Goal: Task Accomplishment & Management: Use online tool/utility

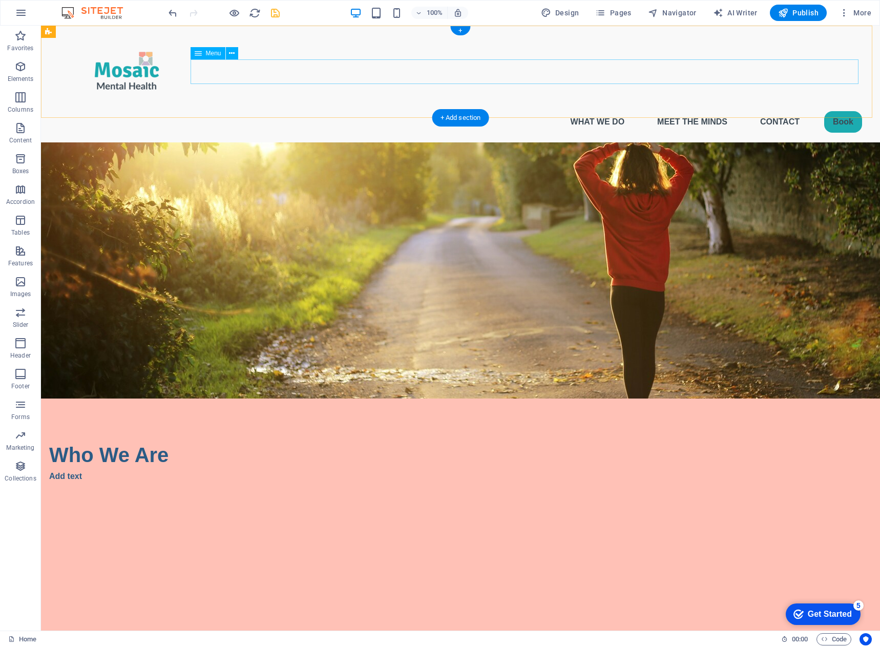
click at [585, 110] on nav "What We Do Meet the Minds Contact Book" at bounding box center [460, 122] width 803 height 25
click at [584, 110] on nav "What We Do Meet the Minds Contact Book" at bounding box center [460, 122] width 803 height 25
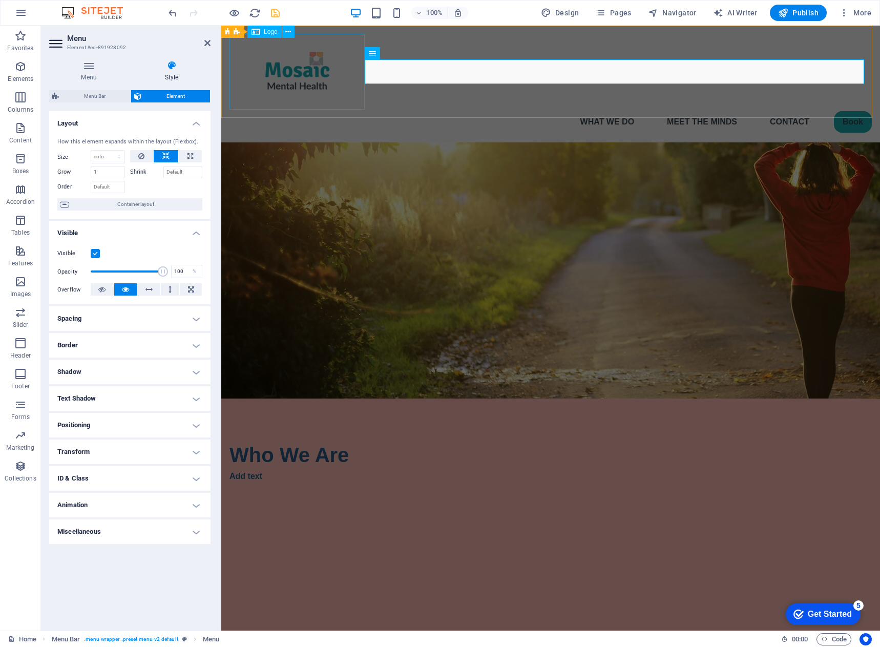
click at [319, 90] on div at bounding box center [550, 72] width 642 height 76
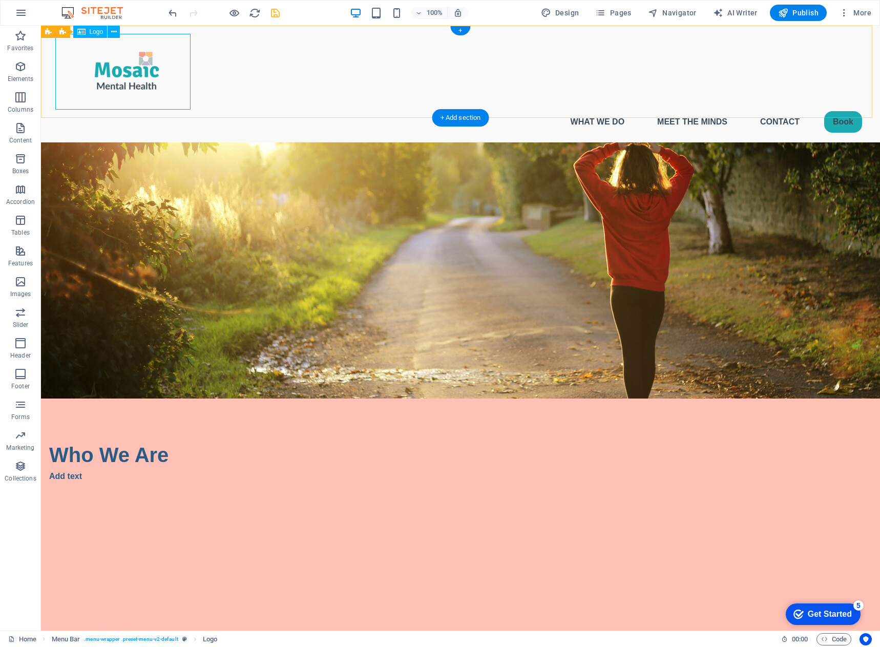
click at [94, 86] on div at bounding box center [460, 72] width 803 height 76
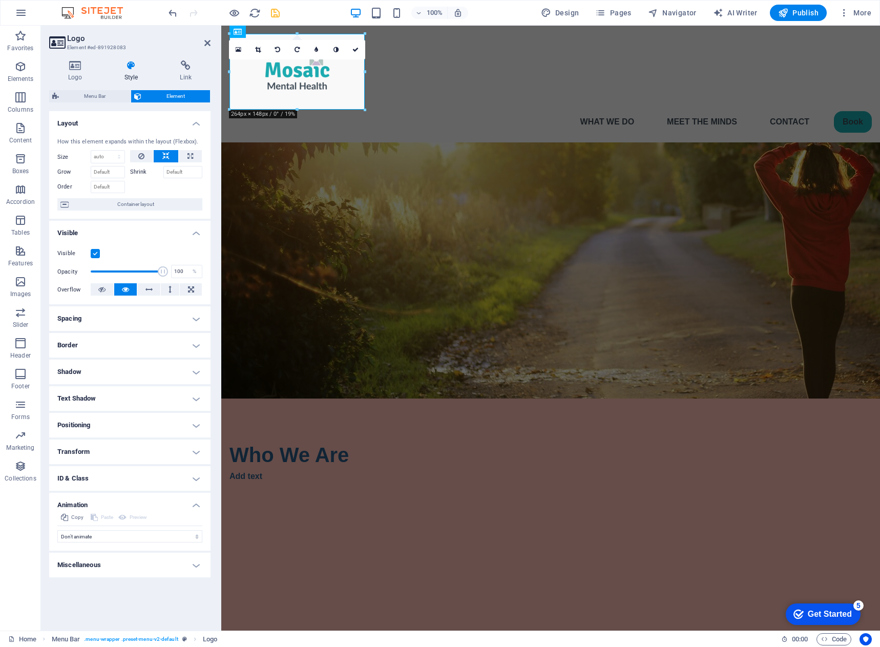
click at [197, 319] on h4 "Spacing" at bounding box center [129, 318] width 161 height 25
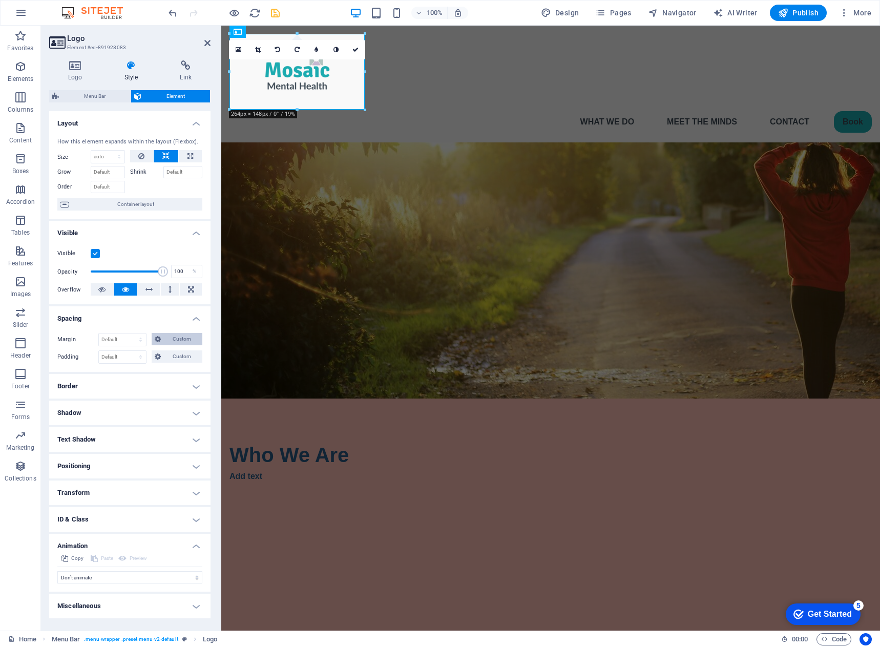
click at [183, 343] on span "Custom" at bounding box center [181, 339] width 35 height 12
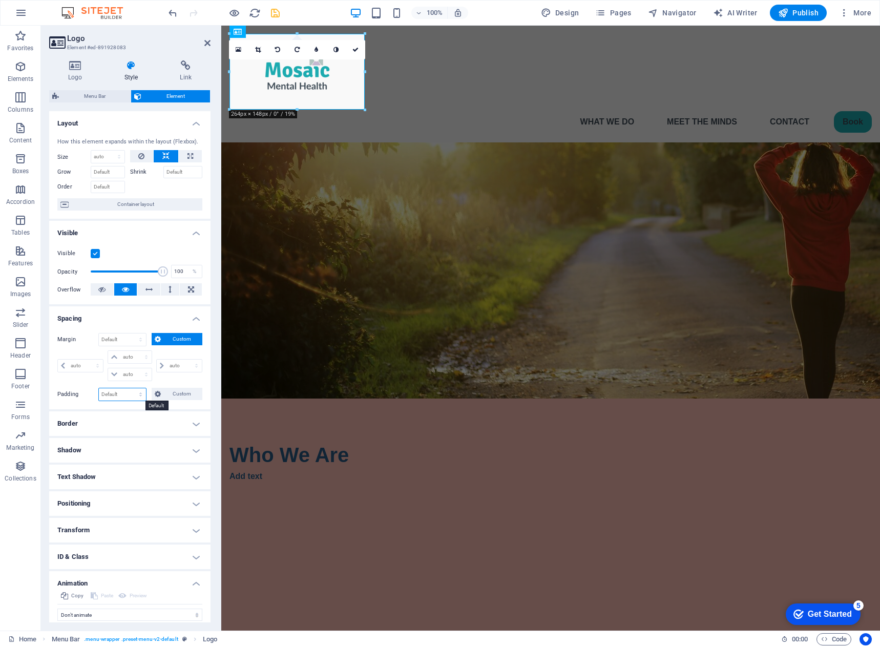
click at [126, 394] on select "Default px rem % vh vw Custom" at bounding box center [122, 394] width 47 height 12
click at [144, 357] on select "auto px % rem vw vh" at bounding box center [129, 357] width 43 height 12
select select "px"
click at [136, 351] on select "auto px % rem vw vh" at bounding box center [129, 357] width 43 height 12
type input "0"
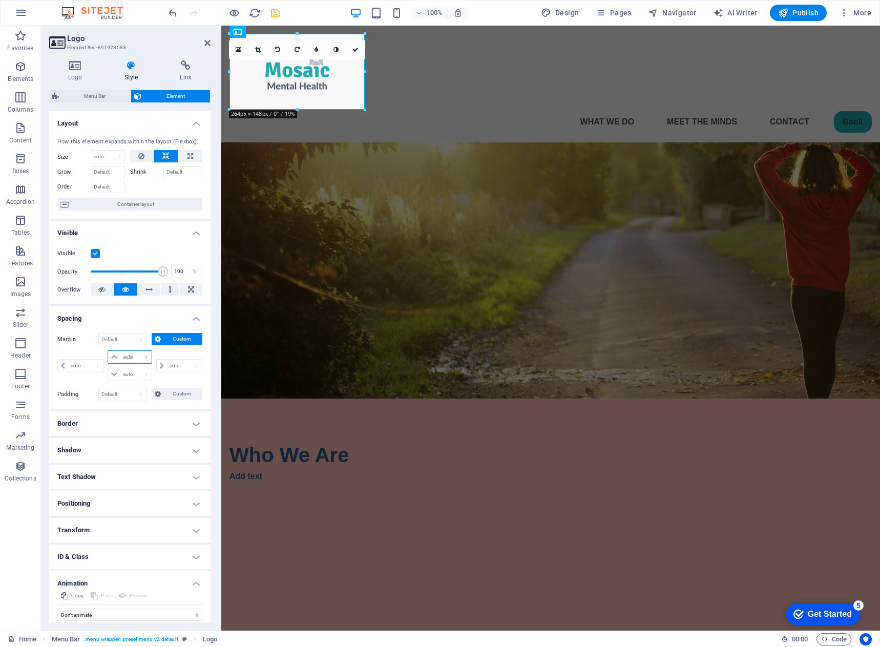
select select "px"
type input "0"
select select "px"
type input "0"
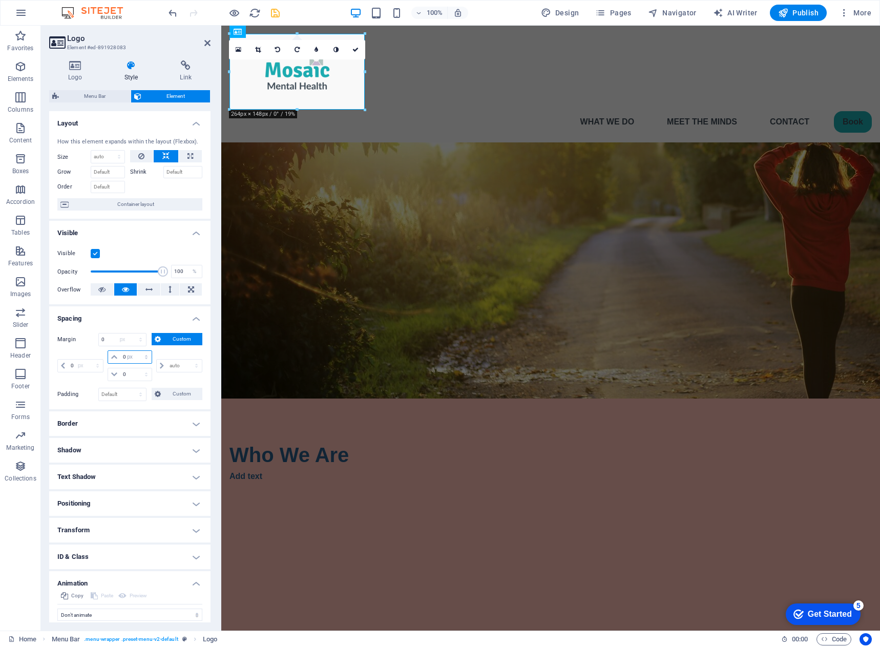
select select "px"
type input "0"
select select "px"
type input "50"
select select "DISABLED_OPTION_VALUE"
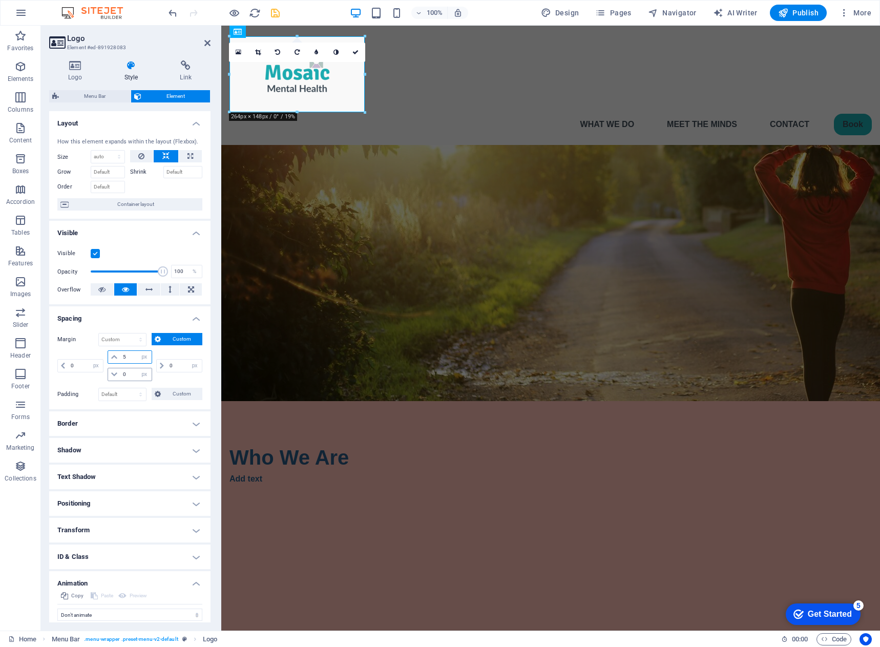
type input "5"
click at [133, 376] on input "0" at bounding box center [135, 374] width 31 height 12
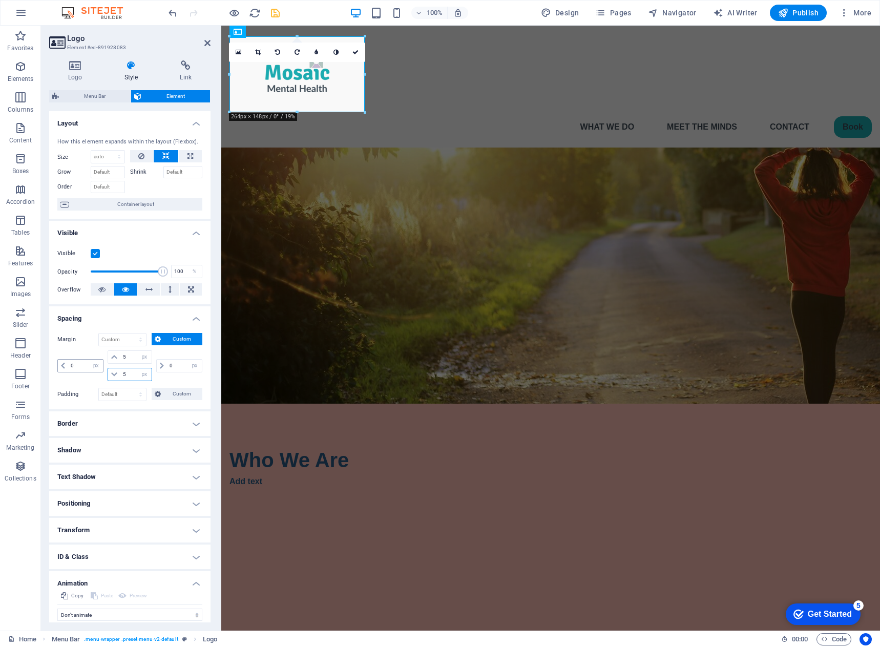
type input "5"
click at [78, 367] on input "0" at bounding box center [85, 365] width 35 height 12
type input "10"
click at [176, 366] on input "0" at bounding box center [184, 365] width 35 height 12
type input "10"
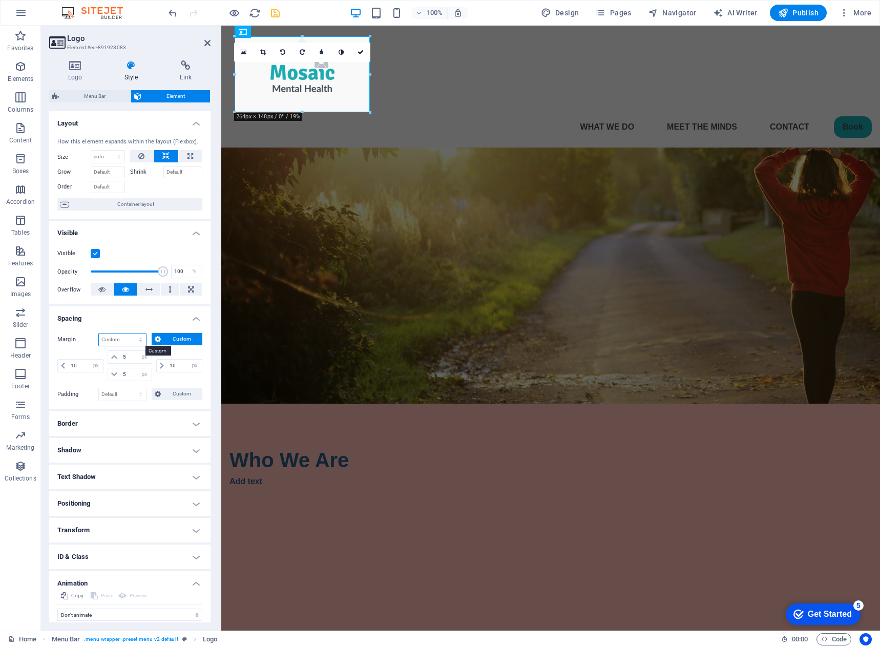
click at [118, 339] on select "Default auto px % rem vw vh Custom" at bounding box center [122, 339] width 47 height 12
click at [172, 339] on span "Custom" at bounding box center [181, 339] width 35 height 12
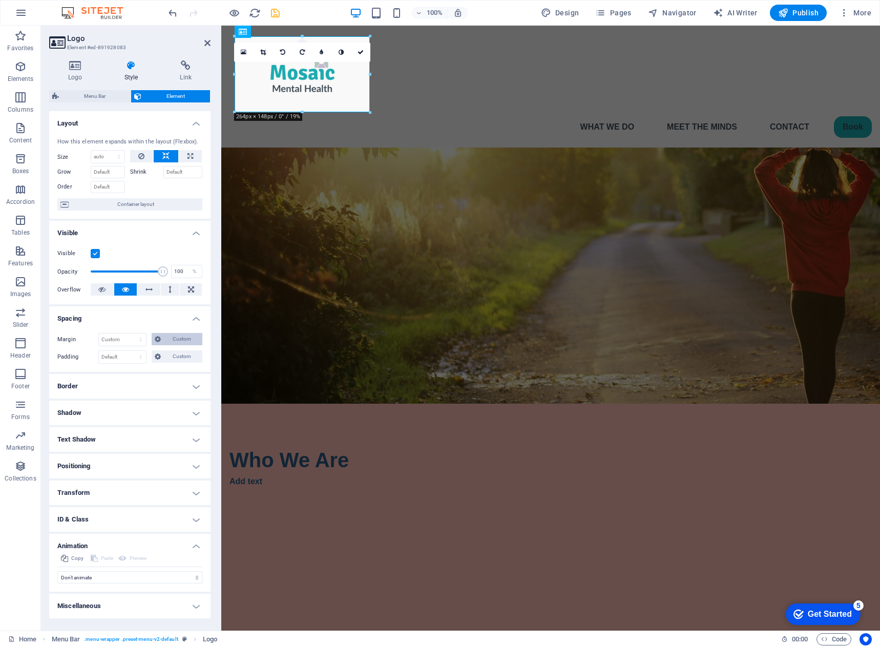
click at [172, 339] on span "Custom" at bounding box center [181, 339] width 35 height 12
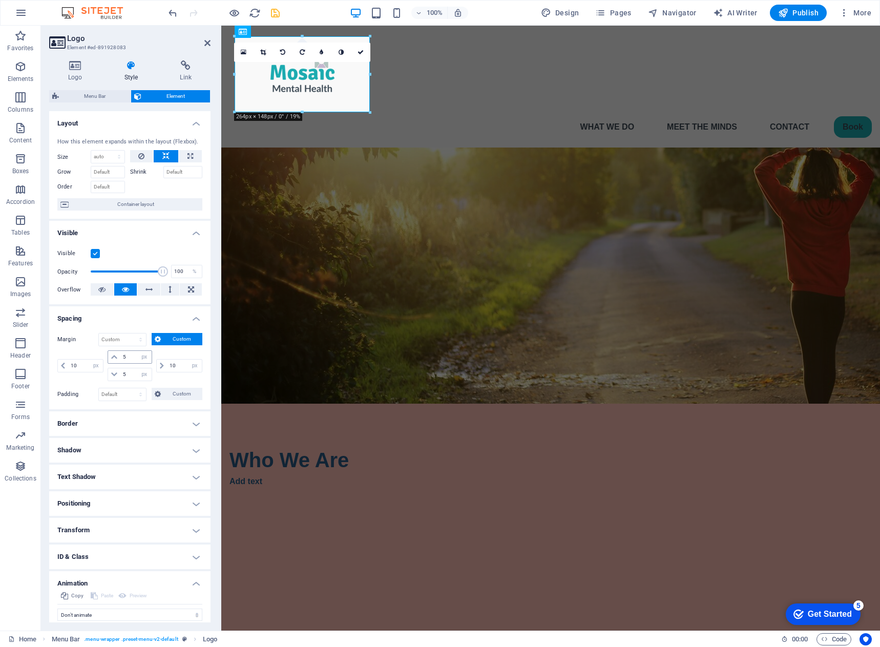
click at [113, 355] on icon at bounding box center [114, 357] width 6 height 6
click at [143, 356] on select "auto px % rem vw vh" at bounding box center [144, 357] width 14 height 12
select select "auto"
click at [137, 351] on select "auto px % rem vw vh" at bounding box center [144, 357] width 14 height 12
select select "DISABLED_OPTION_VALUE"
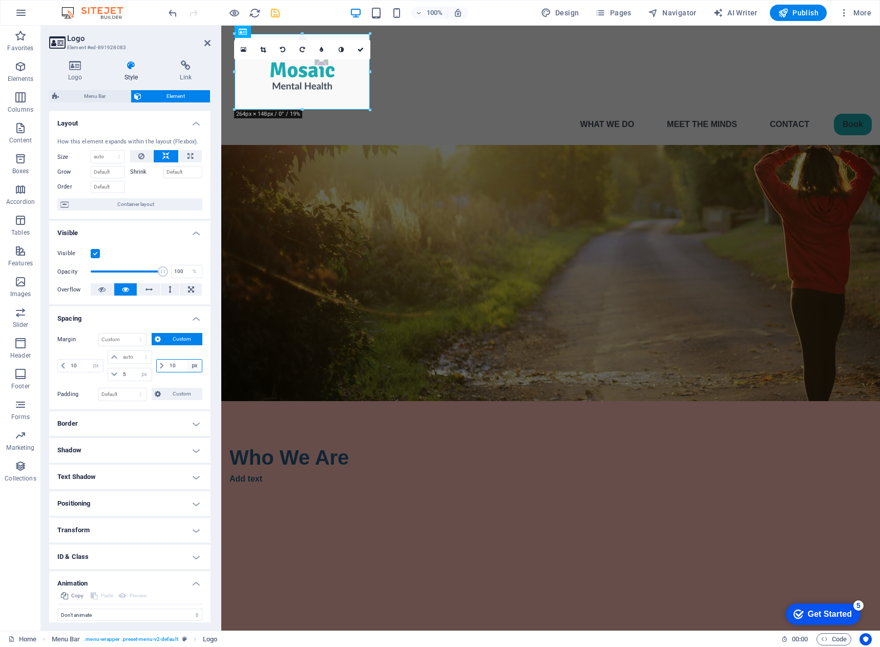
click at [194, 365] on select "auto px % rem vw vh" at bounding box center [194, 365] width 14 height 12
select select "auto"
click at [187, 359] on select "auto px % rem vw vh" at bounding box center [194, 365] width 14 height 12
select select "DISABLED_OPTION_VALUE"
click at [139, 395] on select "Default px rem % vh vw Custom" at bounding box center [122, 394] width 47 height 12
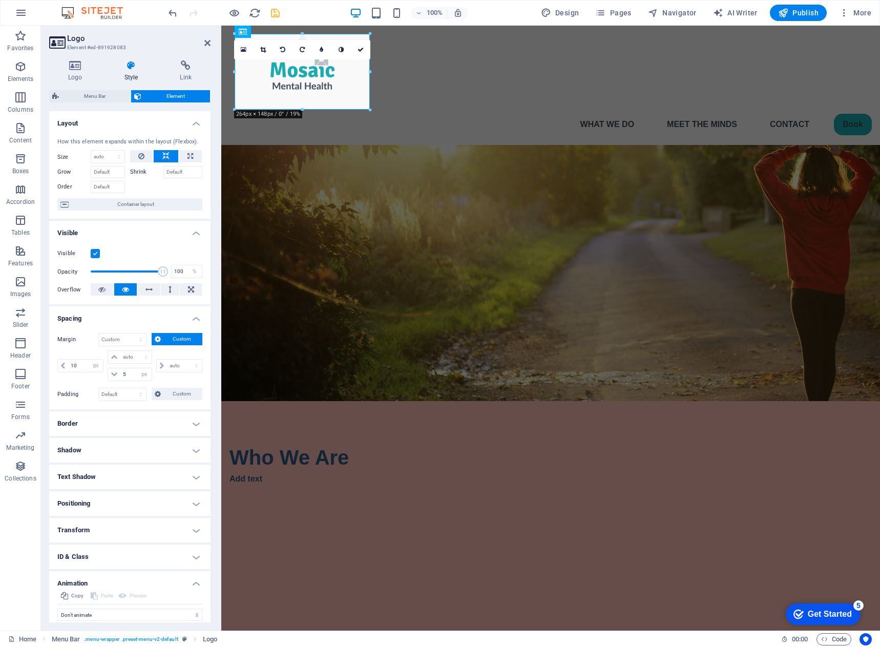
click at [157, 377] on div "auto px % rem vw vh" at bounding box center [178, 365] width 48 height 31
click at [146, 375] on select "auto px % rem vw vh" at bounding box center [144, 374] width 14 height 12
select select "auto"
click at [137, 368] on select "auto px % rem vw vh" at bounding box center [144, 374] width 14 height 12
select select "DISABLED_OPTION_VALUE"
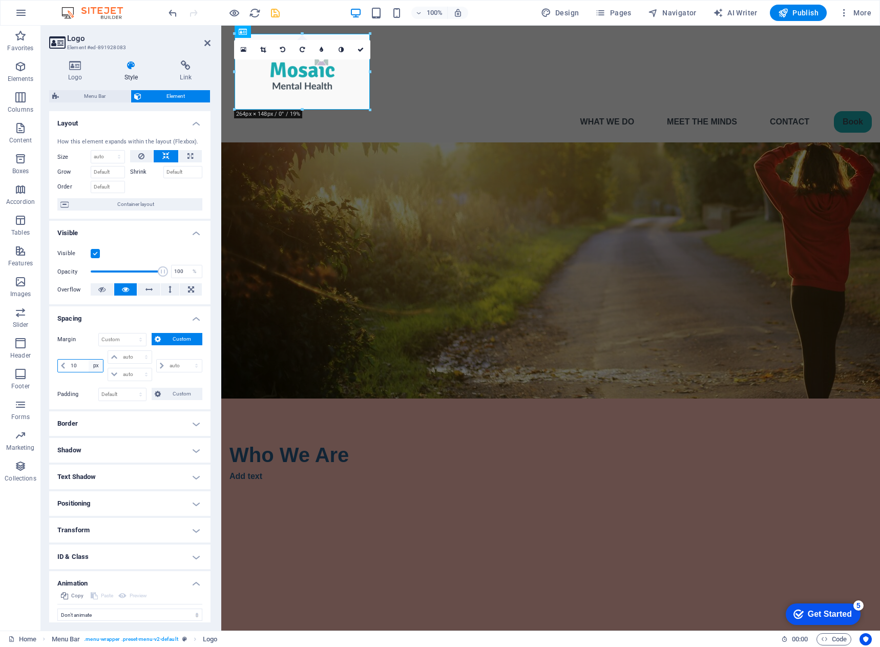
click at [94, 367] on select "auto px % rem vw vh" at bounding box center [96, 365] width 14 height 12
select select "auto"
click at [89, 359] on select "auto px % rem vw vh" at bounding box center [96, 365] width 14 height 12
select select "DISABLED_OPTION_VALUE"
click at [178, 396] on span "Custom" at bounding box center [181, 394] width 35 height 12
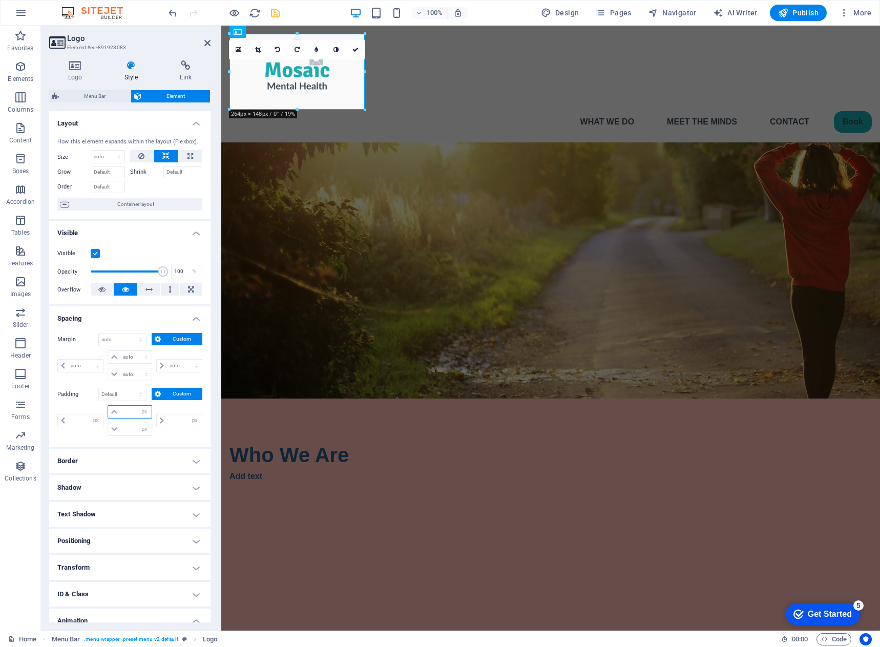
click at [129, 413] on input "number" at bounding box center [135, 412] width 31 height 12
click at [122, 413] on input "number" at bounding box center [135, 412] width 31 height 12
type input "5"
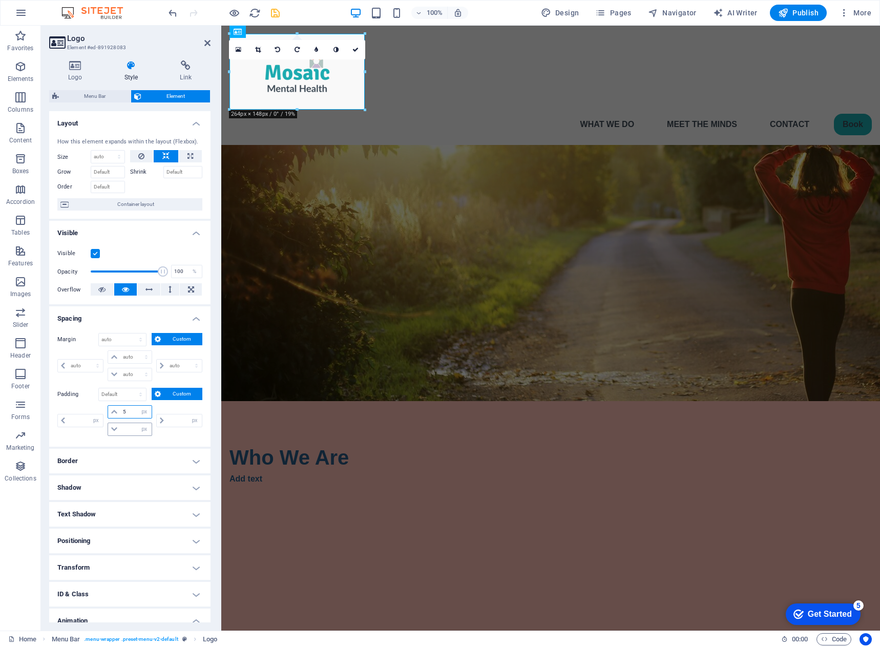
type input "0"
type input "5"
click at [126, 434] on input "0" at bounding box center [135, 429] width 31 height 12
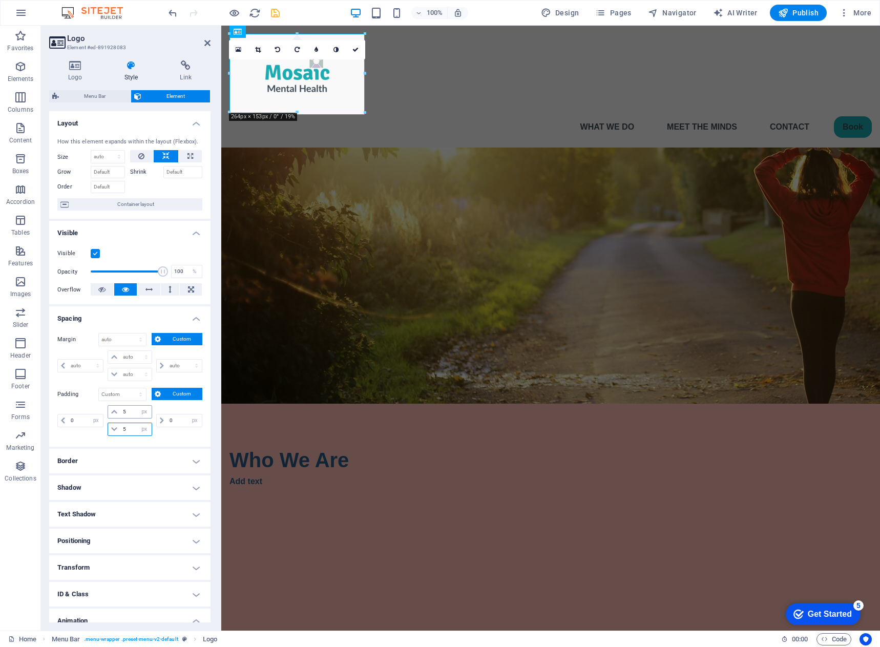
type input "5"
click at [128, 415] on input "5" at bounding box center [135, 412] width 31 height 12
type input "2"
drag, startPoint x: 132, startPoint y: 412, endPoint x: 100, endPoint y: 415, distance: 31.4
click at [100, 415] on div "0 px rem % vh vw 2 px rem % vh vw 5 px rem % vh vw 0 px rem % vh vw" at bounding box center [129, 420] width 145 height 31
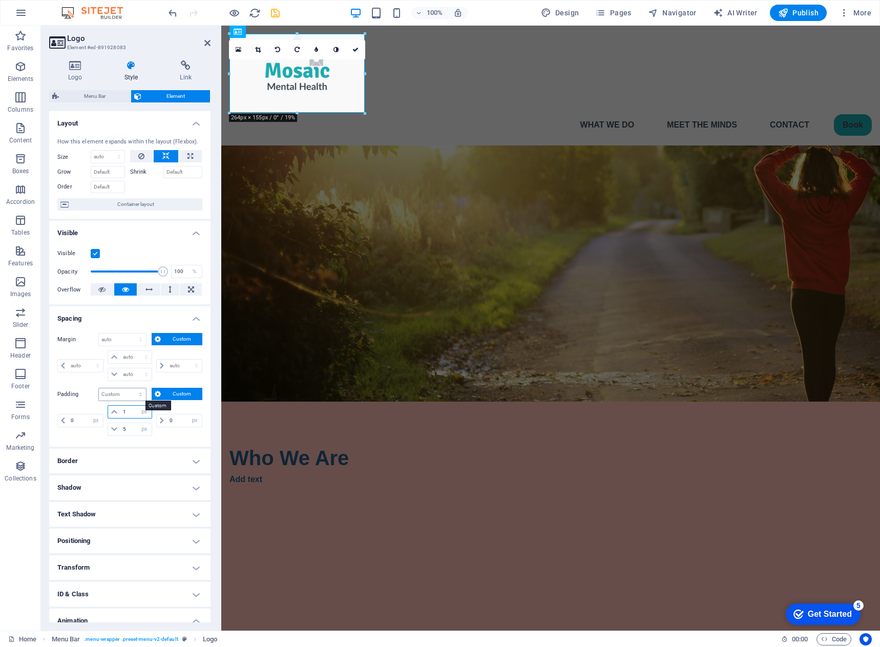
type input "1"
click at [140, 396] on select "Default px rem % vh vw Custom" at bounding box center [122, 394] width 47 height 12
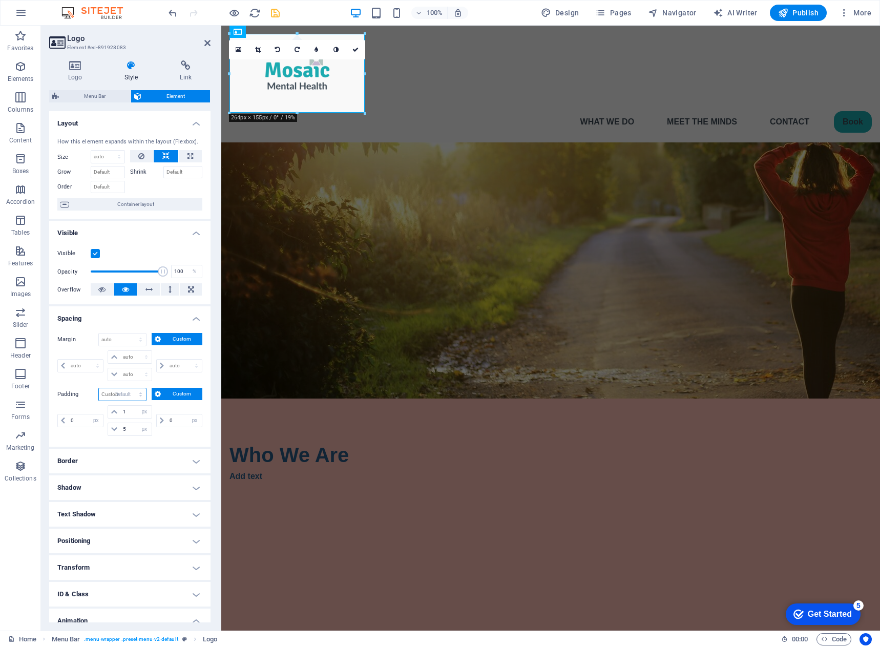
click at [99, 388] on select "Default px rem % vh vw Custom" at bounding box center [122, 394] width 47 height 12
select select "DISABLED_OPTION_VALUE"
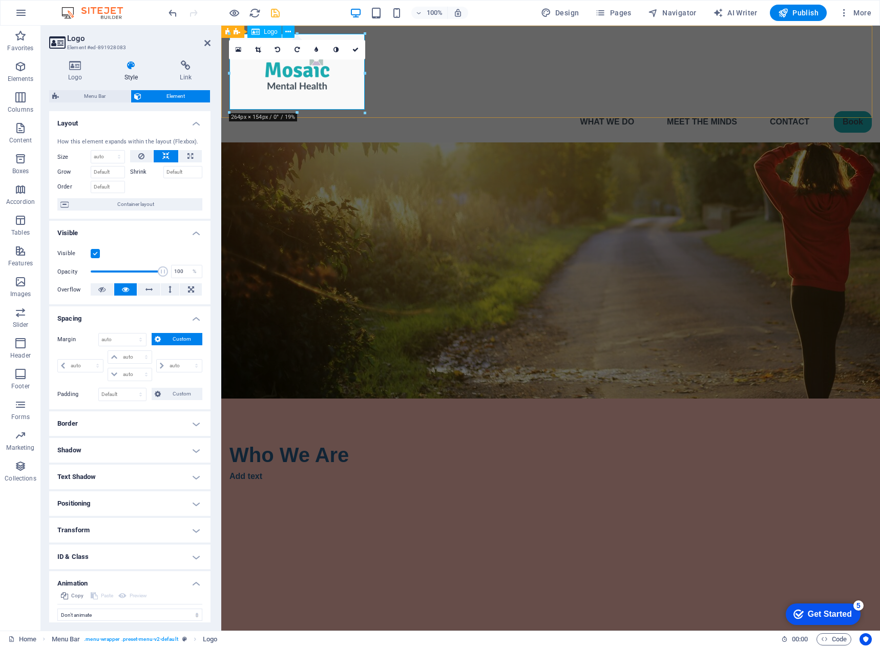
click at [330, 77] on div at bounding box center [550, 72] width 642 height 76
click at [302, 77] on div at bounding box center [550, 72] width 642 height 76
click at [77, 67] on icon at bounding box center [75, 65] width 52 height 10
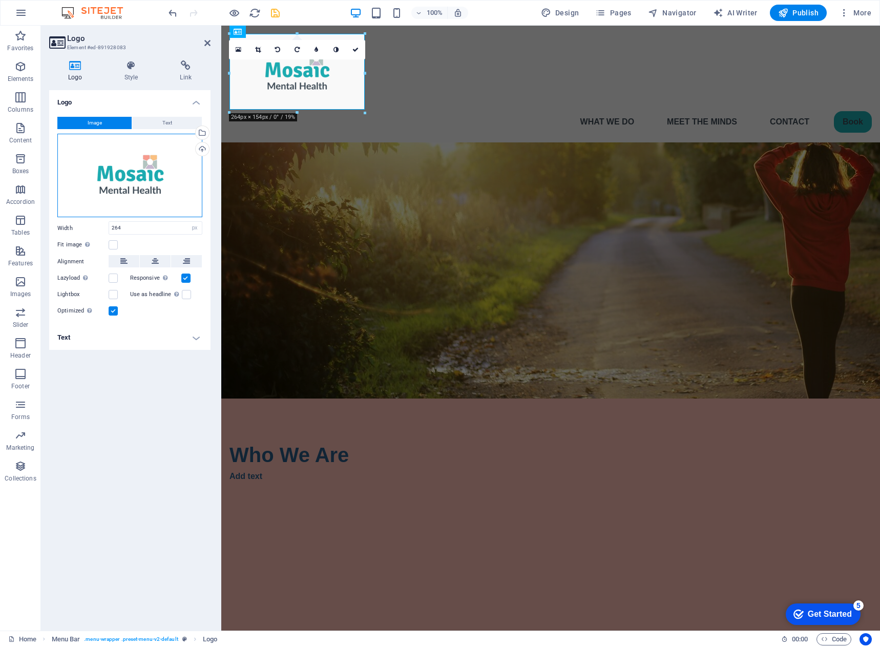
click at [89, 163] on div "Drag files here, click to choose files or select files from Files or our free s…" at bounding box center [129, 176] width 145 height 84
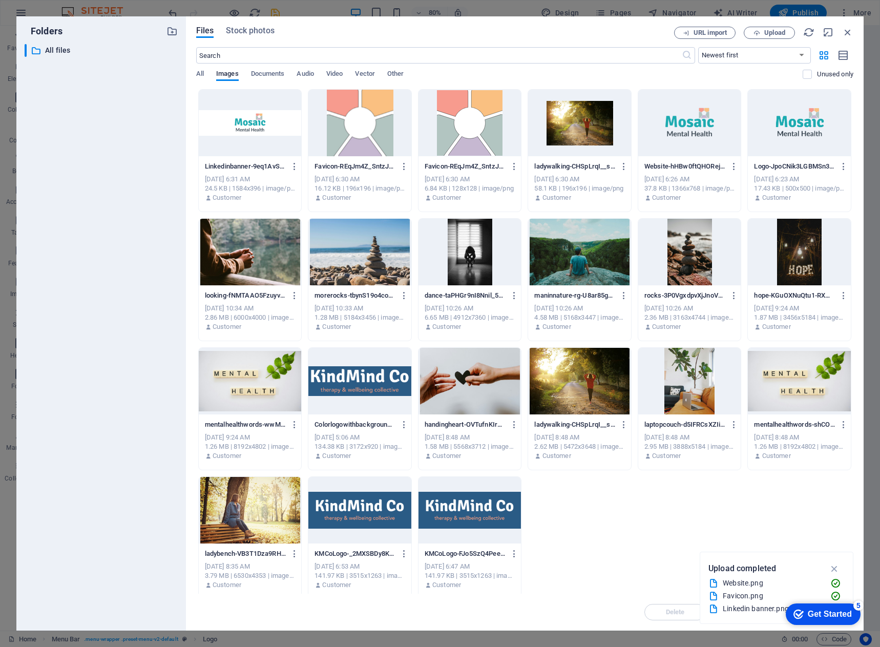
click at [240, 200] on p "Customer" at bounding box center [226, 197] width 29 height 9
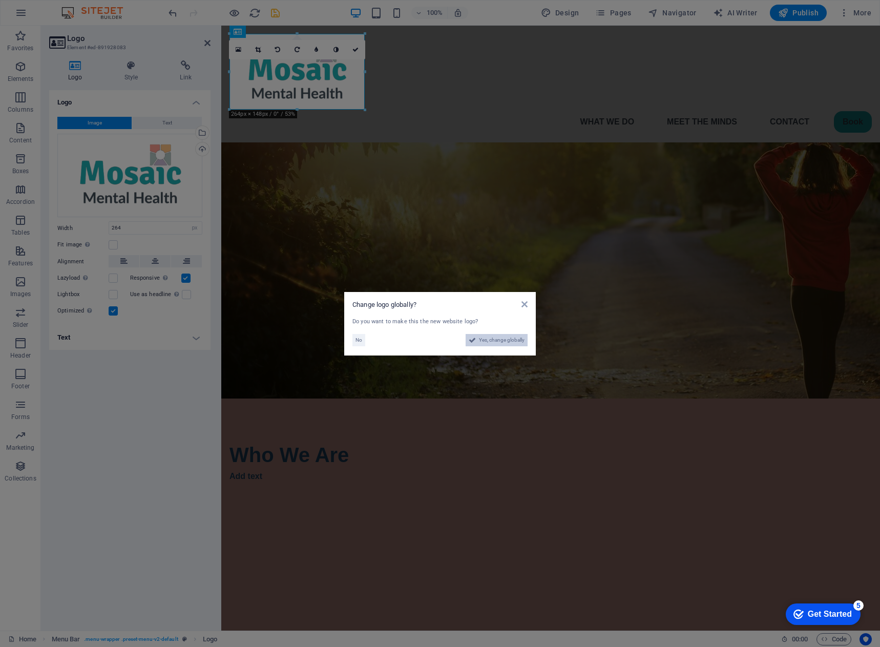
click at [504, 339] on span "Yes, change globally" at bounding box center [502, 340] width 46 height 12
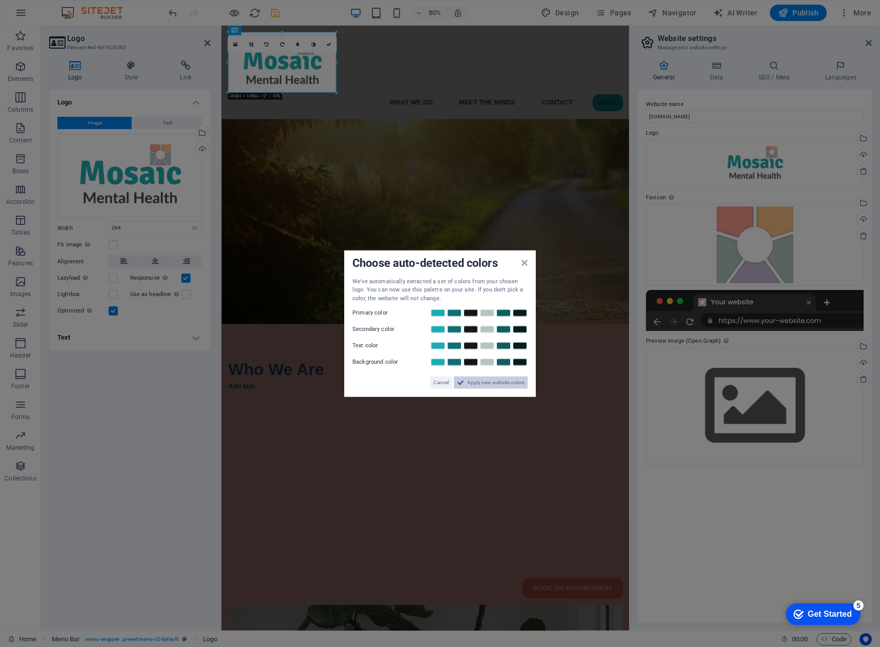
click at [478, 381] on span "Apply new website colors" at bounding box center [495, 382] width 57 height 12
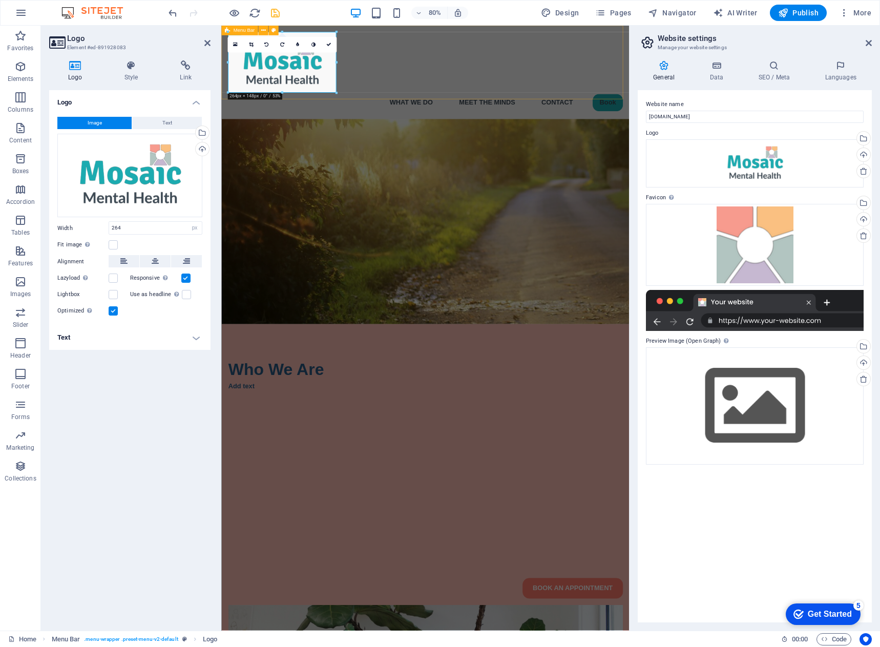
click at [414, 117] on div "Menu What We Do Meet the Minds Contact Book" at bounding box center [475, 84] width 509 height 117
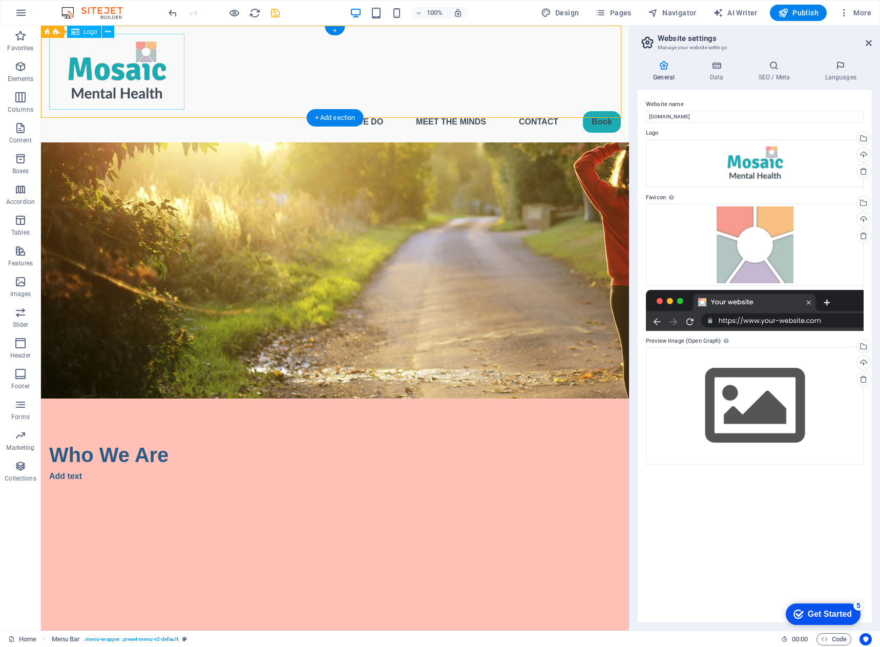
click at [146, 75] on div at bounding box center [334, 72] width 571 height 76
click at [145, 84] on div at bounding box center [334, 72] width 571 height 76
select select "px"
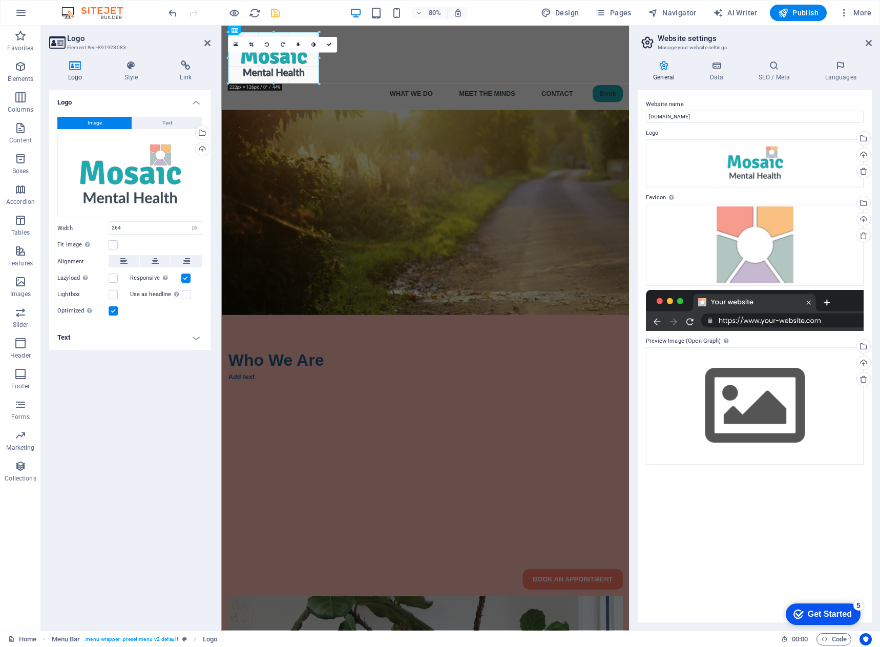
drag, startPoint x: 336, startPoint y: 91, endPoint x: 317, endPoint y: 66, distance: 31.4
type input "222"
click at [207, 41] on icon at bounding box center [207, 43] width 6 height 8
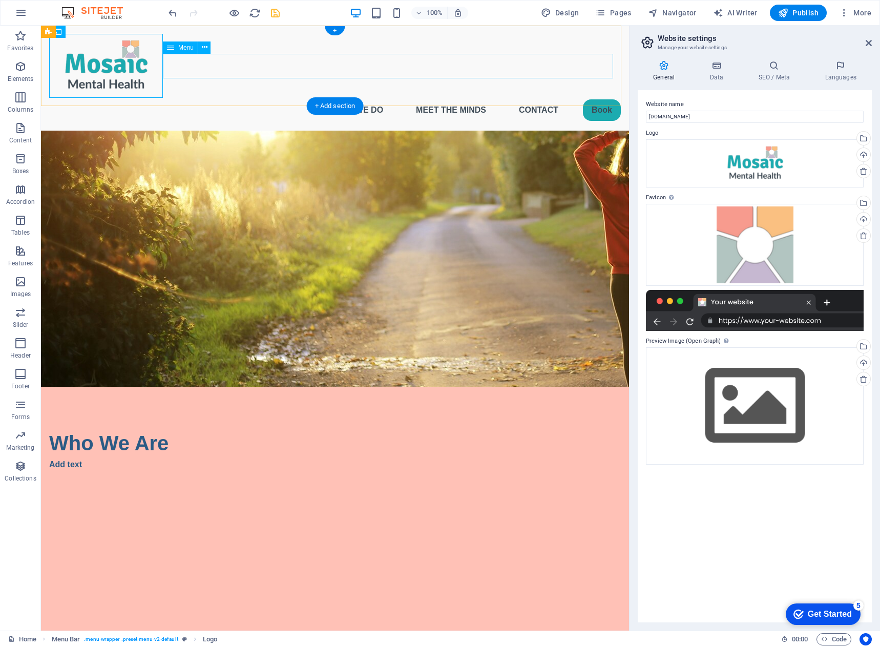
click at [598, 98] on nav "What We Do Meet the Minds Contact Book" at bounding box center [334, 110] width 571 height 25
click at [668, 16] on span "Navigator" at bounding box center [672, 13] width 49 height 10
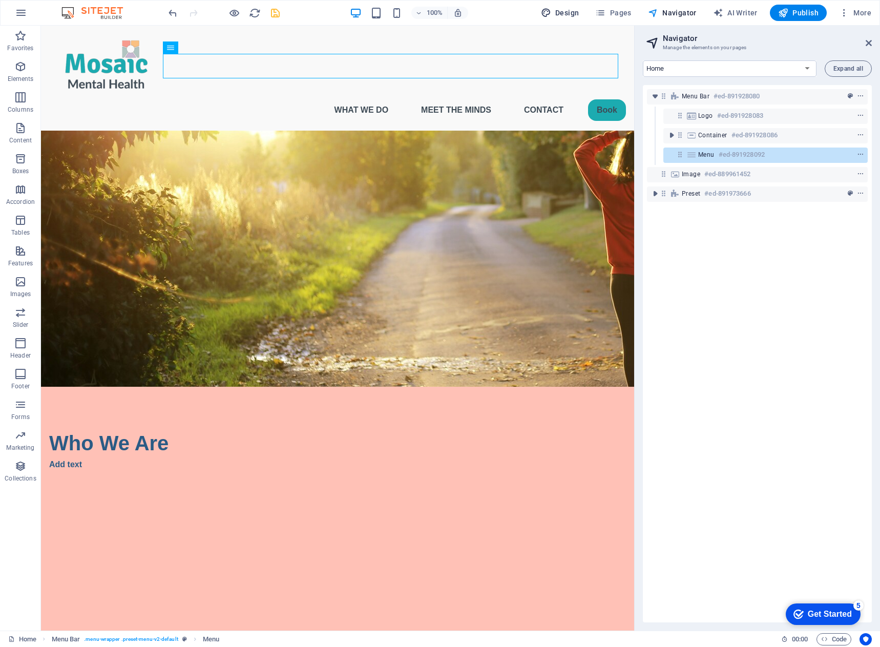
click at [569, 11] on span "Design" at bounding box center [560, 13] width 38 height 10
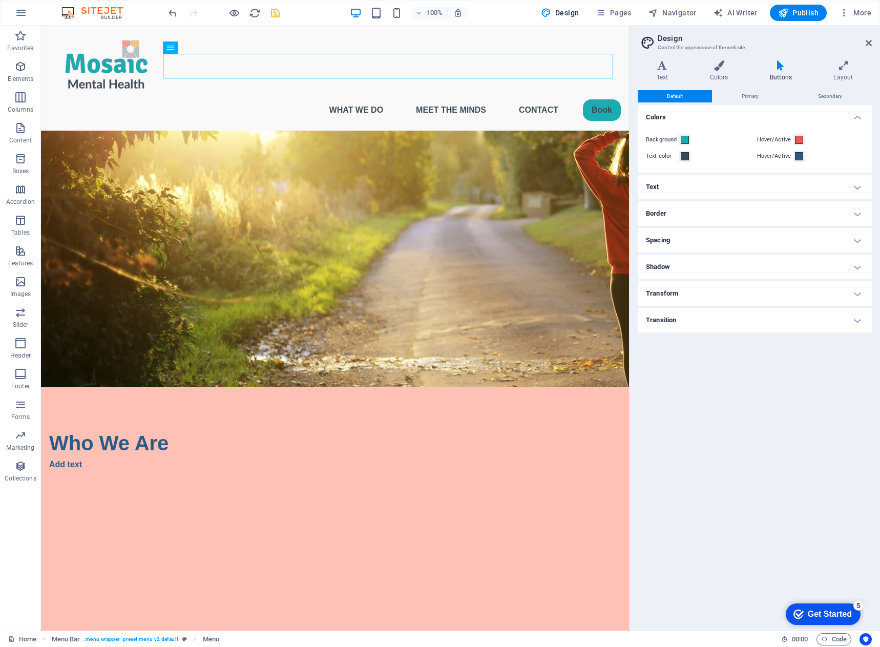
click at [776, 68] on icon at bounding box center [780, 65] width 59 height 10
click at [684, 158] on span at bounding box center [684, 156] width 8 height 8
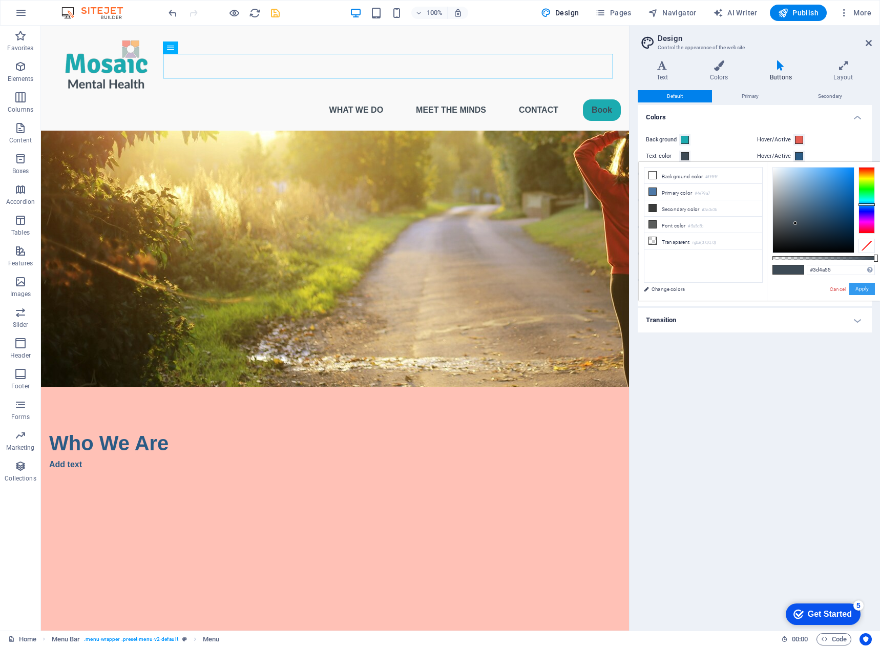
click at [859, 289] on button "Apply" at bounding box center [862, 289] width 26 height 12
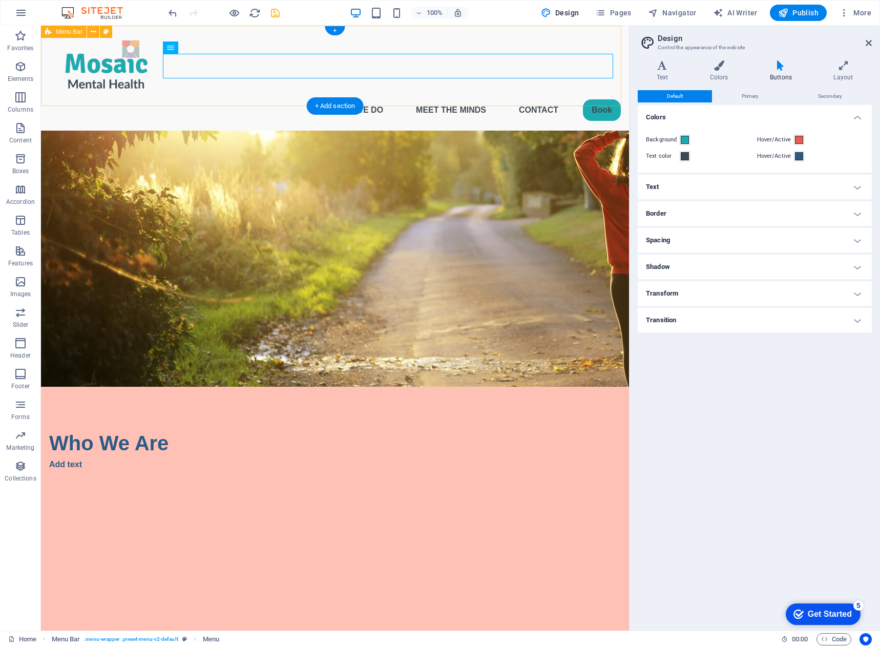
click at [471, 87] on div "Menu What We Do Meet the Minds Contact Book" at bounding box center [335, 78] width 588 height 105
click at [344, 98] on nav "What We Do Meet the Minds Contact Book" at bounding box center [334, 110] width 571 height 25
click at [349, 98] on nav "What We Do Meet the Minds Contact Book" at bounding box center [334, 110] width 571 height 25
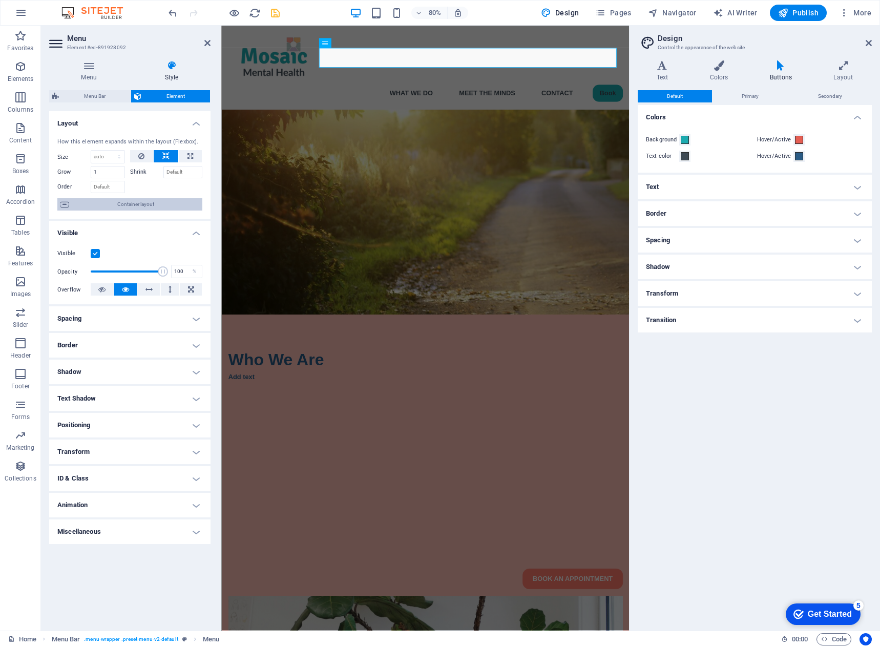
click at [108, 202] on span "Container layout" at bounding box center [135, 204] width 127 height 12
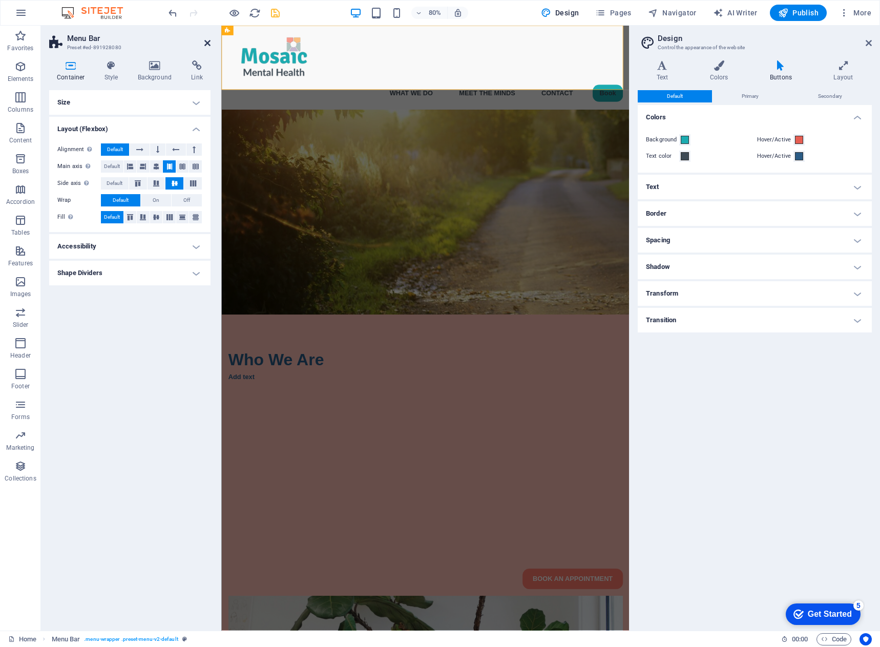
click at [205, 40] on icon at bounding box center [207, 43] width 6 height 8
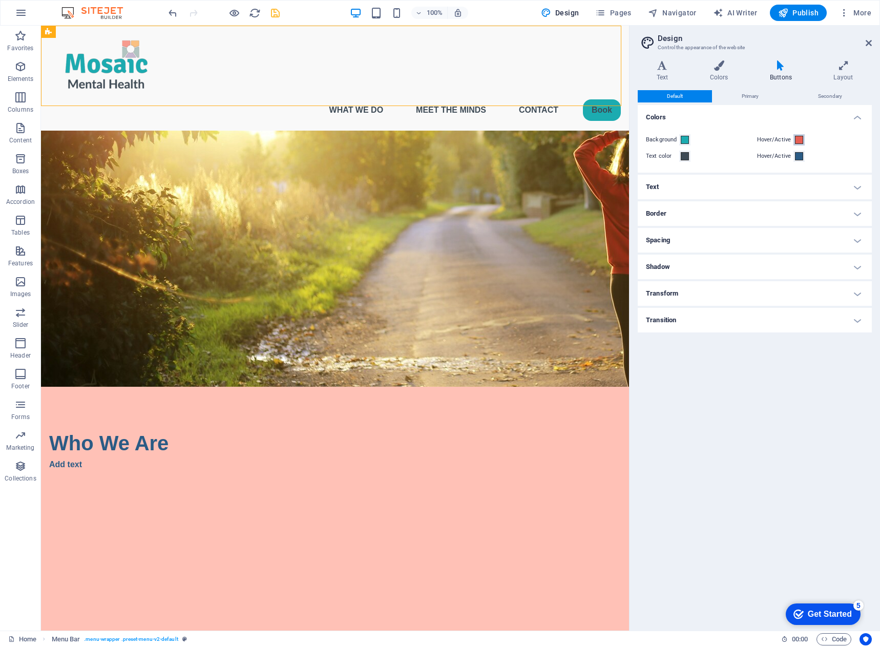
click at [798, 140] on span at bounding box center [799, 140] width 8 height 8
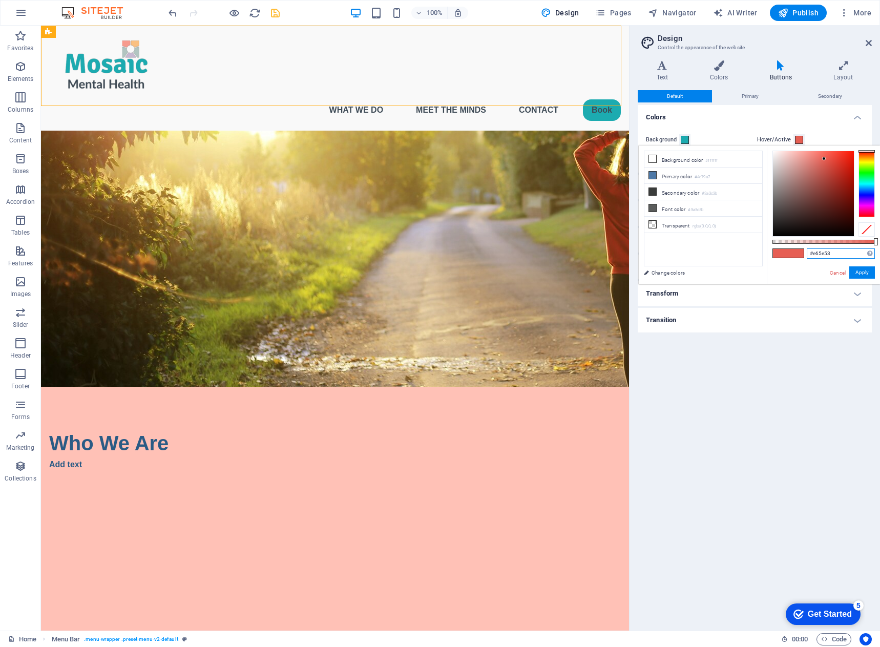
drag, startPoint x: 836, startPoint y: 254, endPoint x: 798, endPoint y: 252, distance: 37.9
click at [798, 252] on div "#e65e53 Supported formats #0852ed rgb(8, 82, 237) rgba(8, 82, 237, 90%) hsv(221…" at bounding box center [823, 288] width 113 height 287
paste input "159aa0"
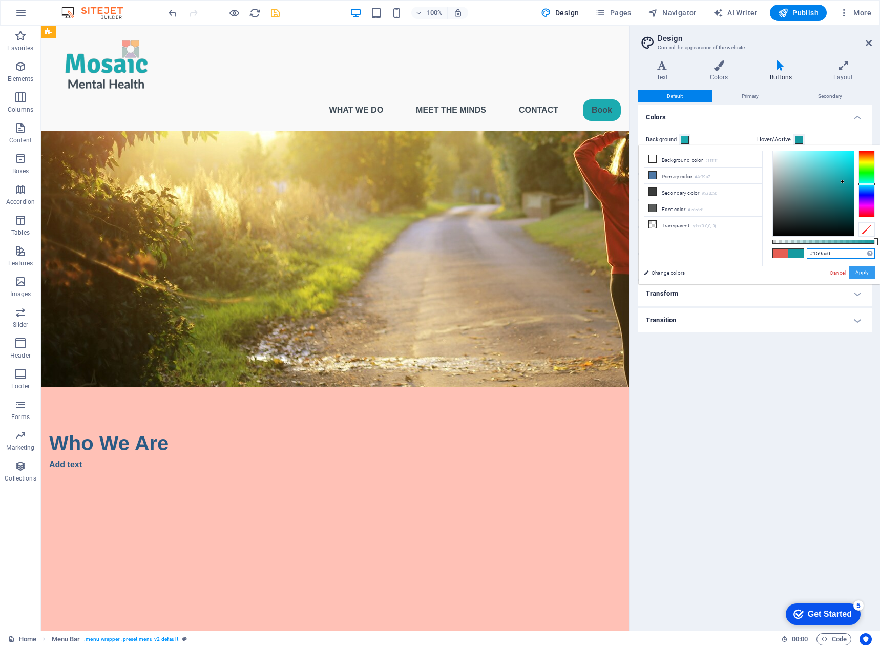
type input "#159aa0"
click at [858, 274] on button "Apply" at bounding box center [862, 272] width 26 height 12
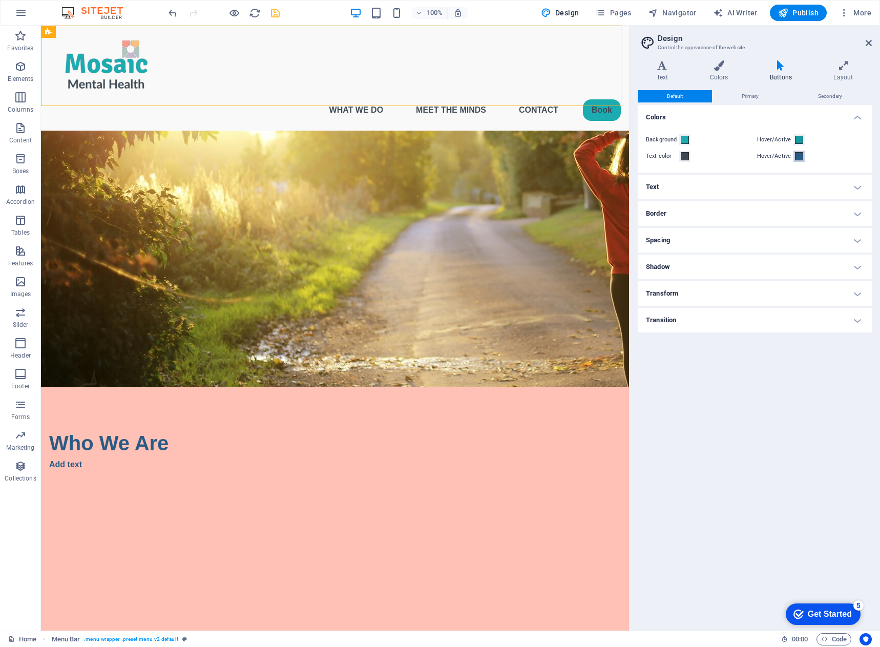
click at [799, 158] on span at bounding box center [799, 156] width 8 height 8
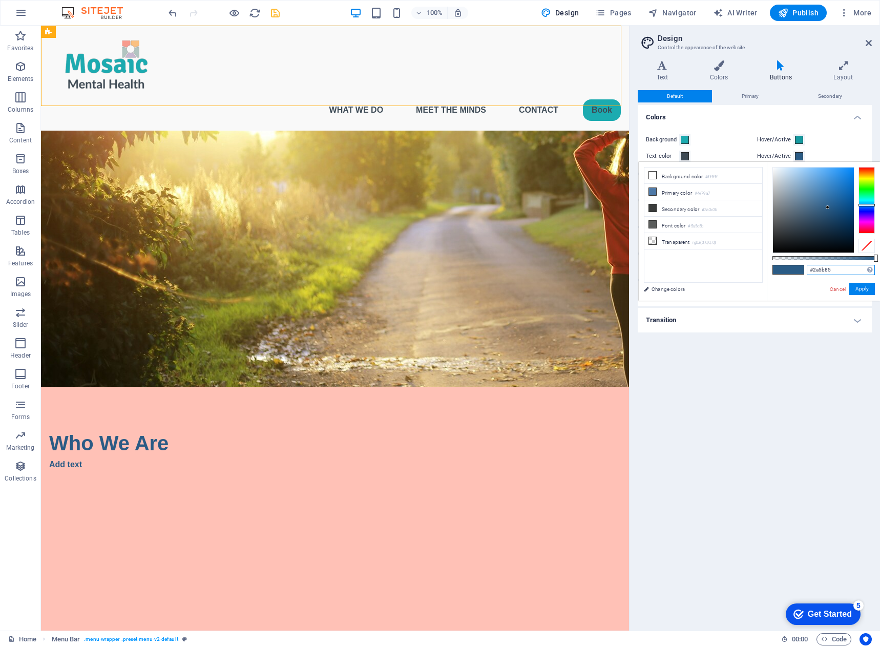
click at [806, 270] on input "#2a5b85" at bounding box center [840, 270] width 68 height 10
drag, startPoint x: 832, startPoint y: 270, endPoint x: 800, endPoint y: 266, distance: 32.5
click at [800, 266] on div "#2a5b85 Supported formats #0852ed rgb(8, 82, 237) rgba(8, 82, 237, 90%) hsv(221…" at bounding box center [823, 305] width 113 height 287
paste input "3d4a5"
type input "#3d4a55"
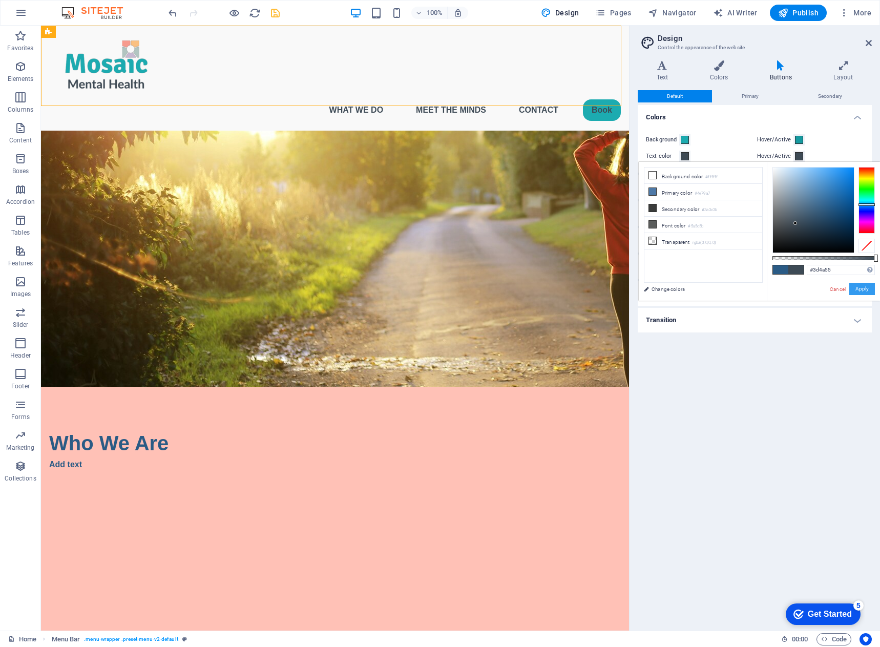
click at [859, 289] on button "Apply" at bounding box center [862, 289] width 26 height 12
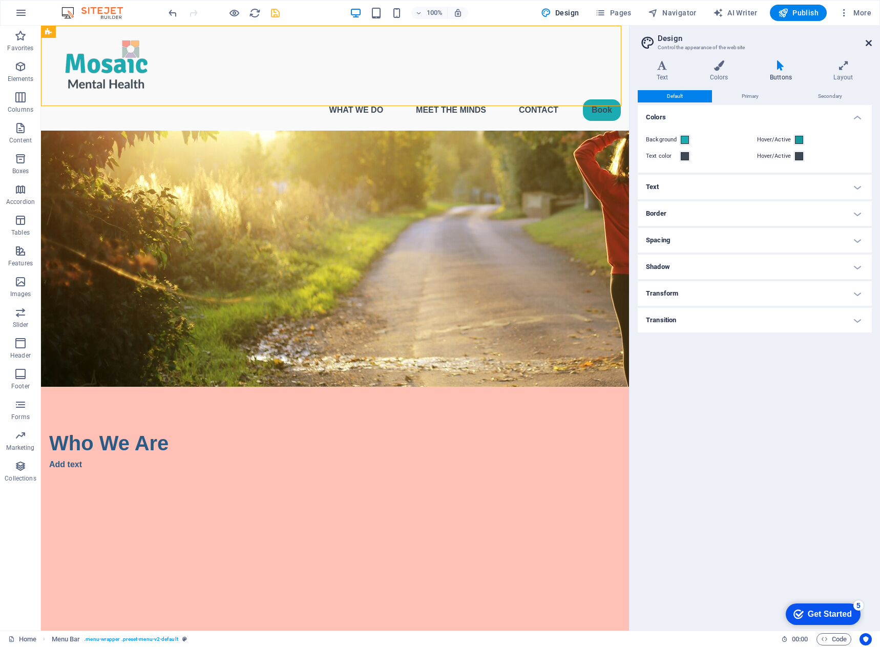
click at [866, 45] on icon at bounding box center [868, 43] width 6 height 8
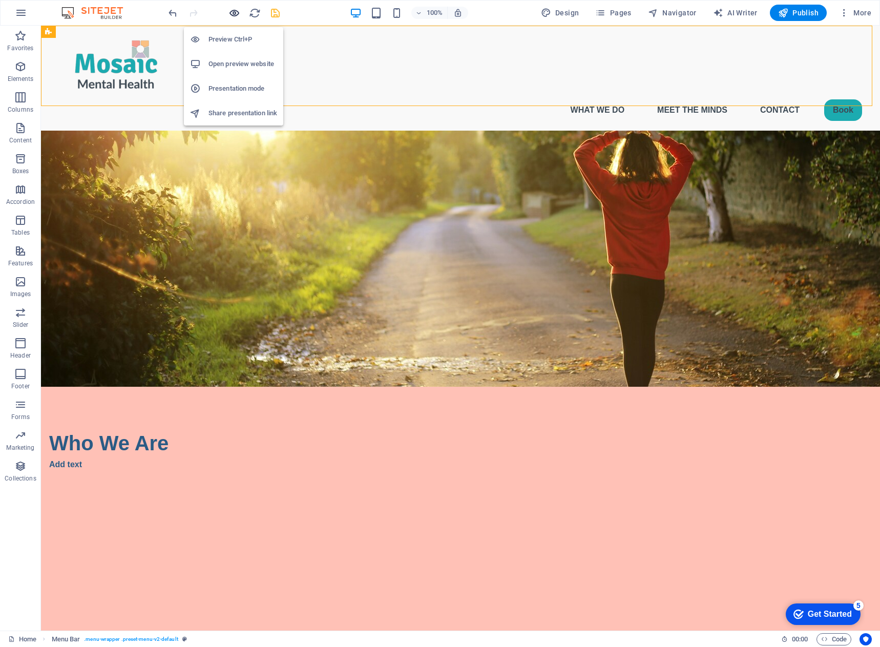
click at [232, 12] on icon "button" at bounding box center [234, 13] width 12 height 12
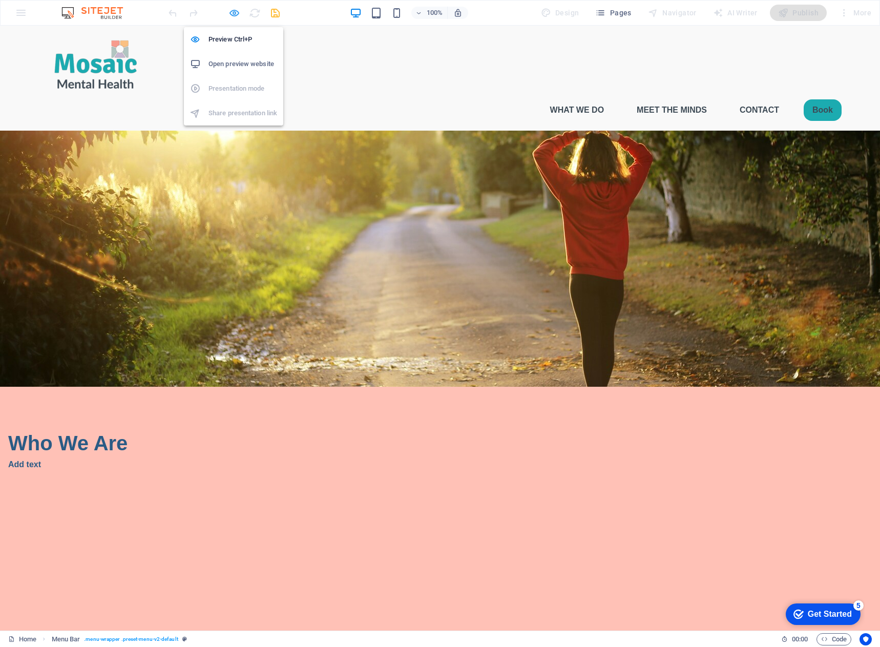
click at [237, 12] on icon "button" at bounding box center [234, 13] width 12 height 12
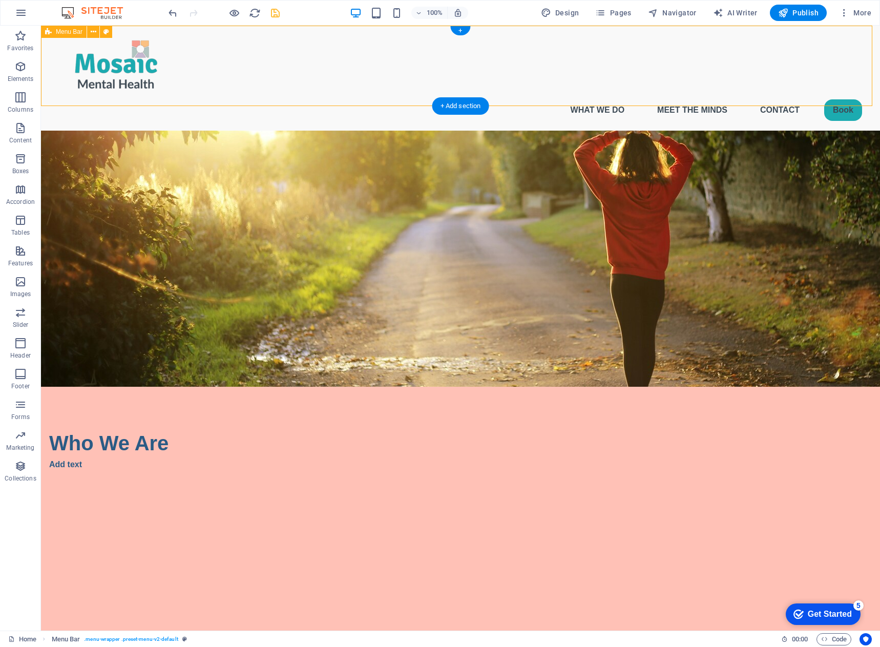
click at [747, 98] on div "Menu What We Do Meet the Minds Contact Book" at bounding box center [460, 78] width 839 height 105
click at [831, 98] on nav "What We Do Meet the Minds Contact Book" at bounding box center [460, 110] width 803 height 25
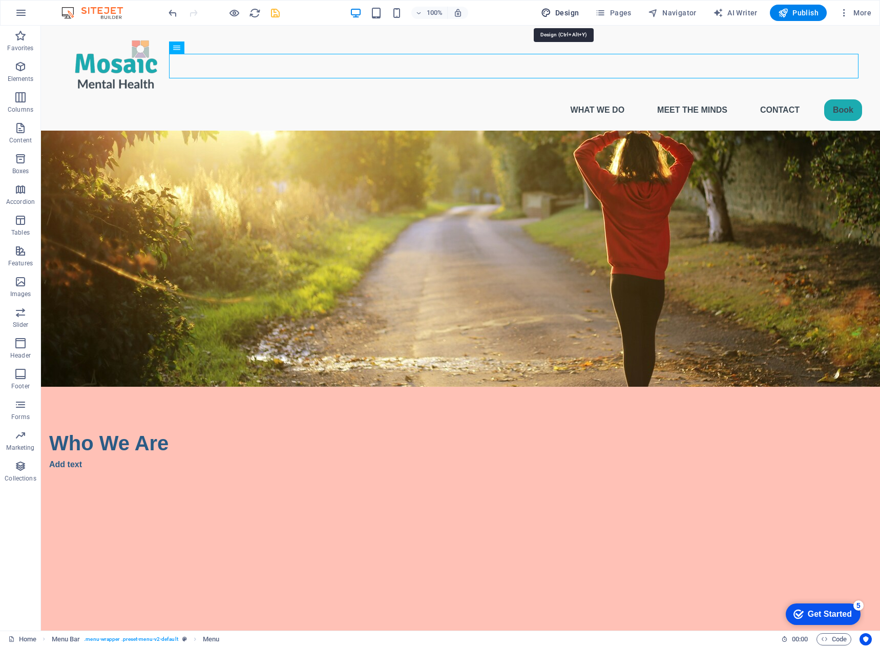
click at [575, 15] on span "Design" at bounding box center [560, 13] width 38 height 10
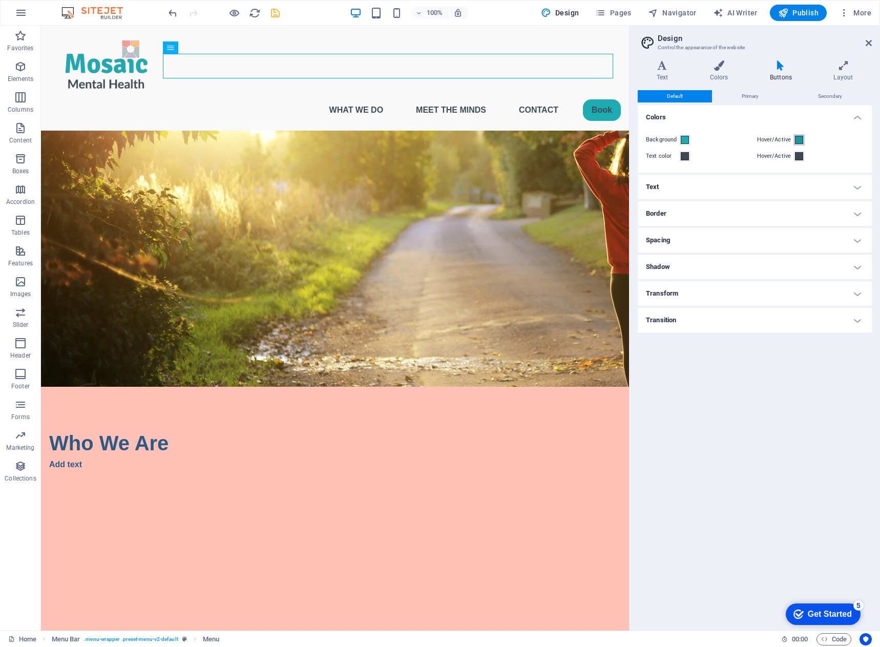
click at [799, 137] on span at bounding box center [799, 140] width 8 height 8
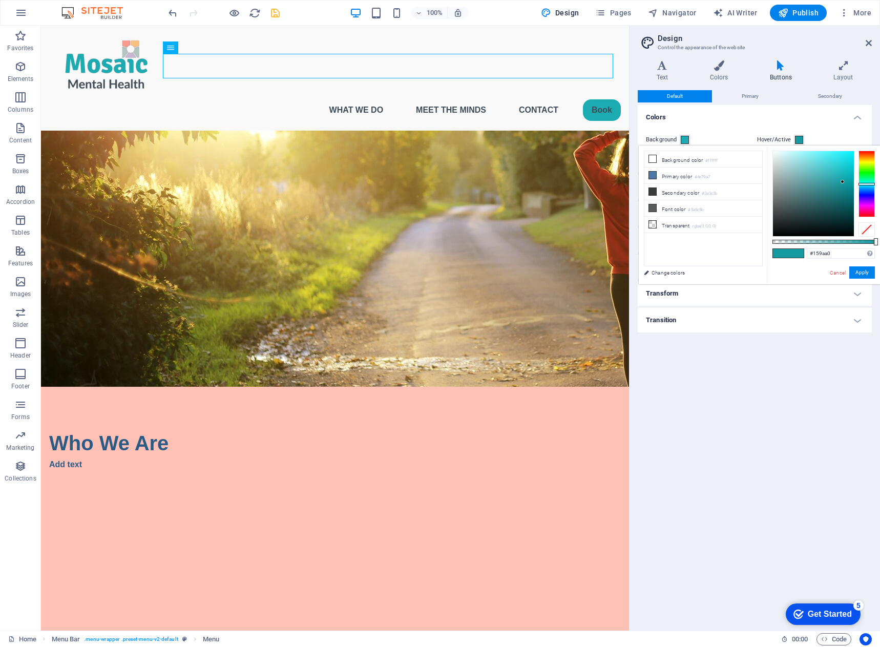
click at [789, 266] on div "#159aa0 Supported formats #0852ed rgb(8, 82, 237) rgba(8, 82, 237, 90%) hsv(221…" at bounding box center [823, 288] width 113 height 287
drag, startPoint x: 842, startPoint y: 254, endPoint x: 808, endPoint y: 251, distance: 33.9
click at [808, 251] on input "#159aa0" at bounding box center [840, 253] width 68 height 10
paste input "37f87"
type input "#137f87"
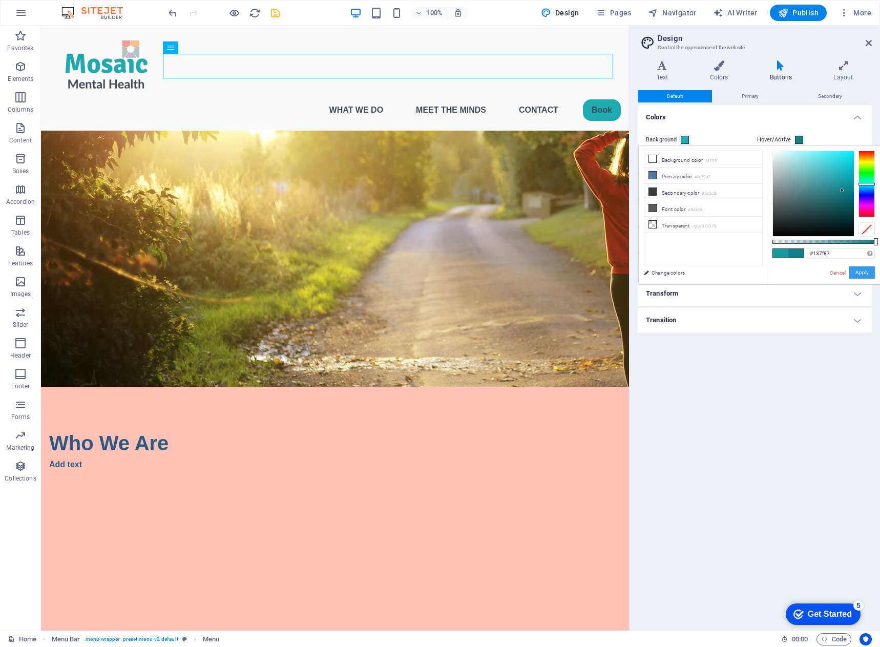
click at [860, 273] on button "Apply" at bounding box center [862, 272] width 26 height 12
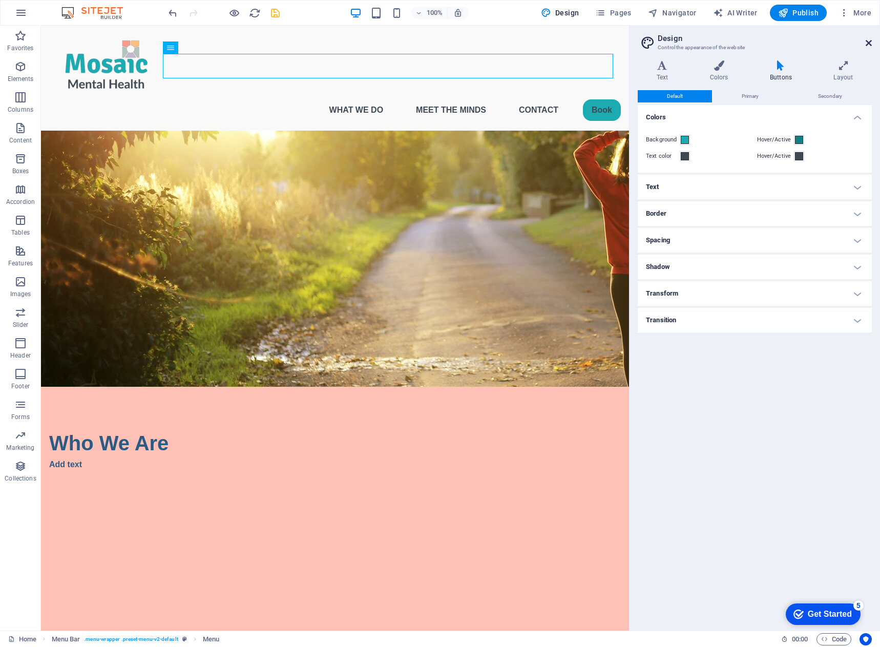
click at [867, 42] on icon at bounding box center [868, 43] width 6 height 8
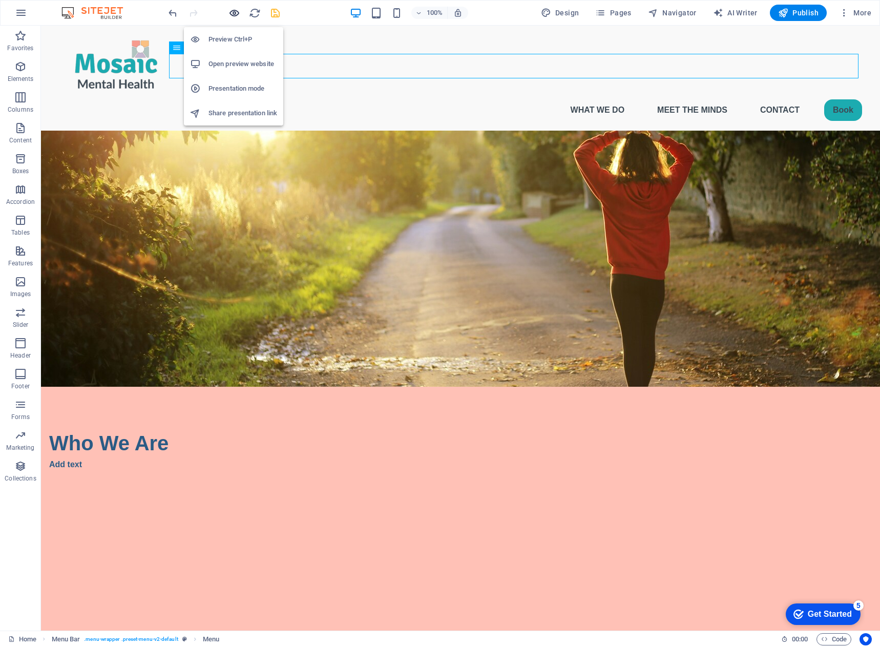
click at [236, 10] on icon "button" at bounding box center [234, 13] width 12 height 12
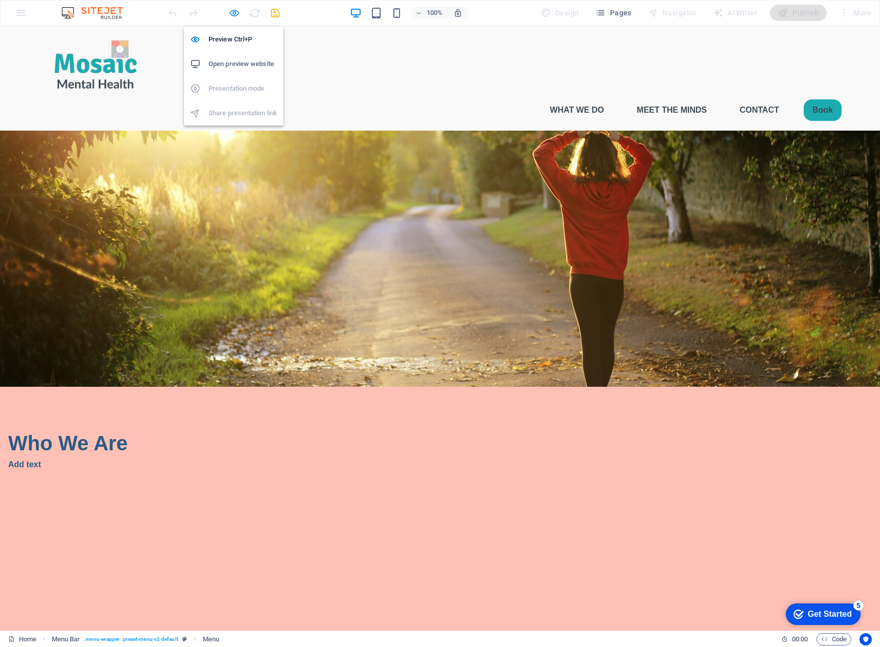
click at [235, 15] on icon "button" at bounding box center [234, 13] width 12 height 12
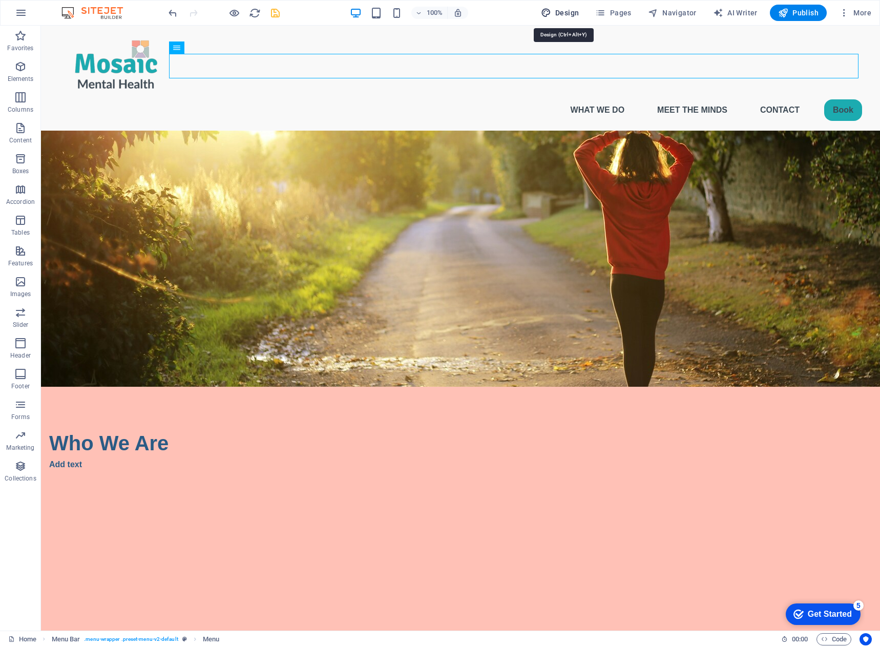
click at [558, 11] on span "Design" at bounding box center [560, 13] width 38 height 10
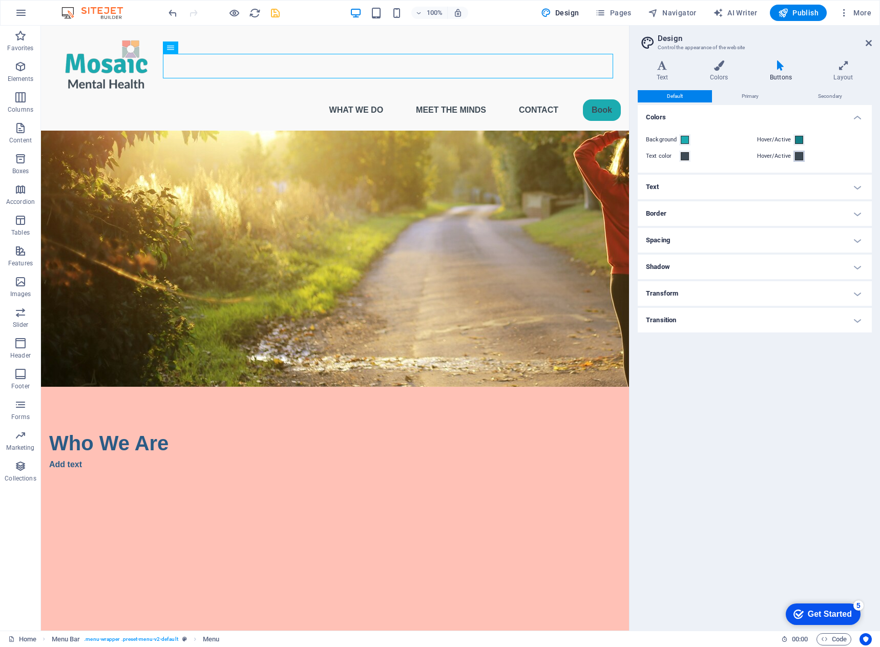
click at [798, 159] on span at bounding box center [799, 156] width 8 height 8
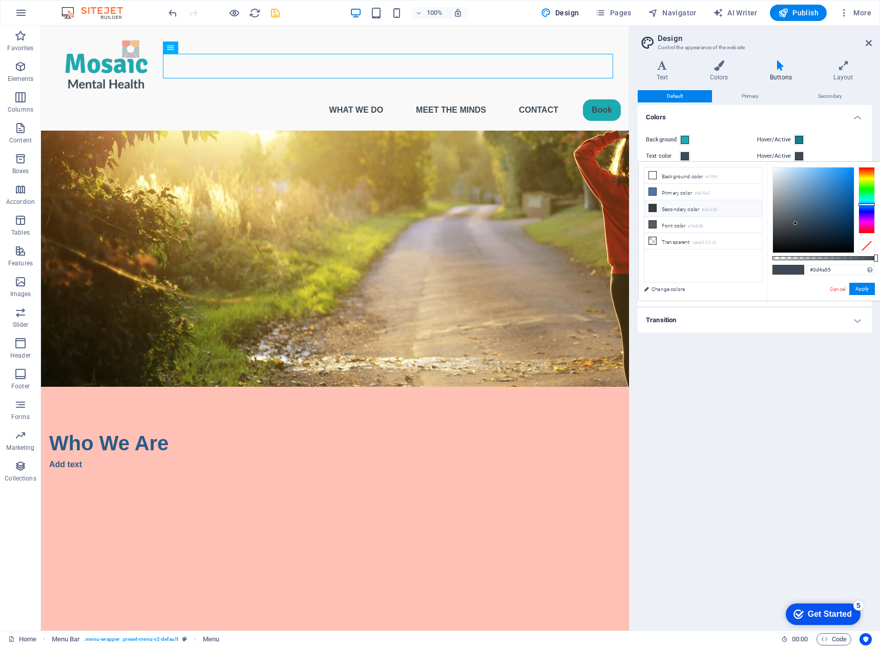
click at [653, 207] on icon at bounding box center [652, 207] width 7 height 7
type input "#3a3c3b"
click at [866, 291] on button "Apply" at bounding box center [862, 289] width 26 height 12
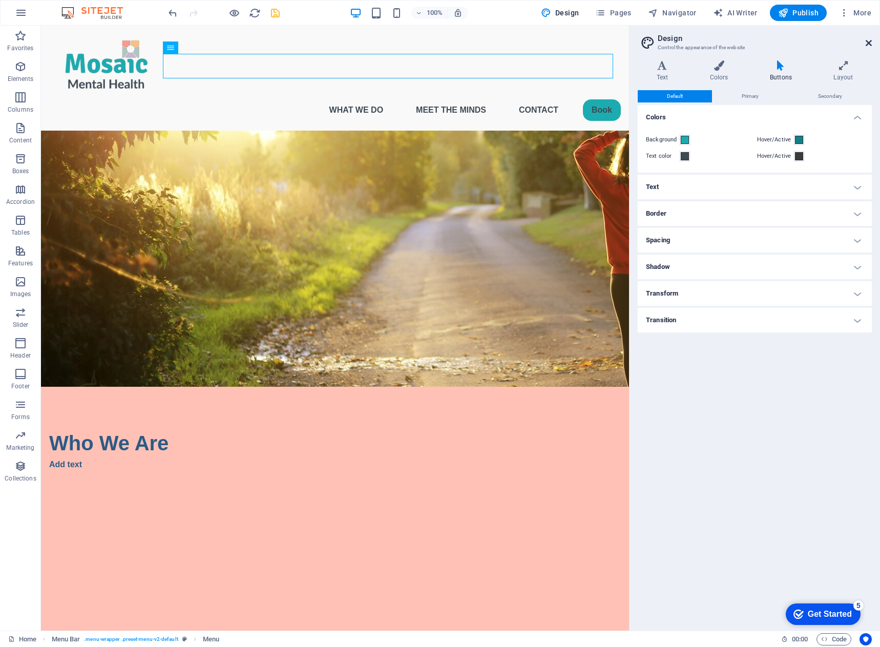
click at [866, 41] on icon at bounding box center [868, 43] width 6 height 8
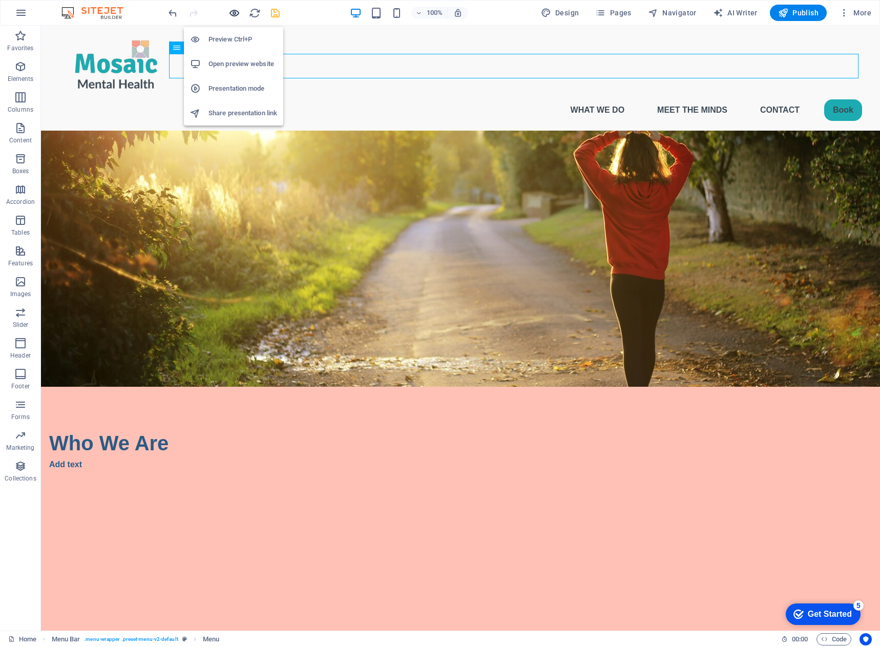
click at [238, 14] on icon "button" at bounding box center [234, 13] width 12 height 12
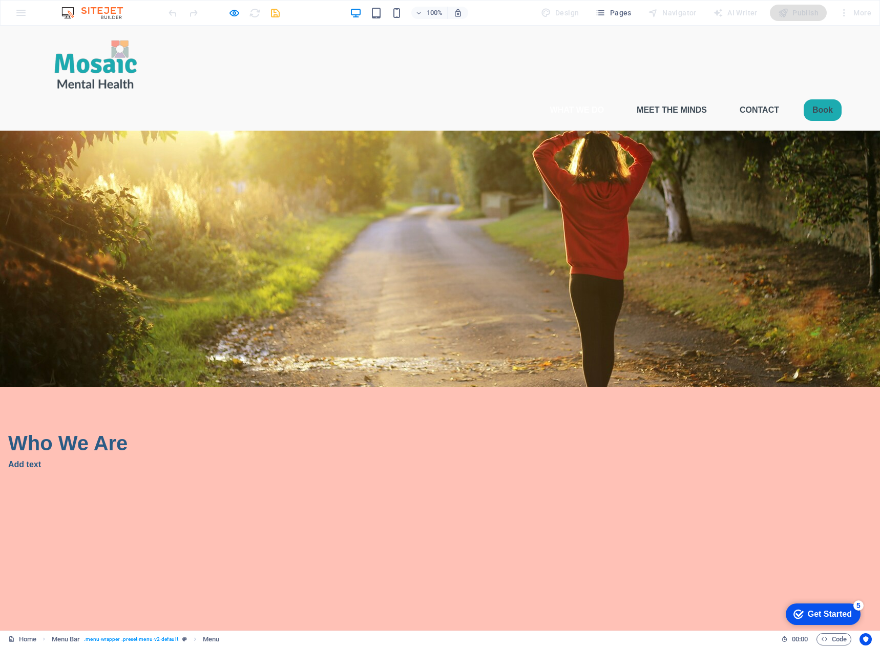
click at [554, 98] on link "What We Do" at bounding box center [577, 110] width 70 height 25
click at [235, 10] on icon "button" at bounding box center [234, 13] width 12 height 12
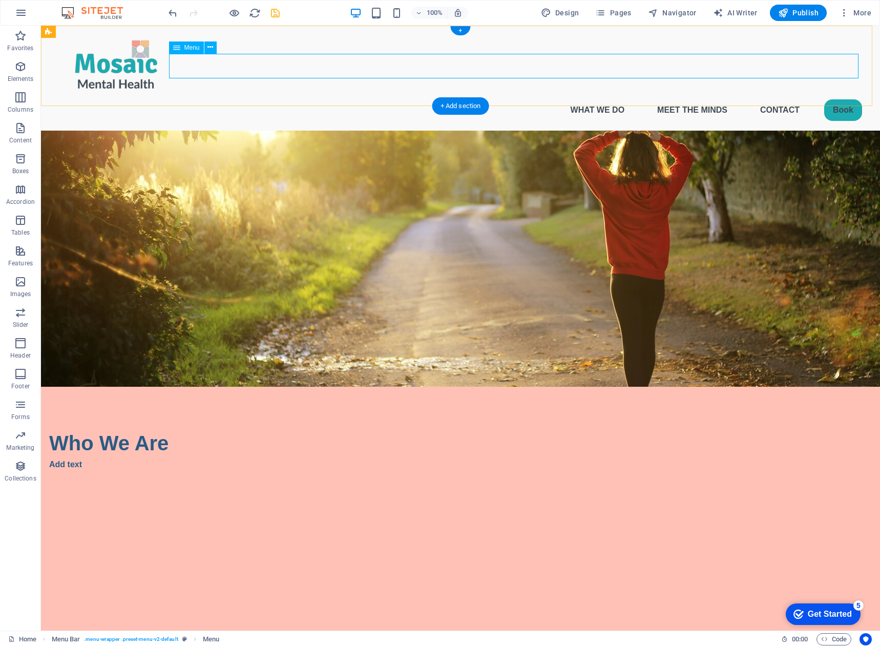
click at [585, 98] on nav "What We Do Meet the Minds Contact Book" at bounding box center [460, 110] width 803 height 25
click at [189, 50] on span "Menu" at bounding box center [191, 48] width 15 height 6
click at [189, 49] on span "Menu" at bounding box center [191, 48] width 15 height 6
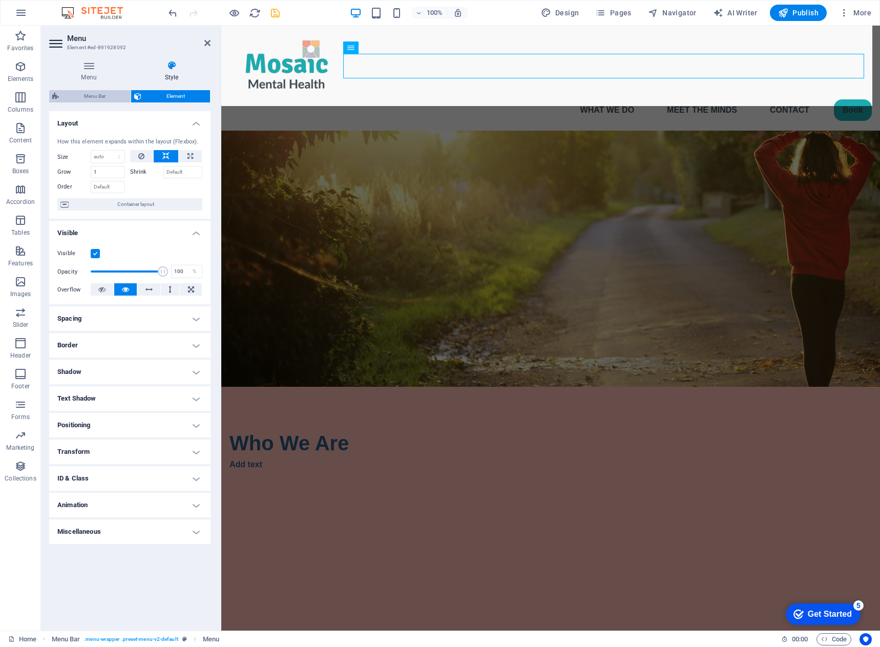
click at [108, 100] on span "Menu Bar" at bounding box center [95, 96] width 66 height 12
select select "rem"
select select "hover_box_bottom"
select select "px"
select select "rem"
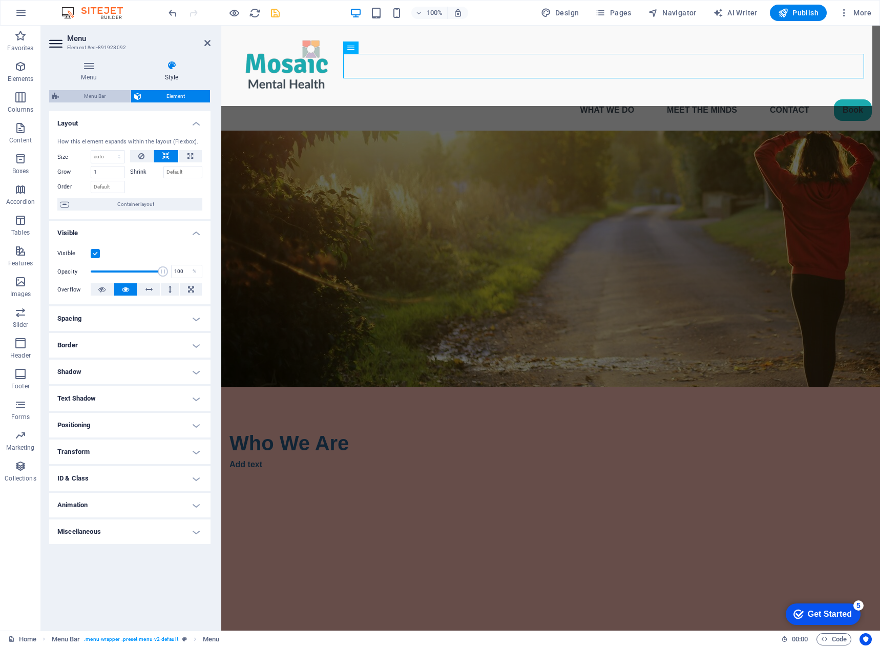
select select "rem"
select select "px"
select select "600"
select select "px"
select select "%"
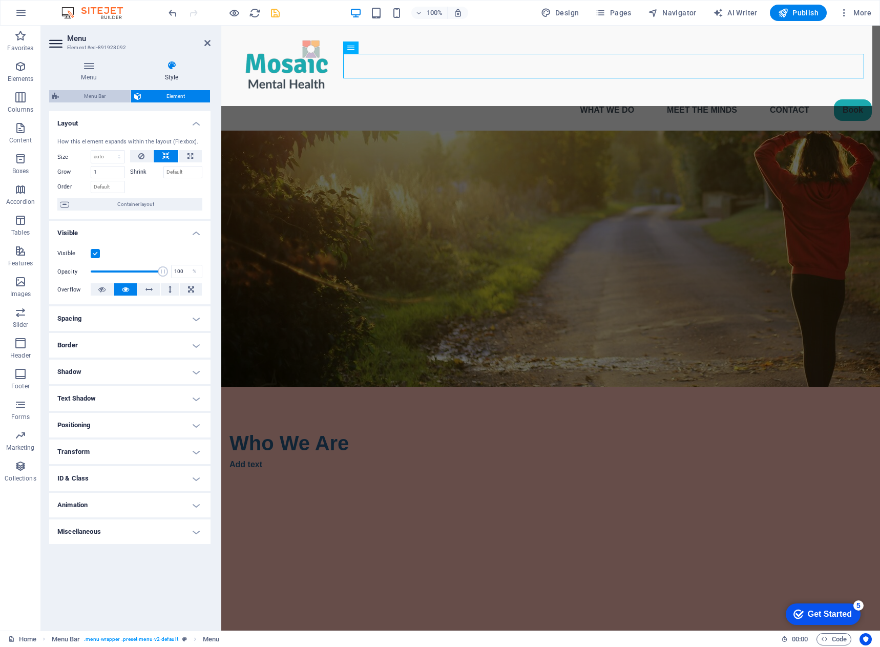
select select "rem"
select select "preset-menu-v2-default"
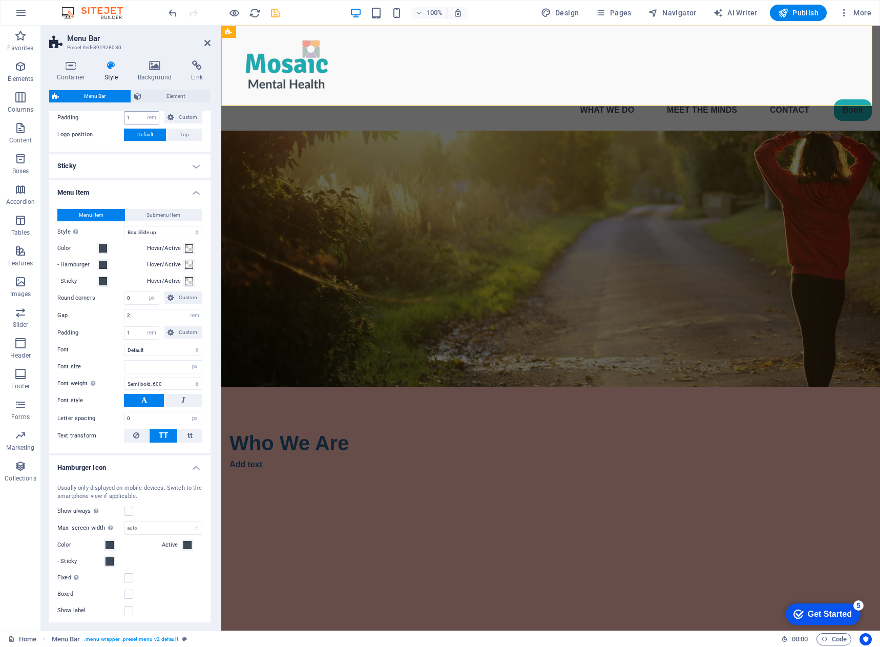
scroll to position [256, 0]
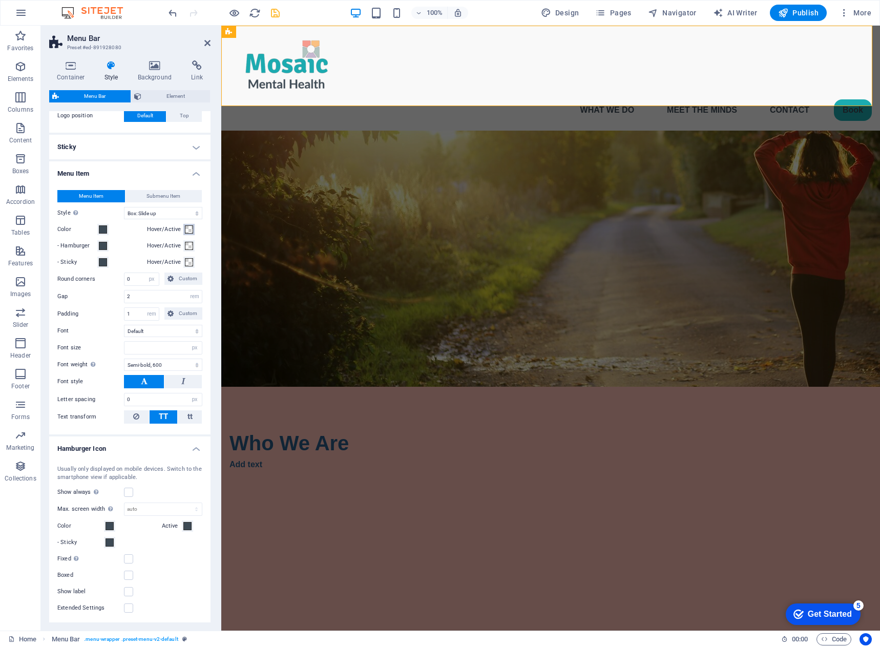
click at [185, 230] on span at bounding box center [189, 229] width 8 height 8
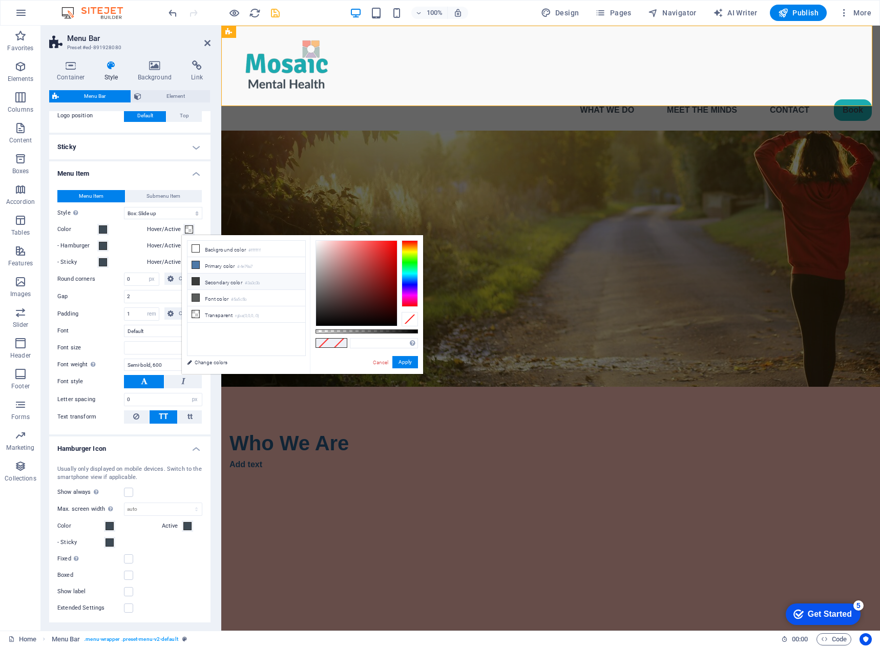
click at [216, 282] on li "Secondary color #3a3c3b" at bounding box center [246, 281] width 118 height 16
type input "#3a3c3b"
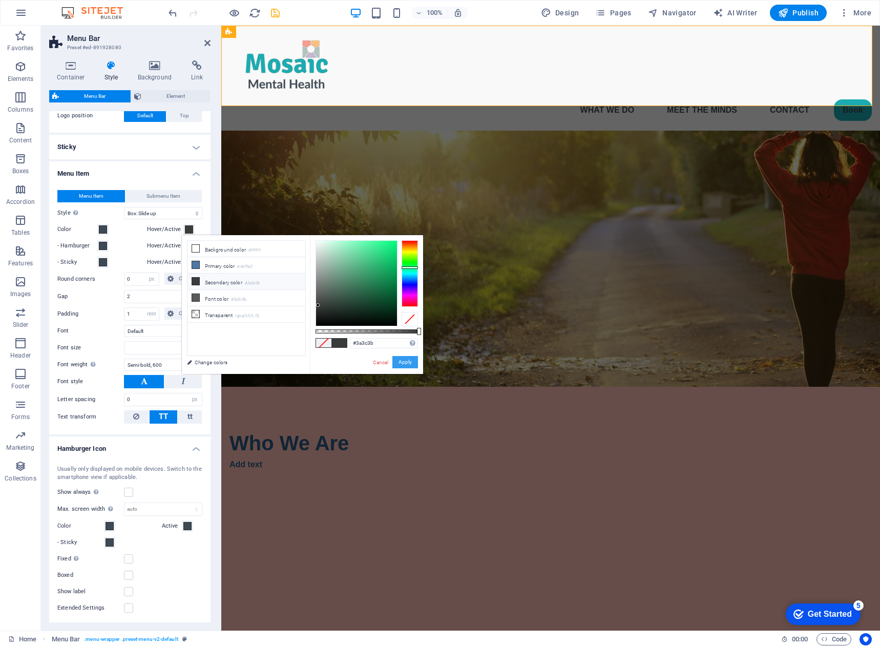
click at [408, 360] on button "Apply" at bounding box center [405, 362] width 26 height 12
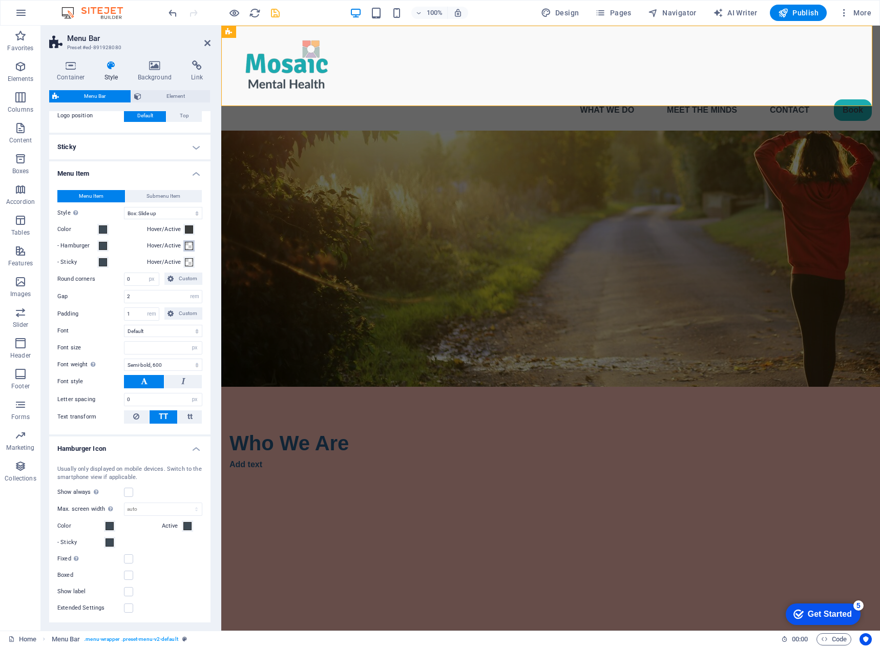
click at [188, 246] on span at bounding box center [189, 246] width 8 height 8
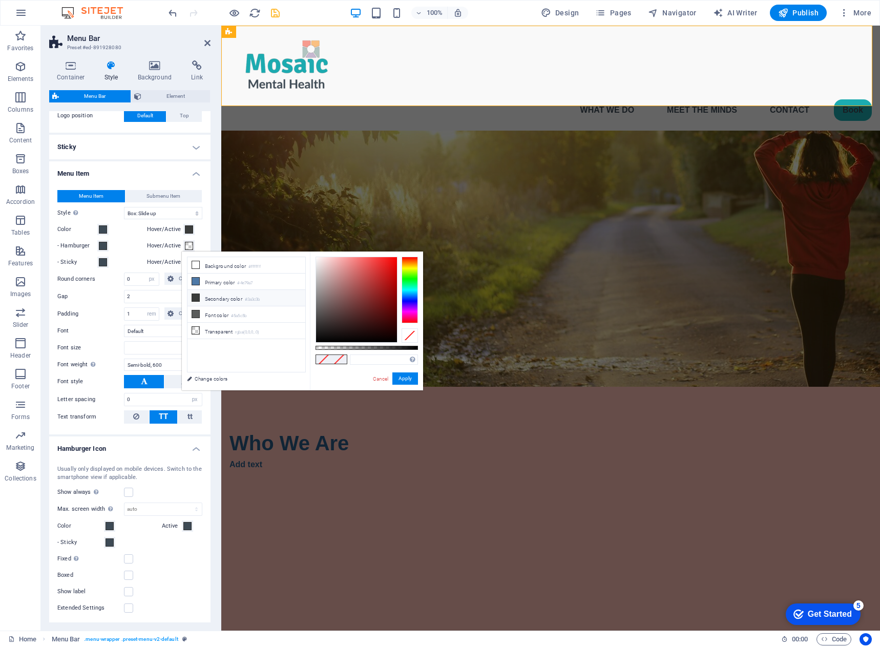
click at [215, 296] on li "Secondary color #3a3c3b" at bounding box center [246, 298] width 118 height 16
type input "#3a3c3b"
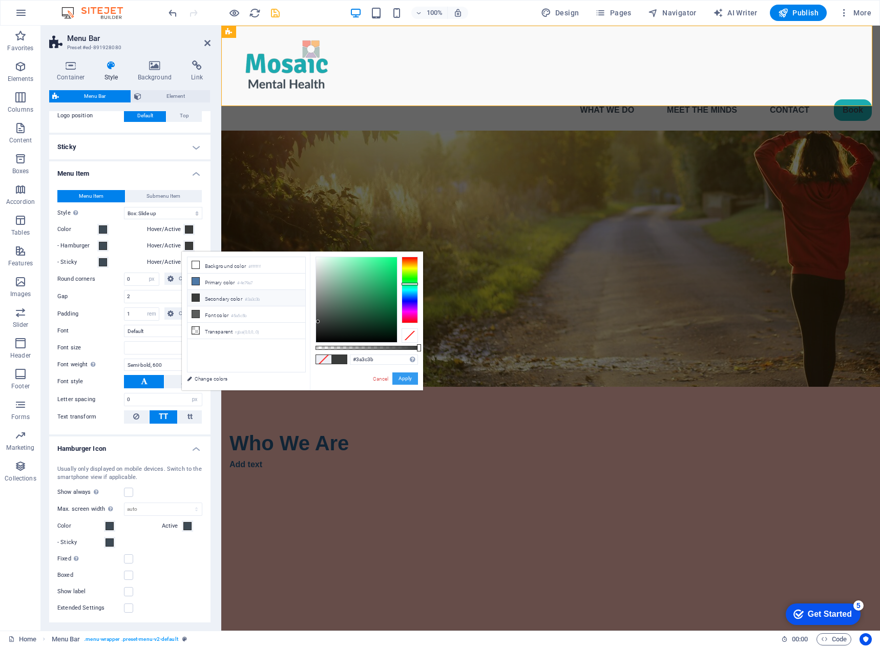
click at [405, 378] on button "Apply" at bounding box center [405, 378] width 26 height 12
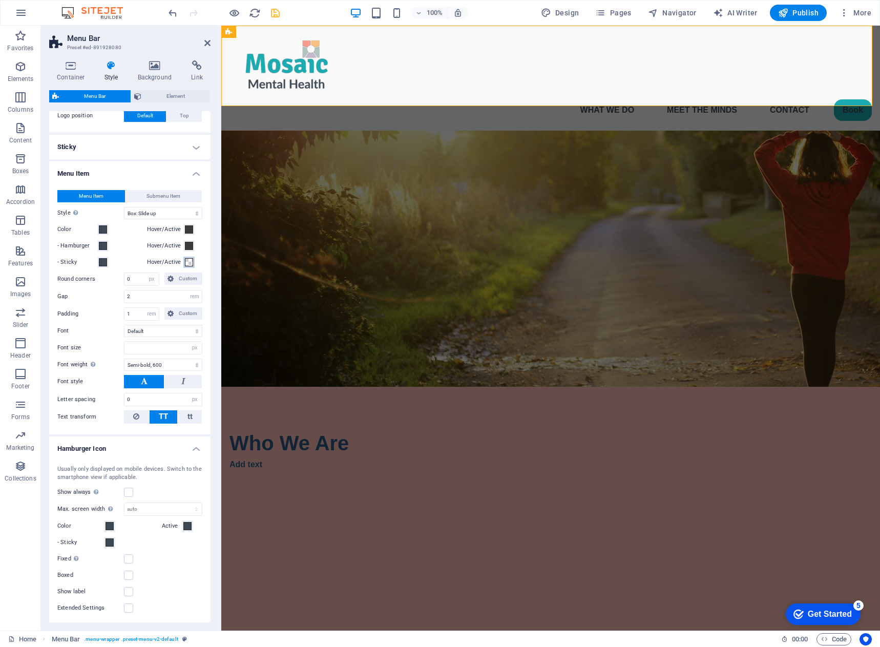
click at [186, 261] on span at bounding box center [189, 262] width 8 height 8
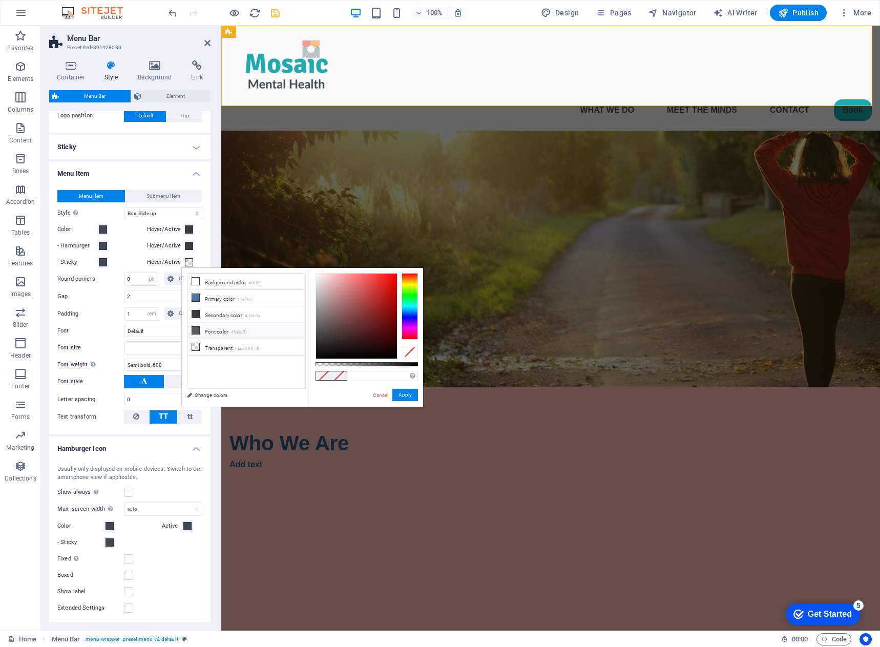
click at [223, 328] on li "Font color #5a5c5b" at bounding box center [246, 331] width 118 height 16
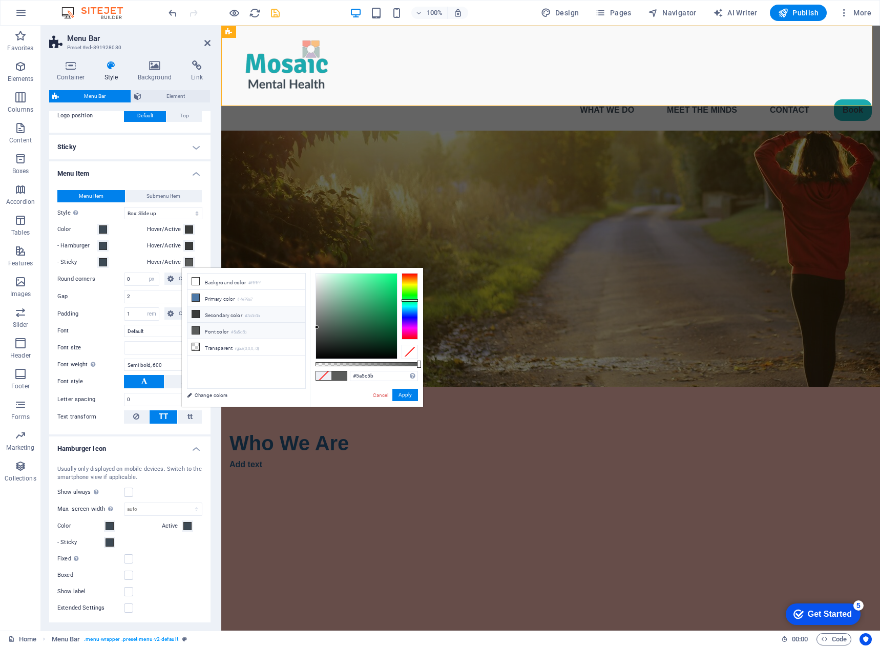
drag, startPoint x: 203, startPoint y: 312, endPoint x: 214, endPoint y: 319, distance: 12.6
click at [203, 312] on li "Secondary color #3a3c3b" at bounding box center [246, 314] width 118 height 16
type input "#3a3c3b"
click at [398, 394] on button "Apply" at bounding box center [405, 395] width 26 height 12
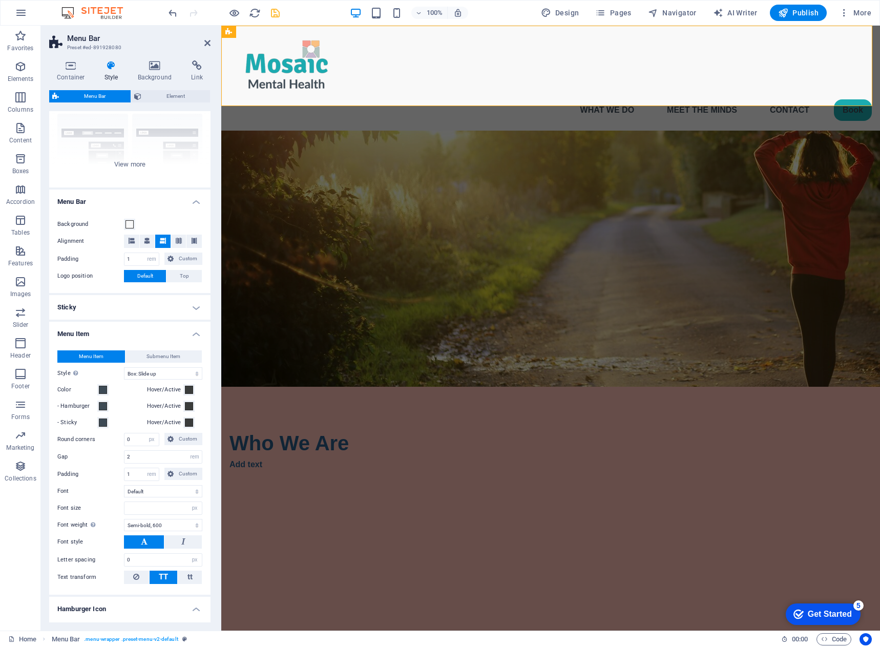
scroll to position [102, 0]
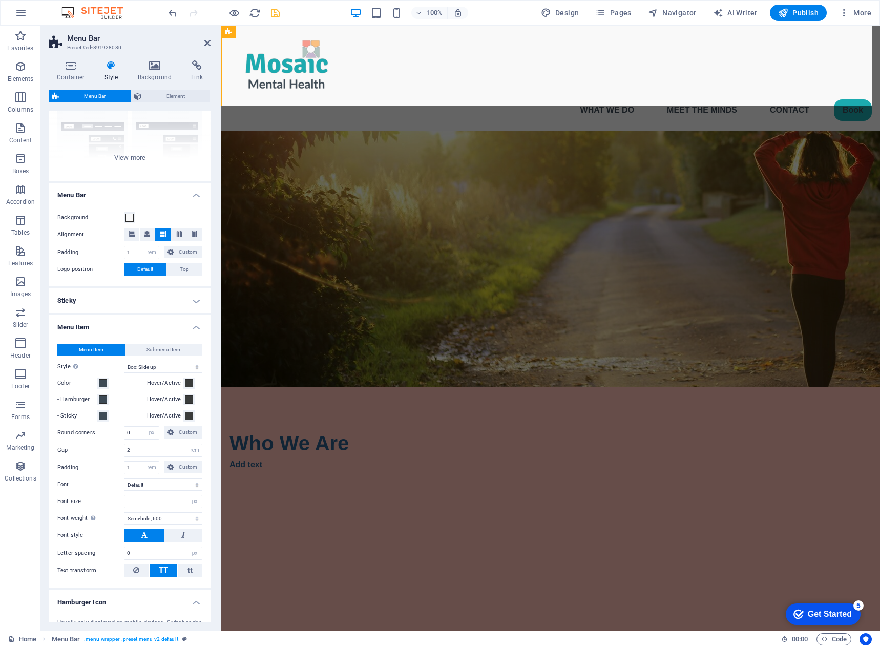
click at [192, 295] on h4 "Sticky" at bounding box center [129, 300] width 161 height 25
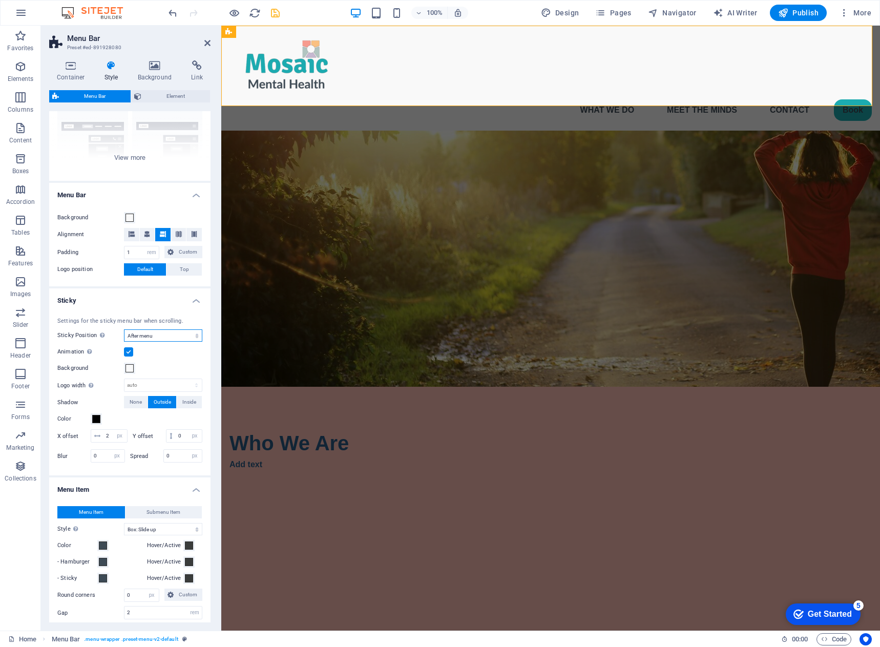
click at [195, 337] on select "Off Instant After menu After banner When scrolling up" at bounding box center [163, 335] width 78 height 12
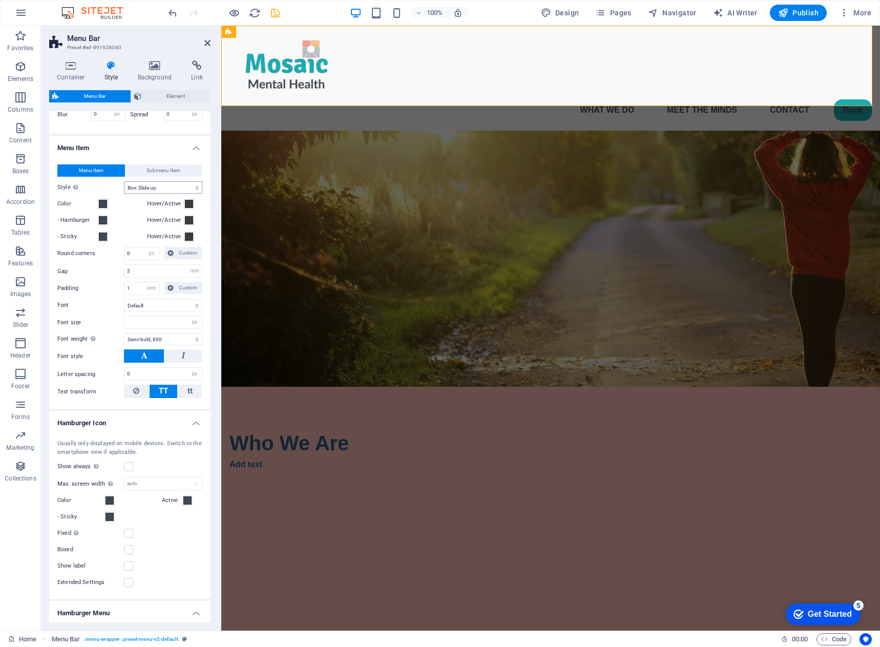
scroll to position [461, 0]
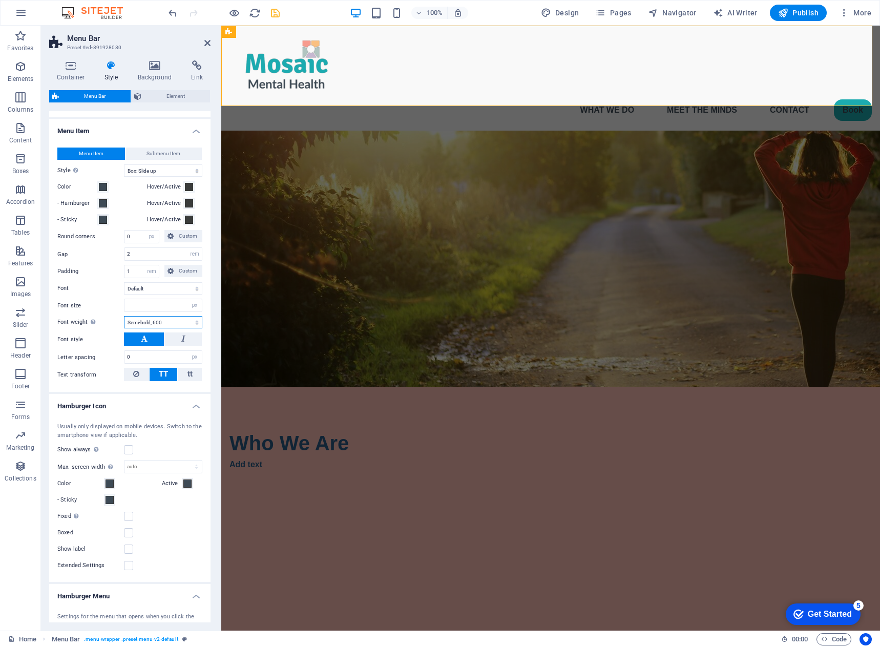
click at [176, 328] on select "Thin, 100 Extra-light, 200 Light, 300 Regular, 400 Medium, 500 Semi-bold, 600 B…" at bounding box center [163, 322] width 78 height 12
select select "700"
click at [124, 328] on select "Thin, 100 Extra-light, 200 Light, 300 Regular, 400 Medium, 500 Semi-bold, 600 B…" at bounding box center [163, 322] width 78 height 12
click at [191, 328] on select "Thin, 100 Extra-light, 200 Light, 300 Regular, 400 Medium, 500 Semi-bold, 600 B…" at bounding box center [163, 322] width 78 height 12
select select "600"
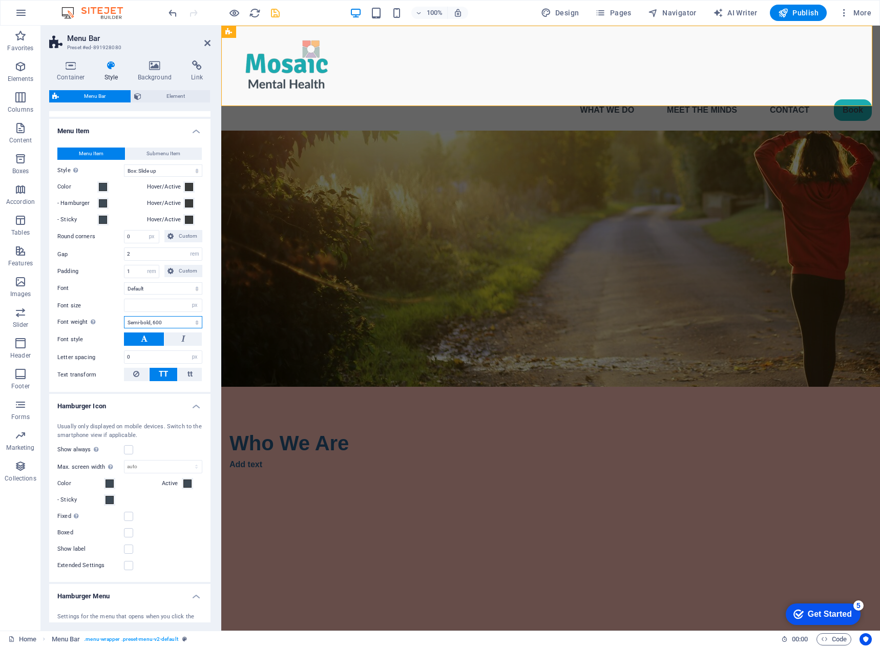
click at [124, 328] on select "Thin, 100 Extra-light, 200 Light, 300 Regular, 400 Medium, 500 Semi-bold, 600 B…" at bounding box center [163, 322] width 78 height 12
click at [170, 311] on input "number" at bounding box center [162, 305] width 77 height 12
click at [145, 311] on input "number" at bounding box center [162, 305] width 77 height 12
click at [148, 311] on input "18" at bounding box center [162, 305] width 77 height 12
click at [159, 311] on input "18" at bounding box center [162, 305] width 77 height 12
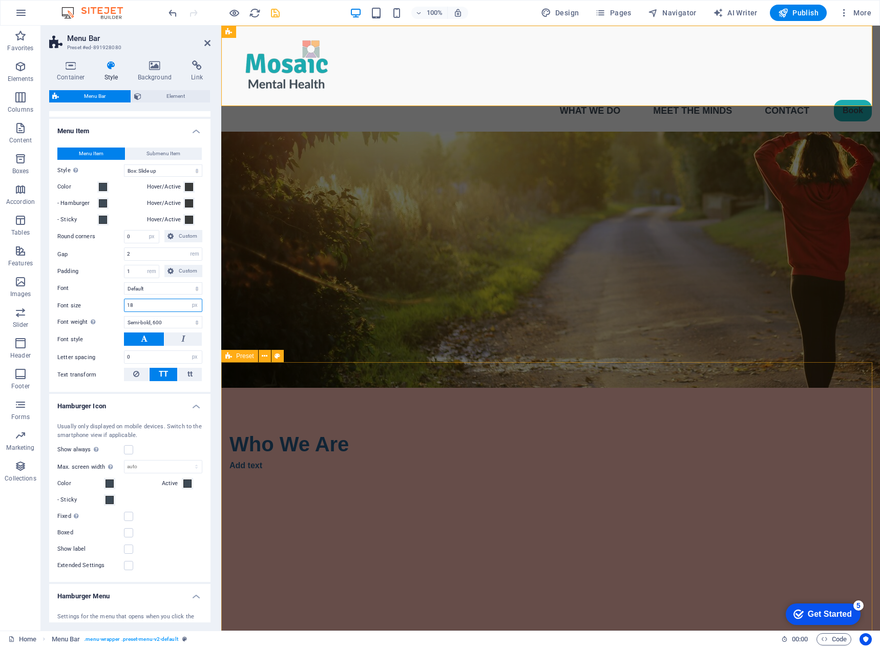
click at [143, 311] on input "18" at bounding box center [162, 305] width 77 height 12
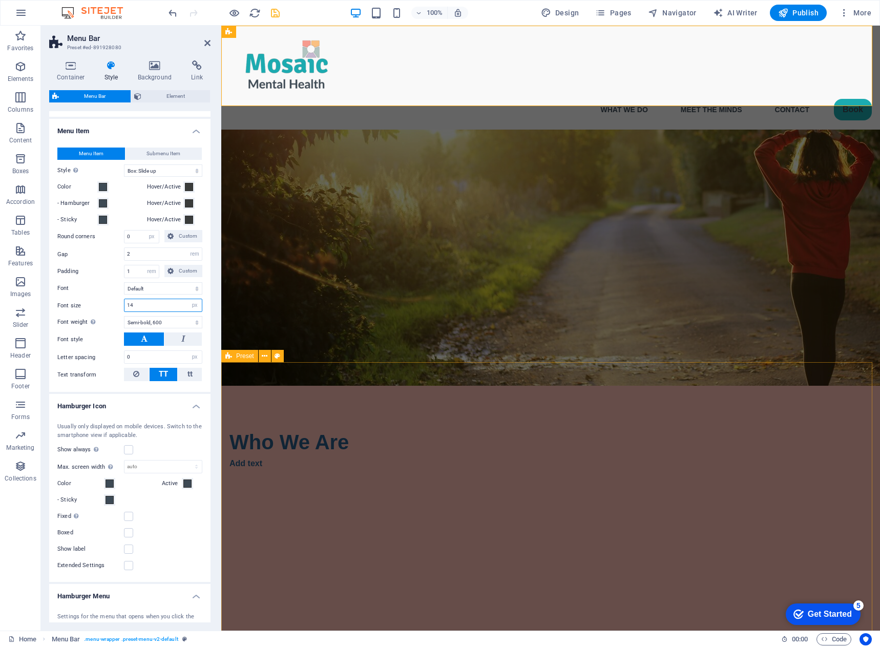
click at [139, 311] on input "14" at bounding box center [162, 305] width 77 height 12
type input "18"
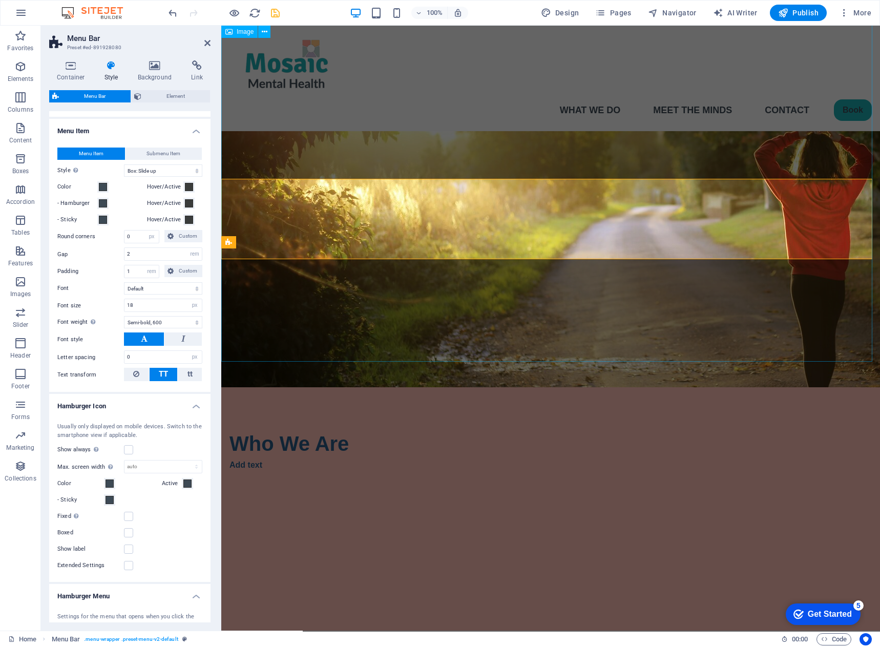
scroll to position [0, 0]
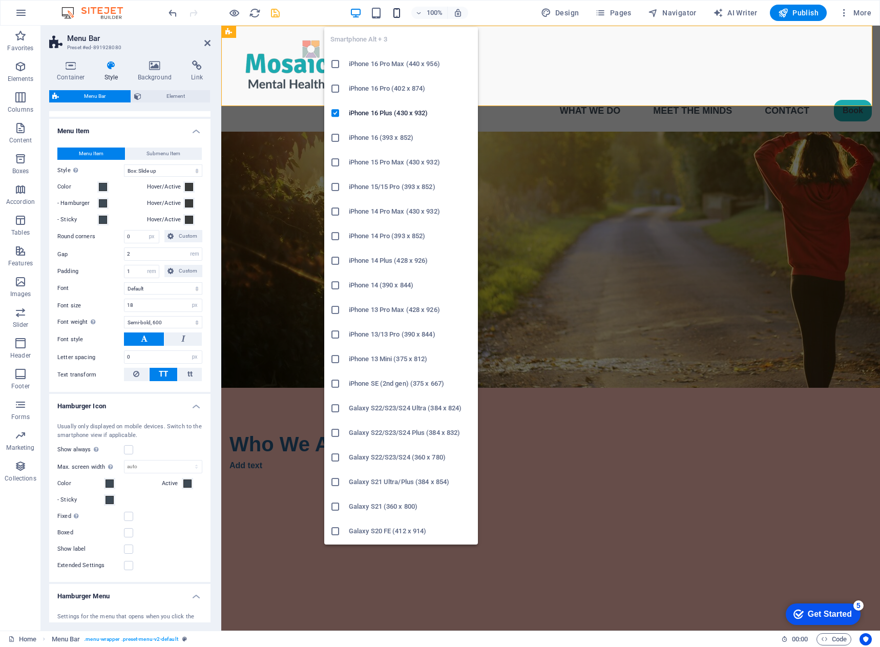
click at [400, 12] on icon "button" at bounding box center [397, 13] width 12 height 12
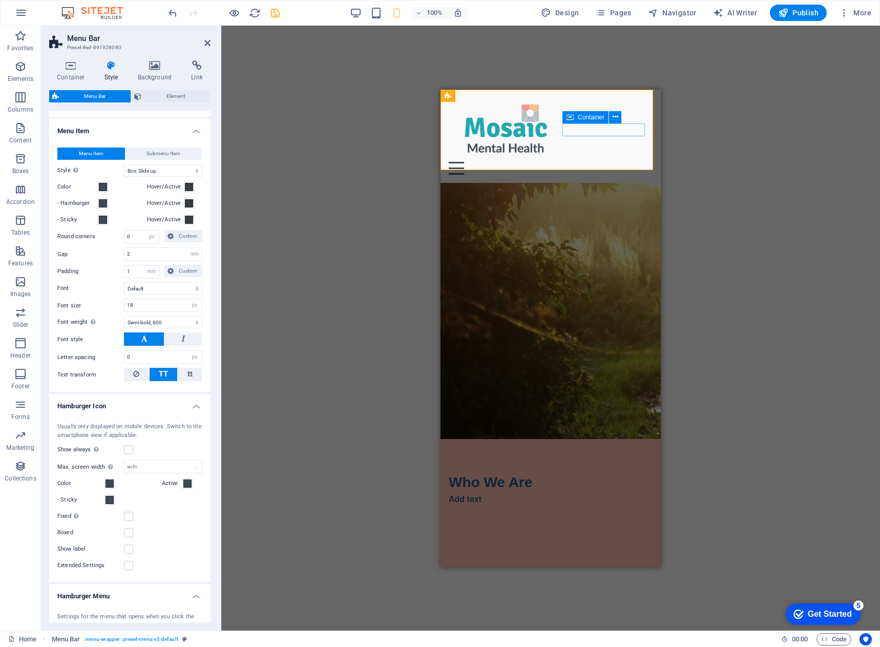
click at [637, 161] on div "Menu" at bounding box center [551, 167] width 204 height 13
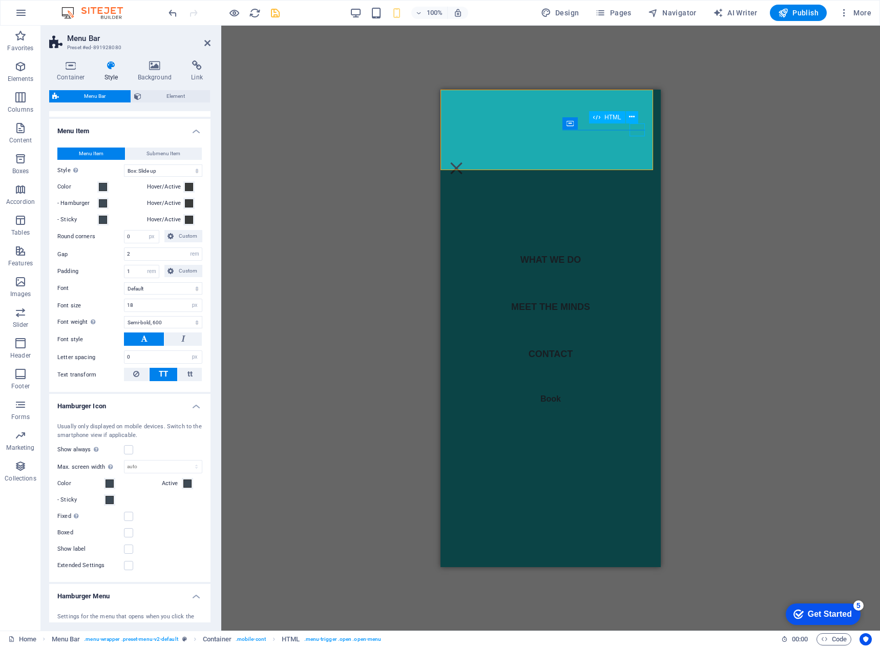
click at [464, 161] on div "Menu" at bounding box center [456, 167] width 15 height 13
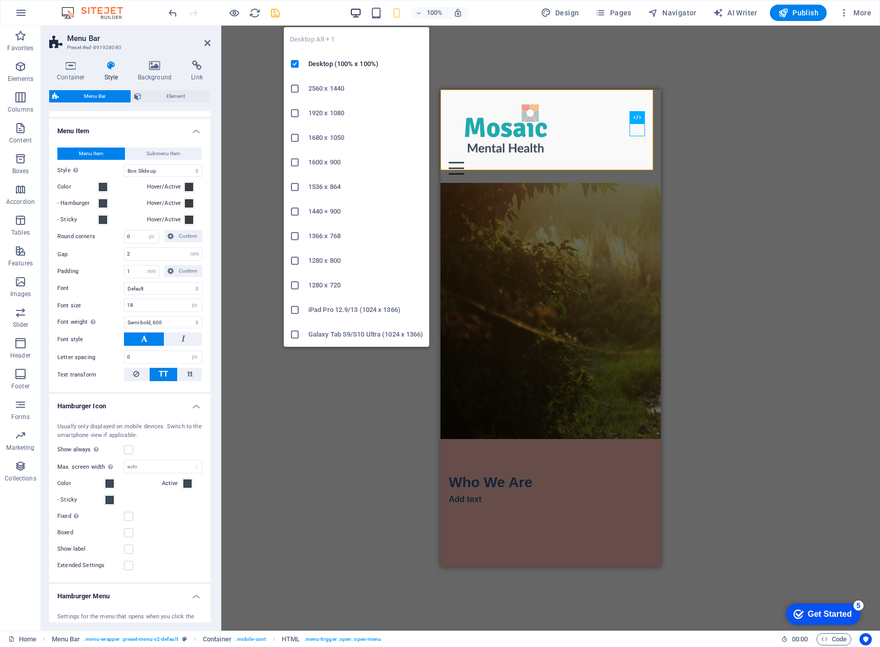
click at [354, 15] on icon "button" at bounding box center [356, 13] width 12 height 12
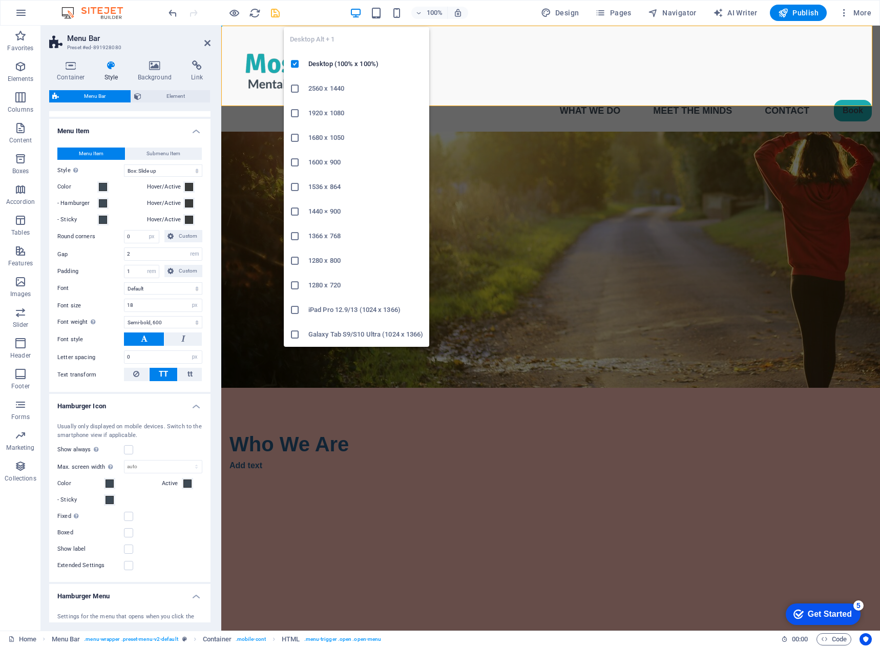
type input "2"
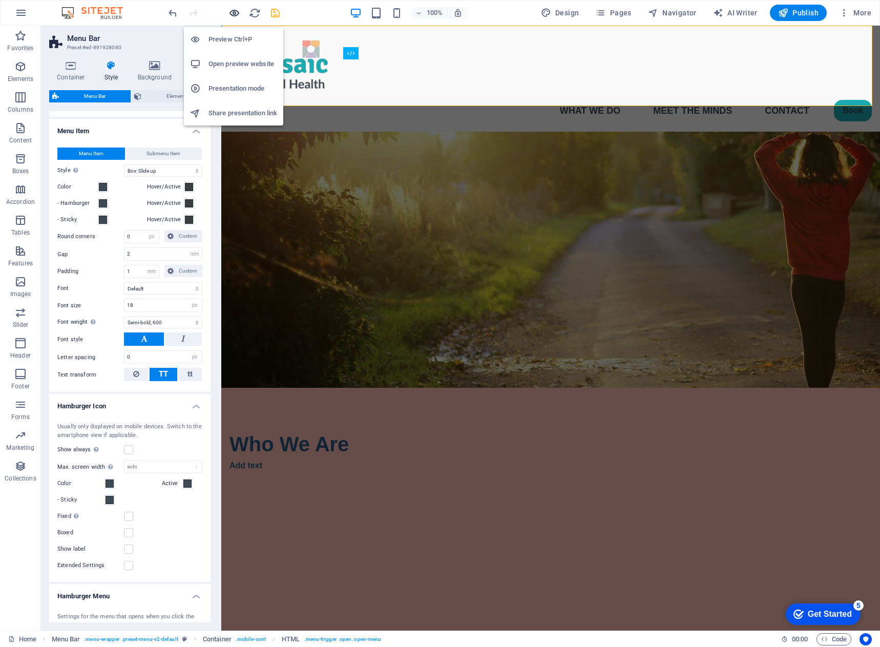
click at [230, 13] on icon "button" at bounding box center [234, 13] width 12 height 12
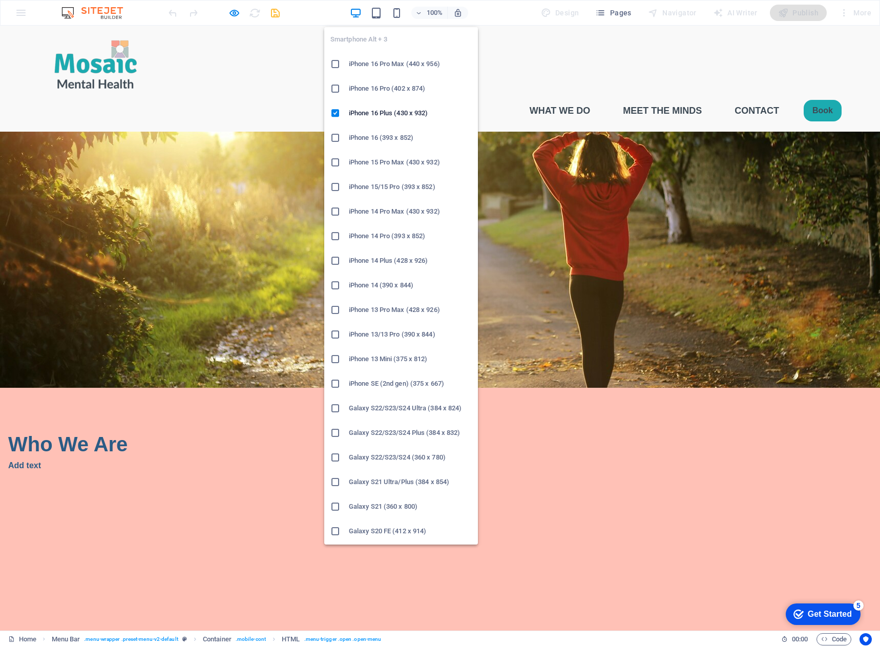
click at [411, 13] on div "100%" at bounding box center [409, 13] width 118 height 16
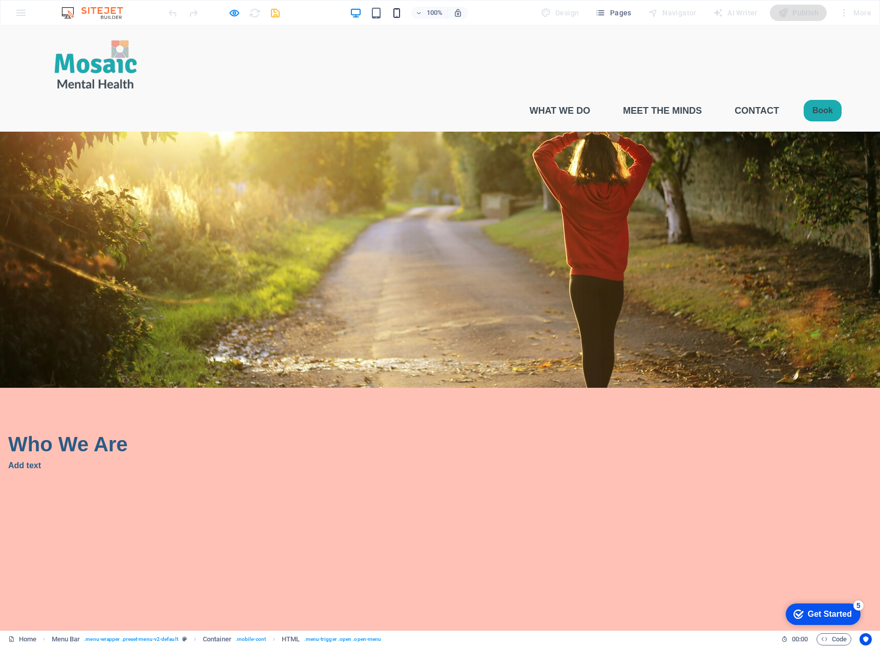
click at [401, 14] on icon "button" at bounding box center [397, 13] width 12 height 12
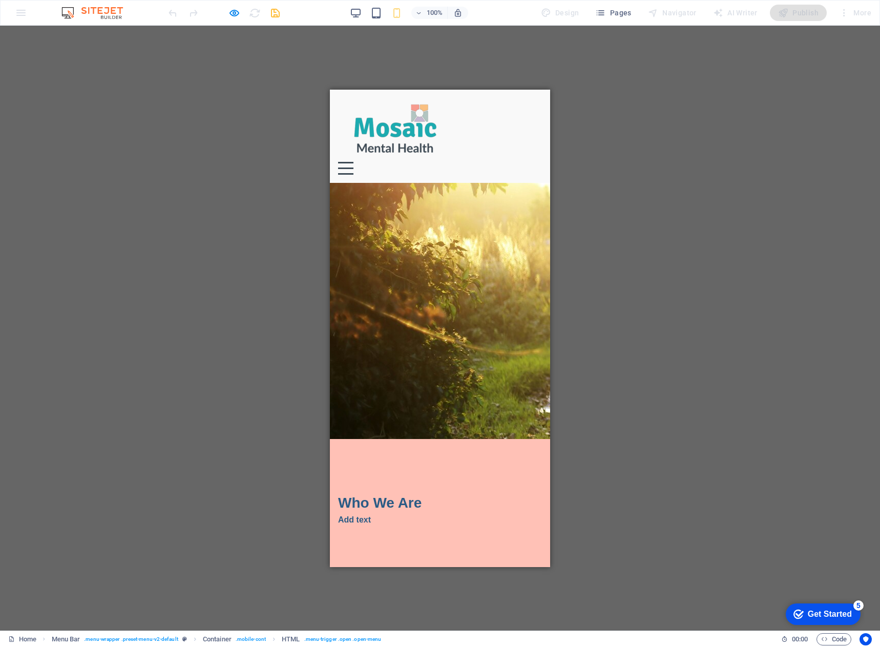
click at [535, 134] on div "Menu What We Do Meet the Minds Contact Book" at bounding box center [440, 135] width 220 height 93
click at [353, 161] on button "Menu" at bounding box center [345, 162] width 15 height 2
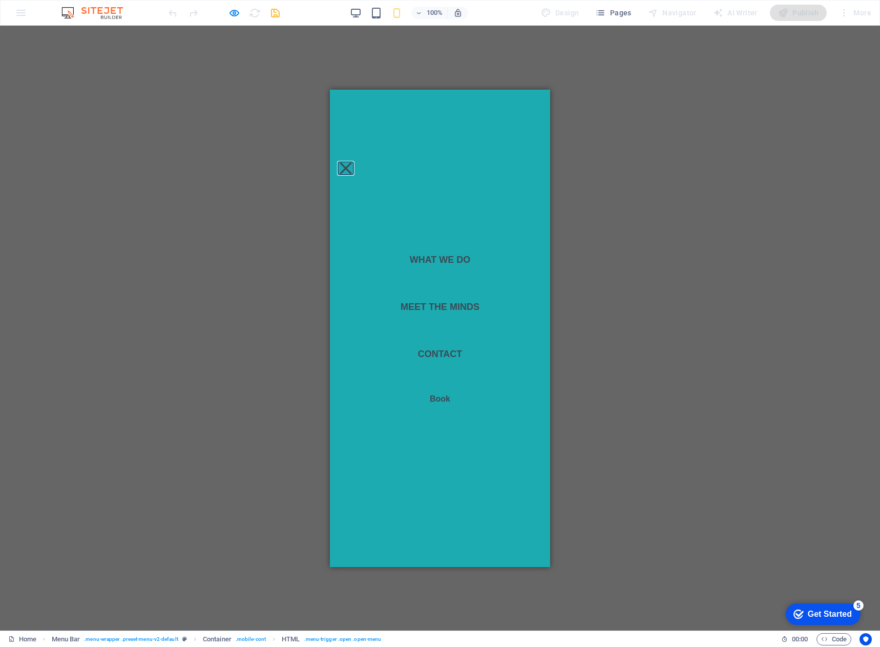
click at [351, 162] on button "Menu" at bounding box center [345, 168] width 12 height 12
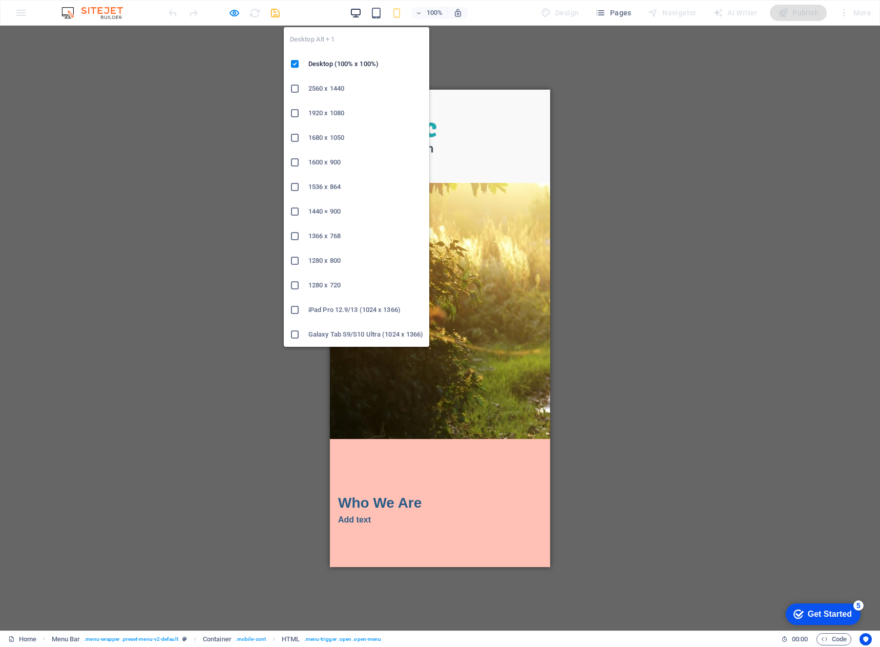
click at [359, 13] on icon "button" at bounding box center [356, 13] width 12 height 12
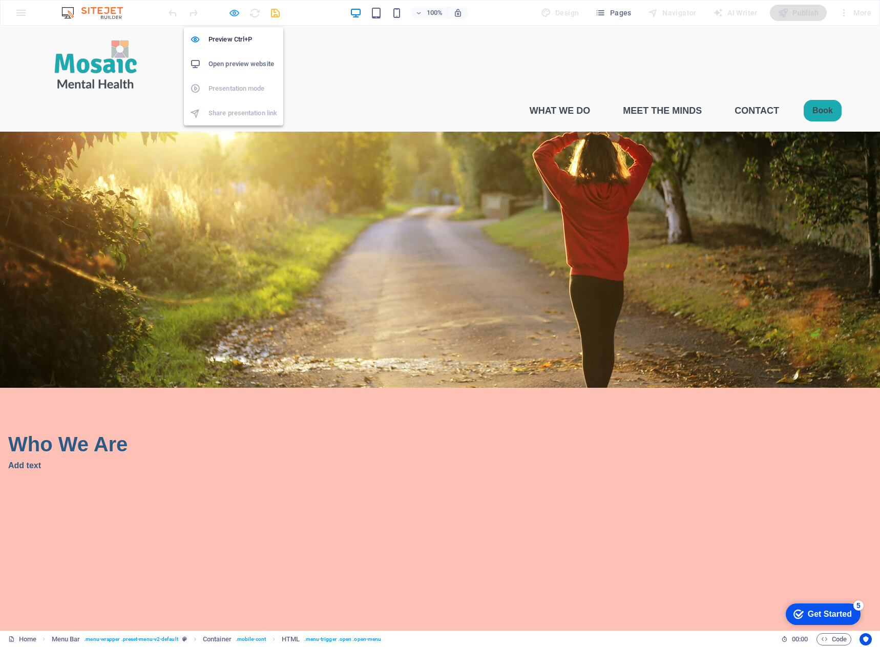
click at [232, 14] on icon "button" at bounding box center [234, 13] width 12 height 12
select select "rem"
select select "sticky_menu"
select select "px"
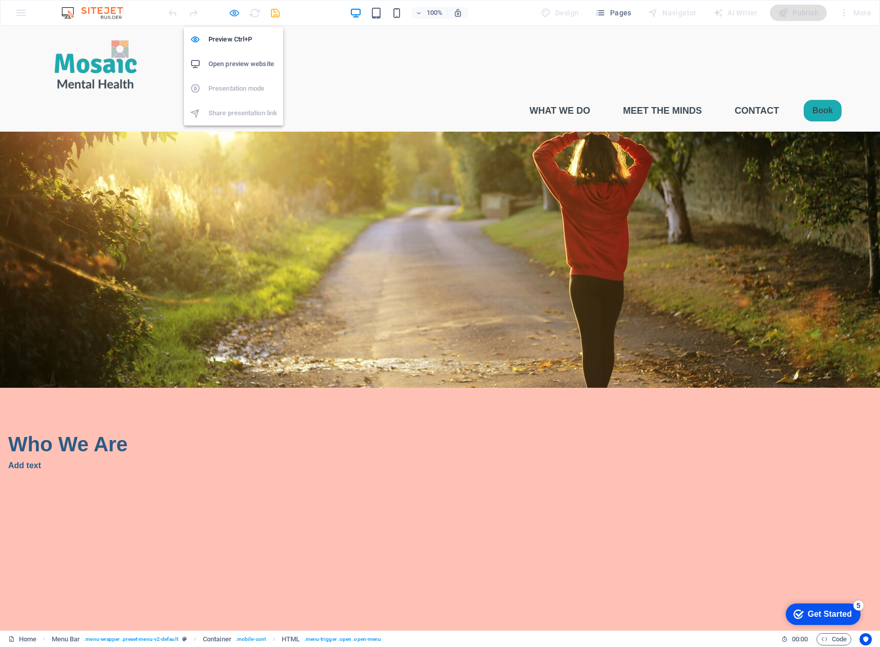
select select "px"
select select "hover_box_bottom"
select select "px"
select select "rem"
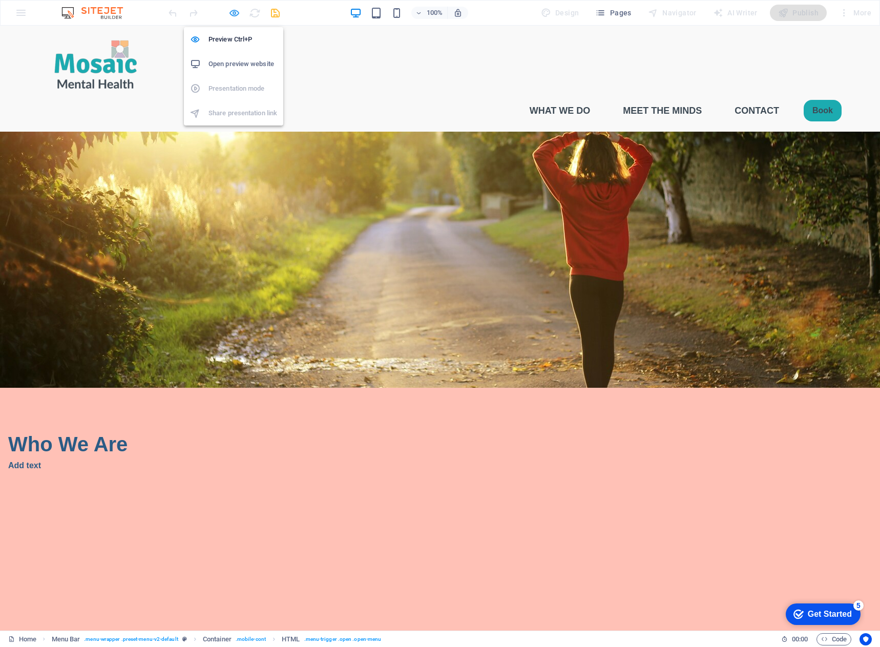
select select "rem"
select select "px"
select select "600"
select select "px"
select select "%"
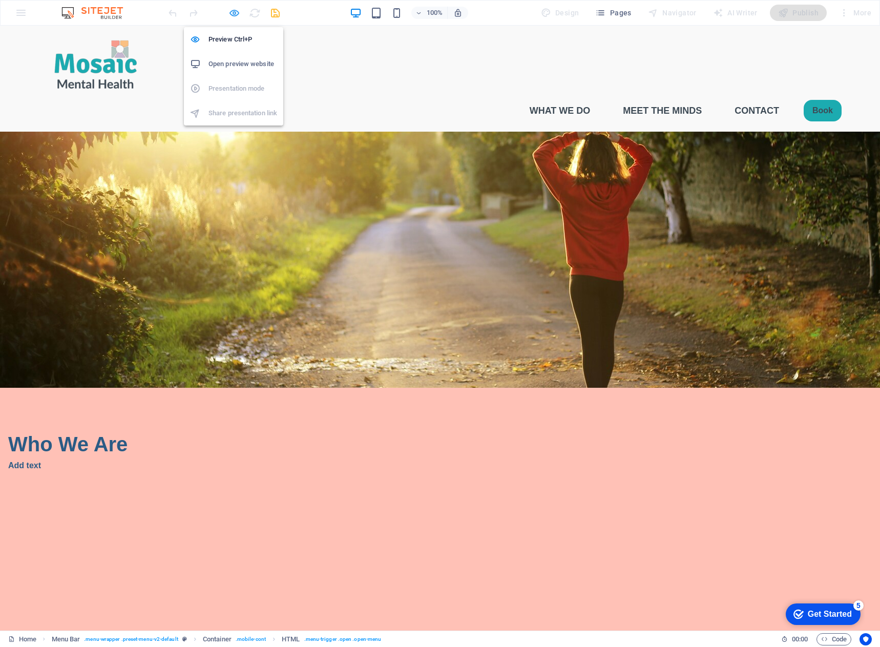
select select "rem"
select select "preset-menu-v2-default"
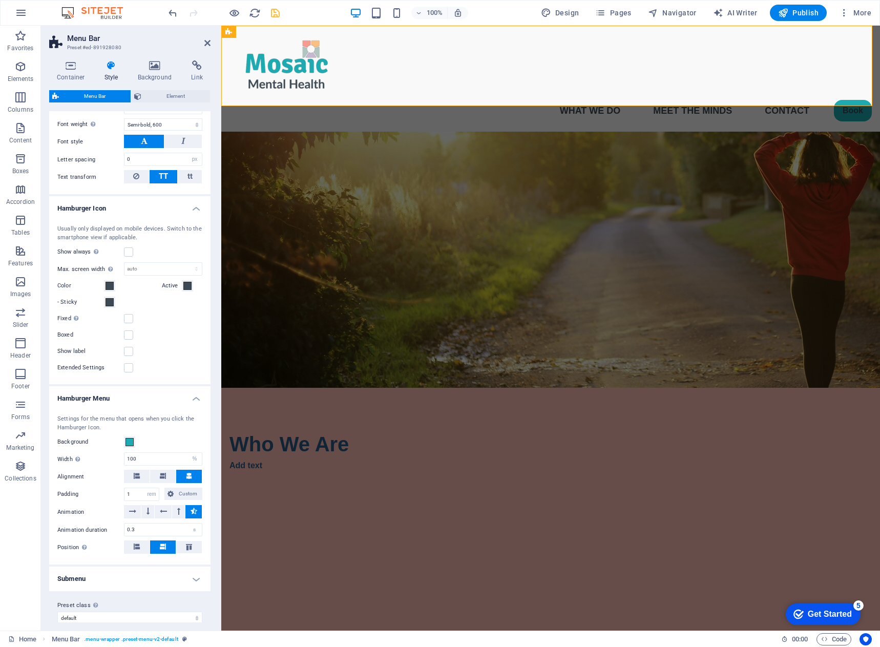
scroll to position [682, 0]
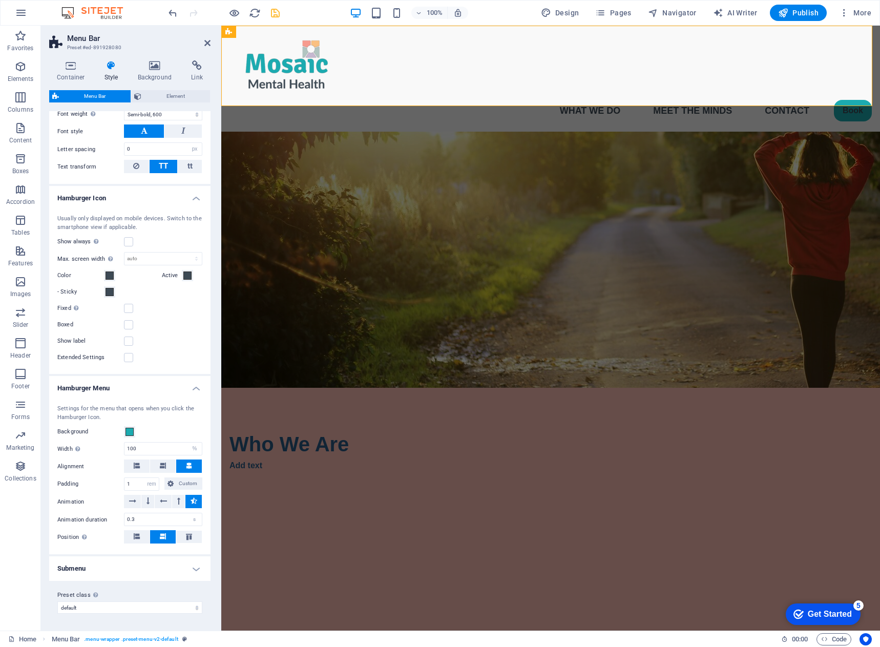
click at [198, 572] on h4 "Submenu" at bounding box center [129, 568] width 161 height 25
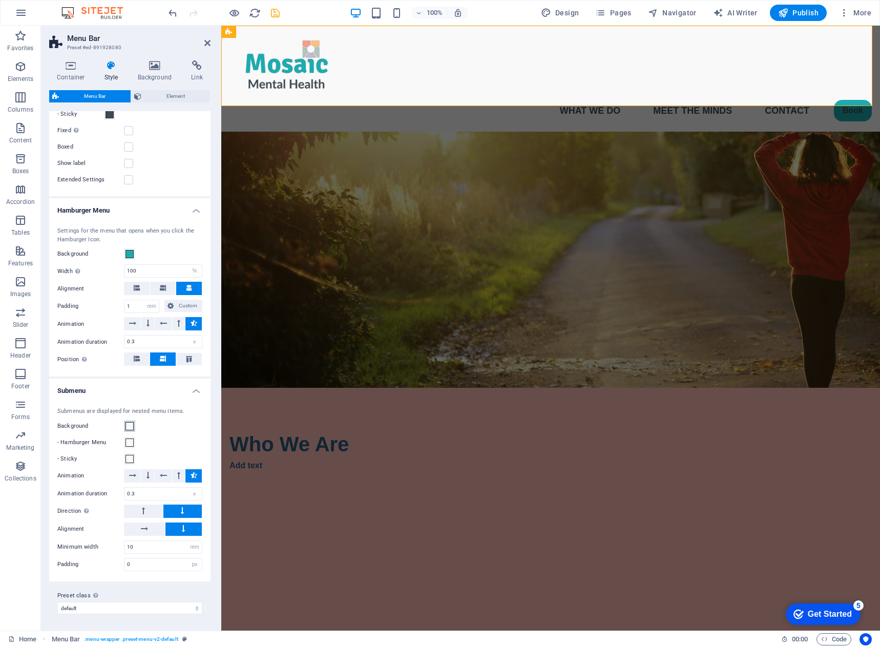
scroll to position [757, 0]
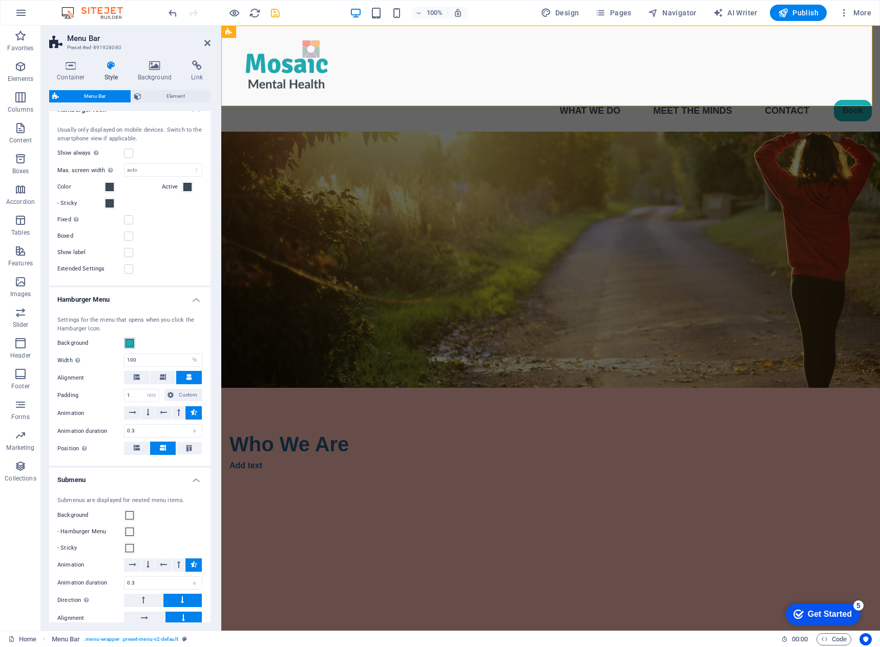
click at [128, 347] on span at bounding box center [129, 343] width 8 height 8
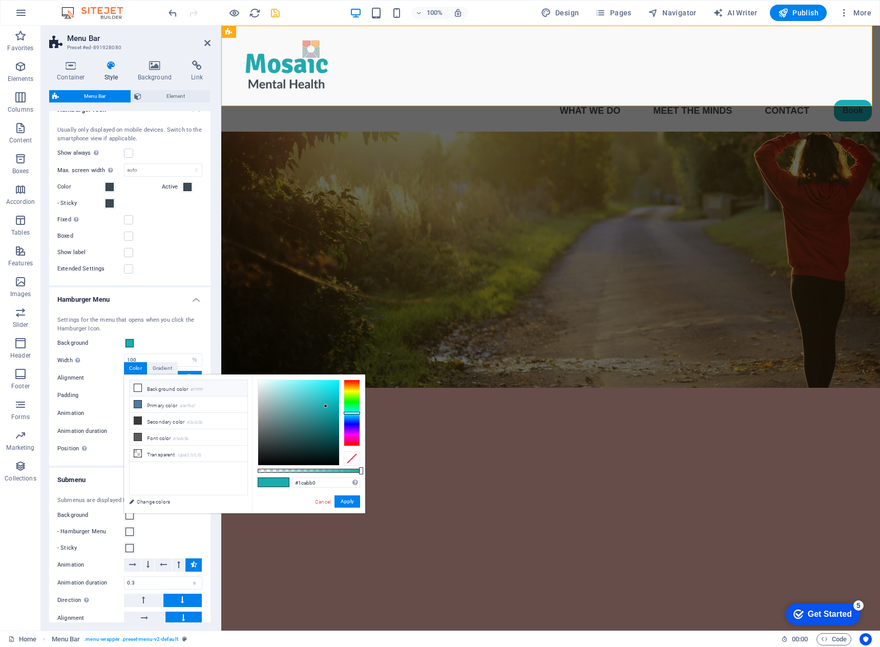
click at [144, 386] on li "Background color #ffffff" at bounding box center [189, 388] width 118 height 16
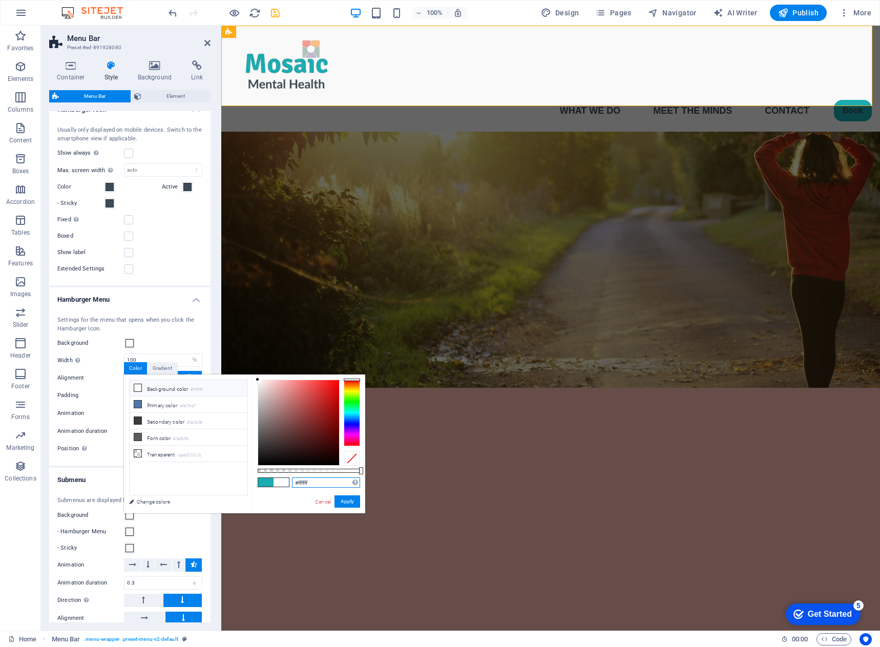
click at [319, 484] on input "#ffffff" at bounding box center [326, 482] width 68 height 10
drag, startPoint x: 317, startPoint y: 481, endPoint x: 303, endPoint y: 482, distance: 14.9
click at [292, 481] on input "#ffffff" at bounding box center [326, 482] width 68 height 10
paste input "9f9f9"
type input "#f9f9f9"
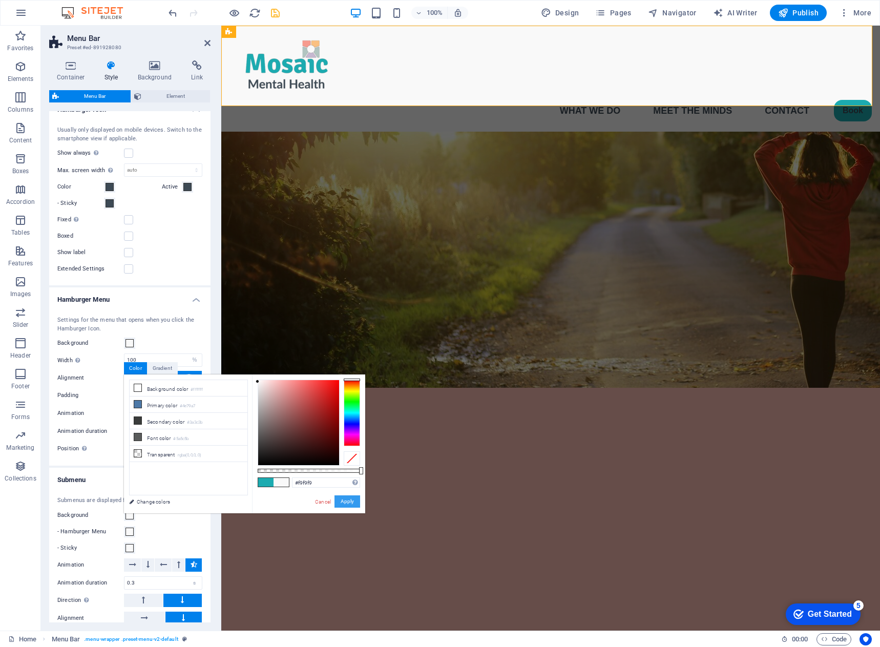
click at [344, 502] on button "Apply" at bounding box center [347, 501] width 26 height 12
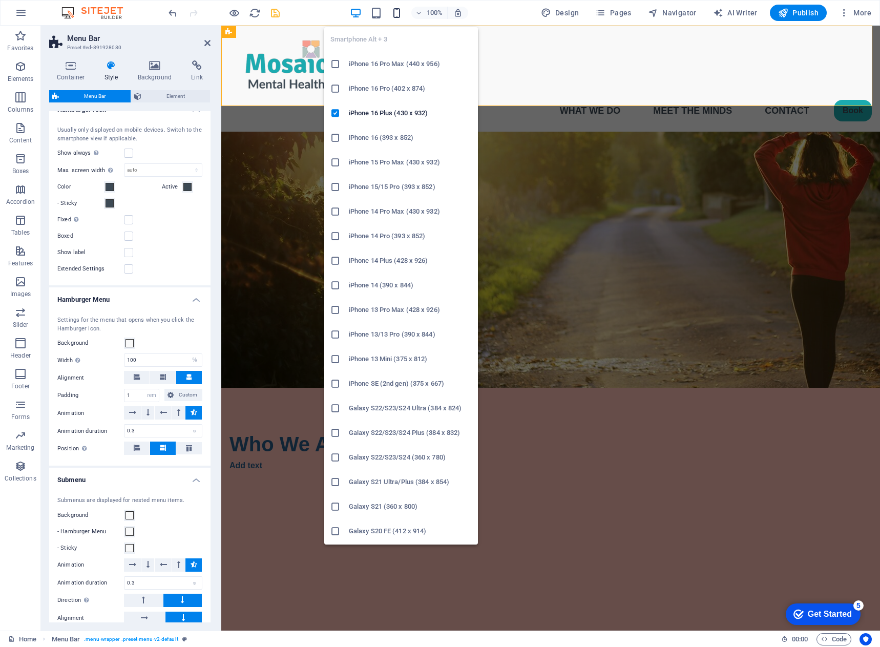
click at [399, 16] on icon "button" at bounding box center [397, 13] width 12 height 12
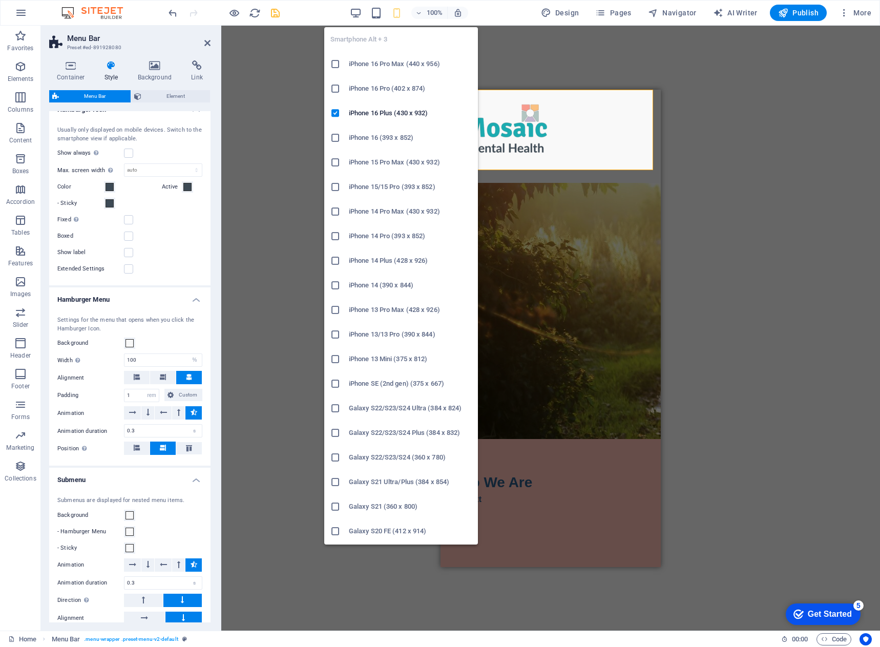
type input "4"
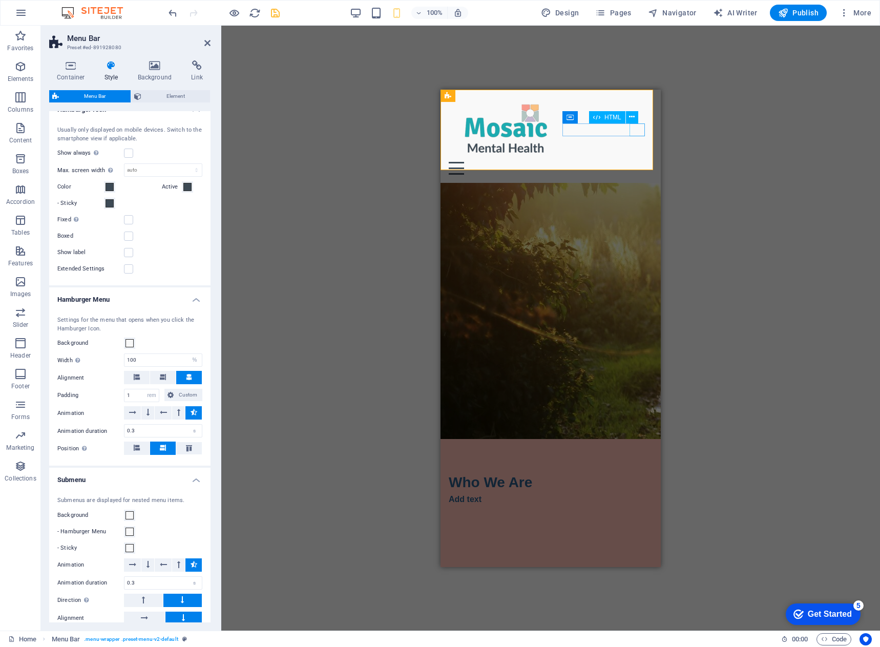
click at [635, 161] on div "Menu" at bounding box center [551, 167] width 204 height 13
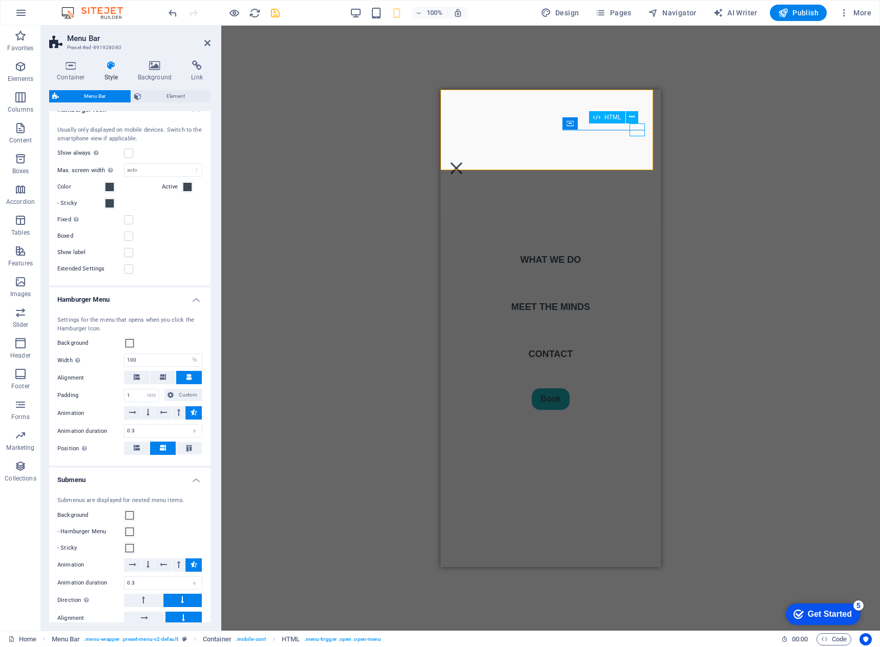
click at [464, 161] on div "Menu" at bounding box center [456, 167] width 15 height 13
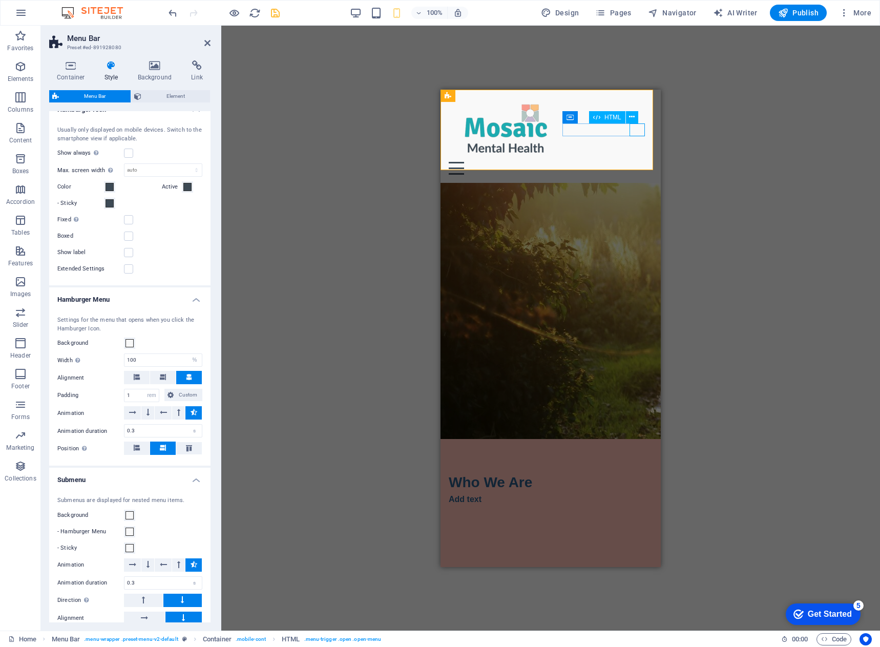
click at [631, 161] on div "Menu" at bounding box center [551, 167] width 204 height 13
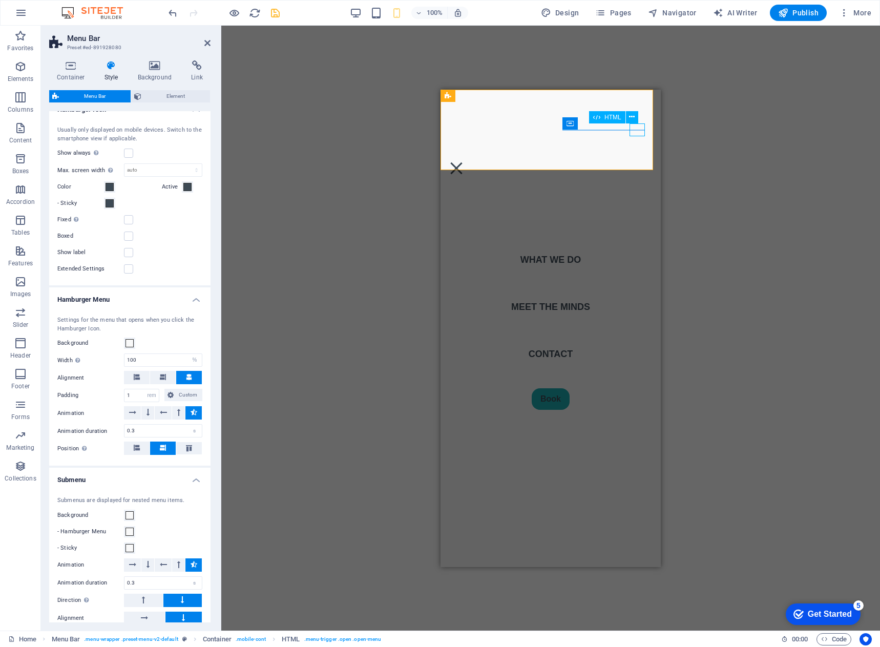
click at [464, 161] on div "Menu" at bounding box center [456, 167] width 15 height 13
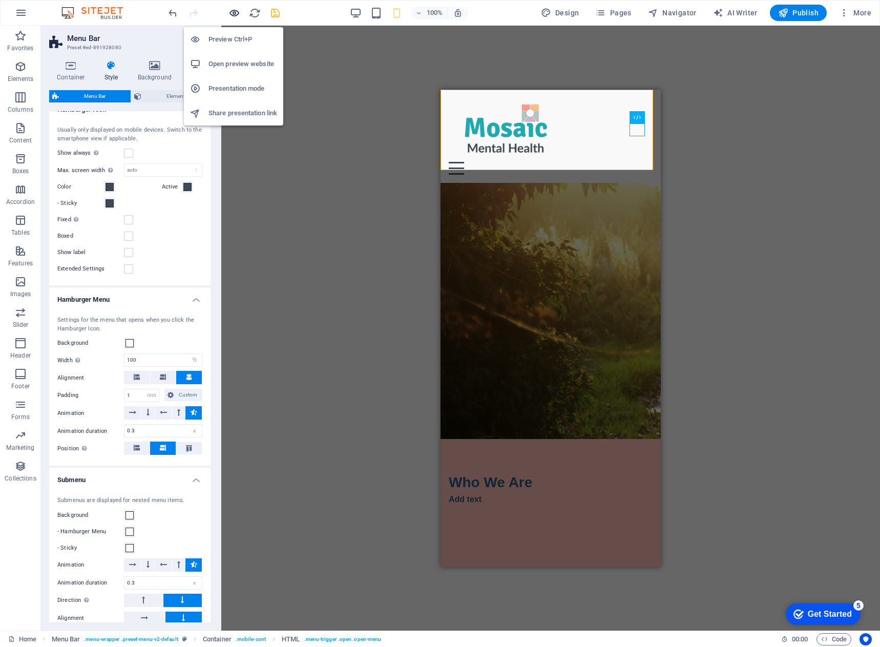
click at [230, 14] on icon "button" at bounding box center [234, 13] width 12 height 12
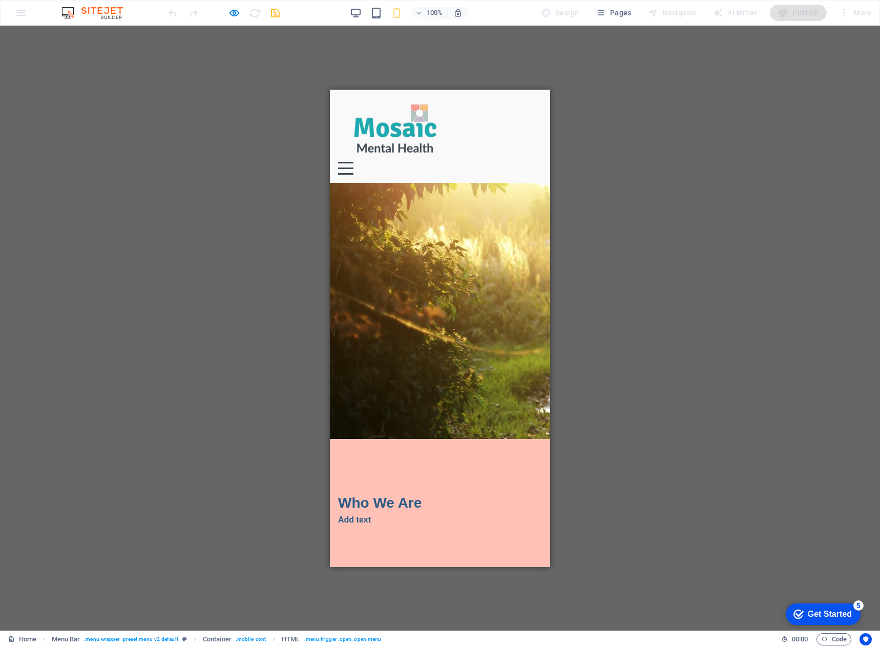
click at [353, 161] on div "Menu" at bounding box center [345, 167] width 15 height 13
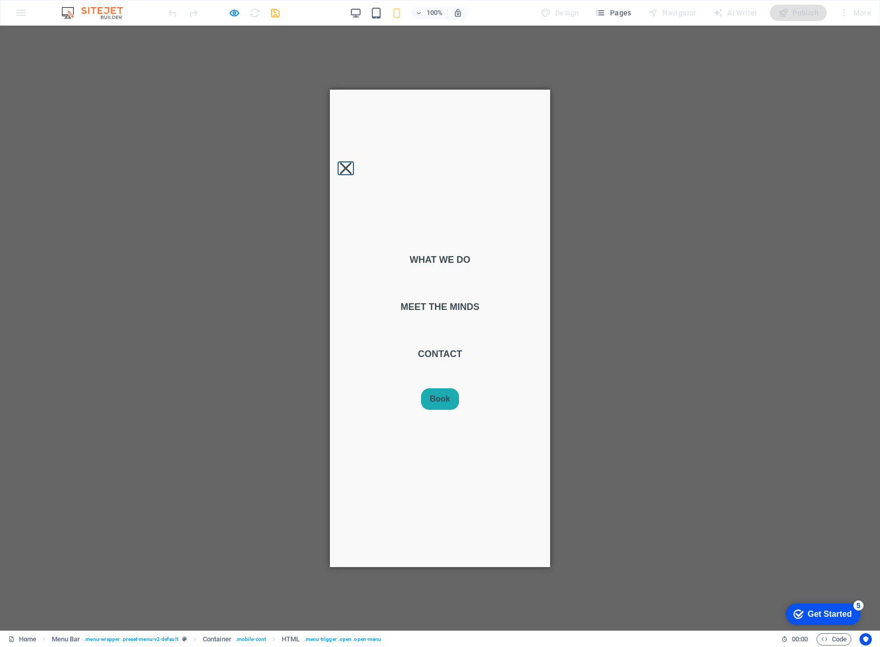
click at [351, 162] on button "Menu" at bounding box center [345, 168] width 12 height 12
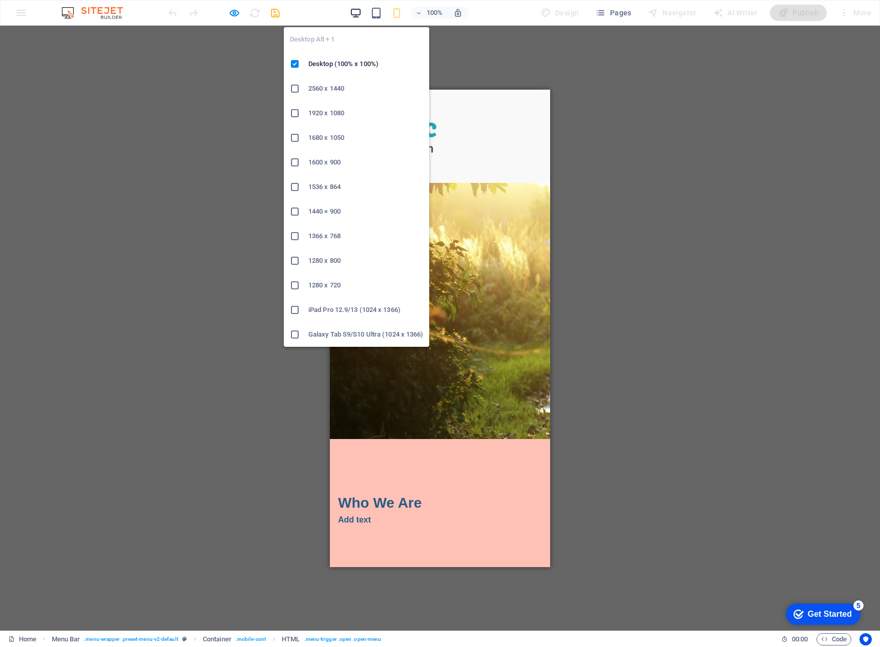
click at [357, 12] on icon "button" at bounding box center [356, 13] width 12 height 12
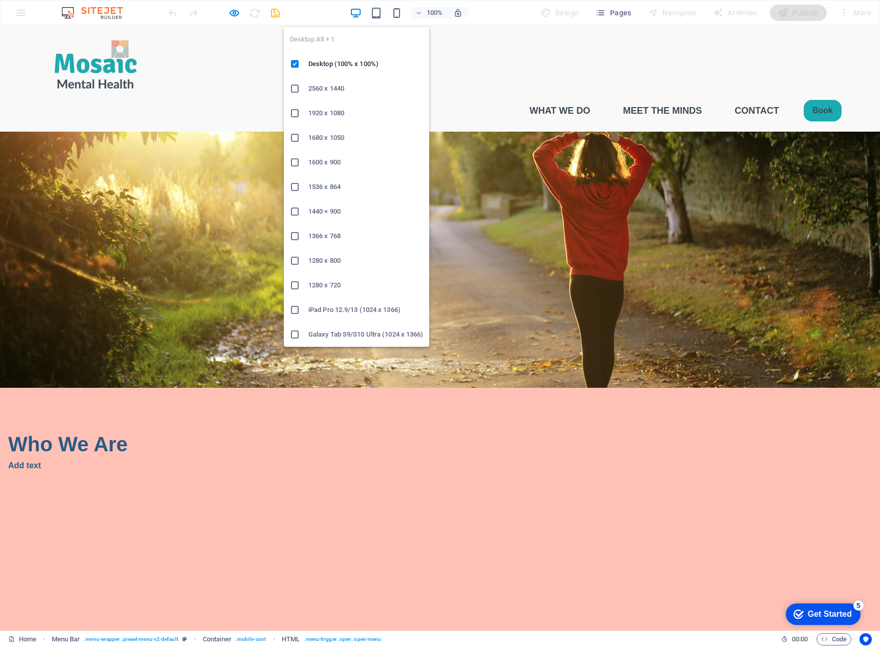
click at [361, 16] on icon "button" at bounding box center [356, 13] width 12 height 12
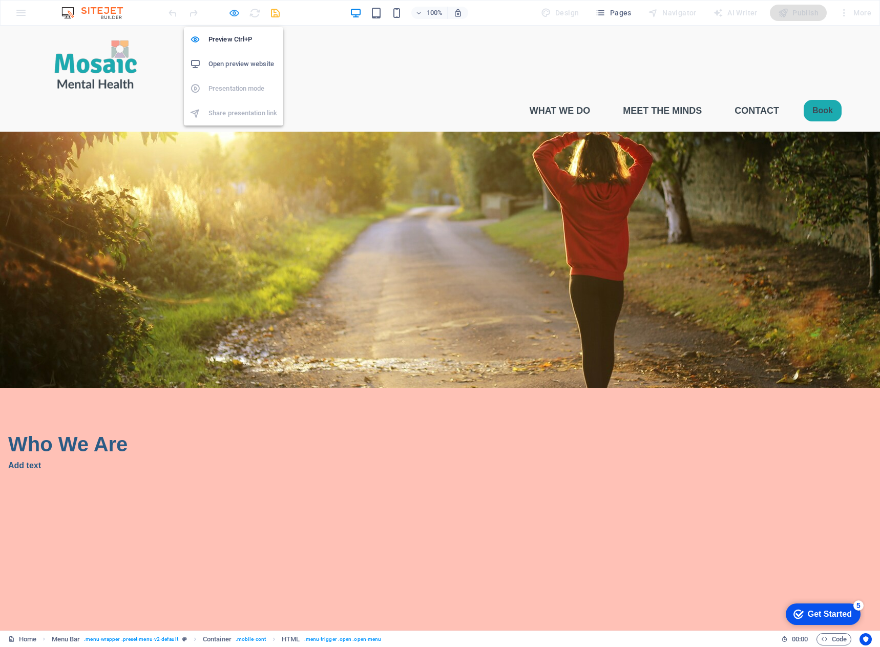
click at [237, 14] on icon "button" at bounding box center [234, 13] width 12 height 12
select select "rem"
select select "sticky_menu"
select select "px"
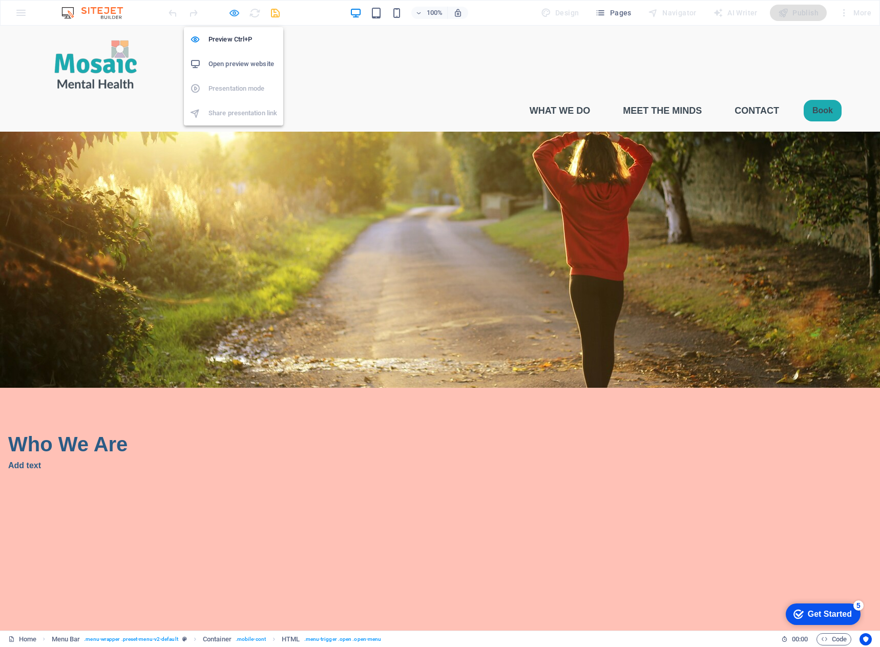
select select "px"
select select "hover_box_bottom"
select select "px"
select select "rem"
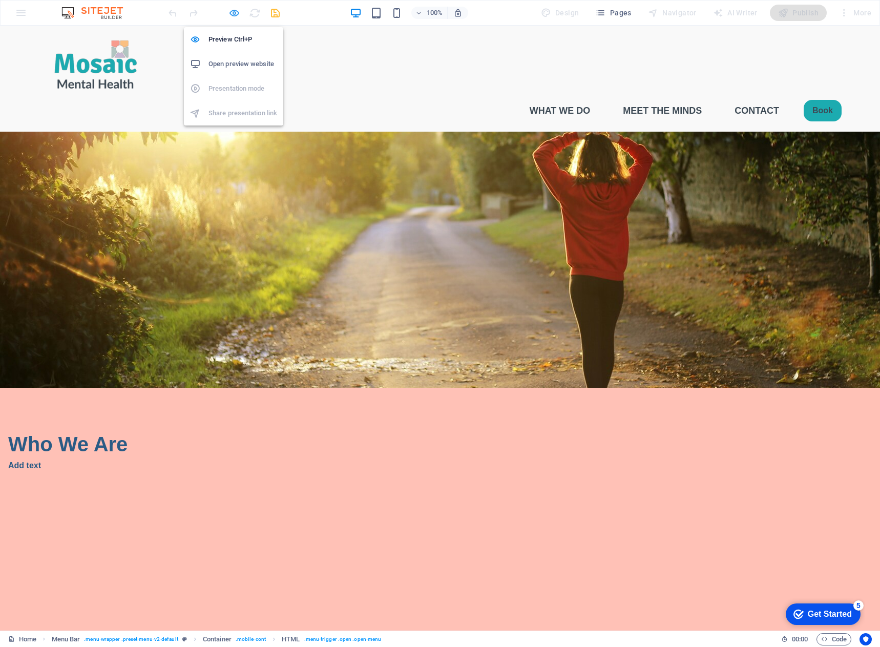
select select "rem"
select select "px"
select select "600"
select select "px"
select select "%"
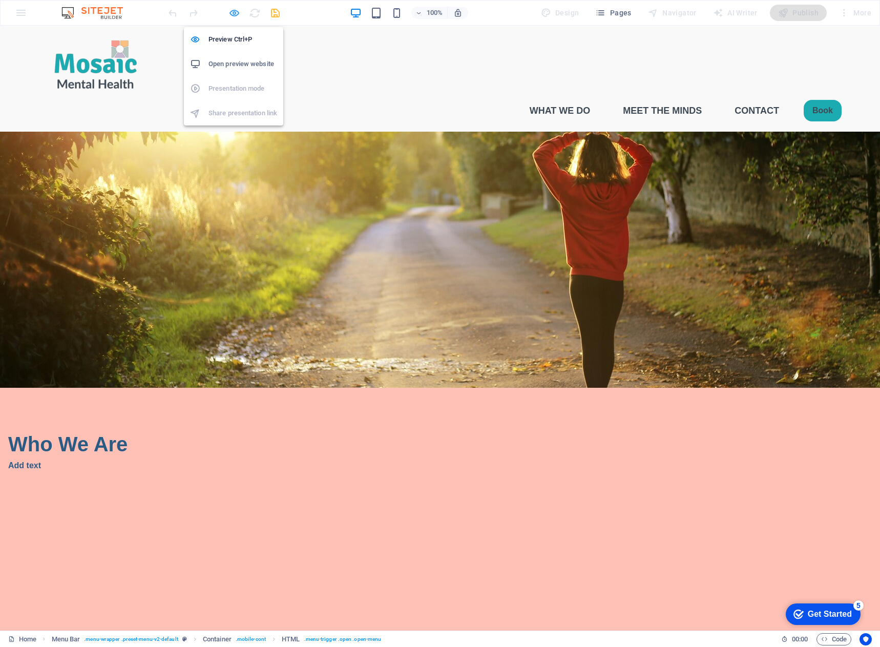
select select "rem"
select select "px"
select select "preset-menu-v2-default"
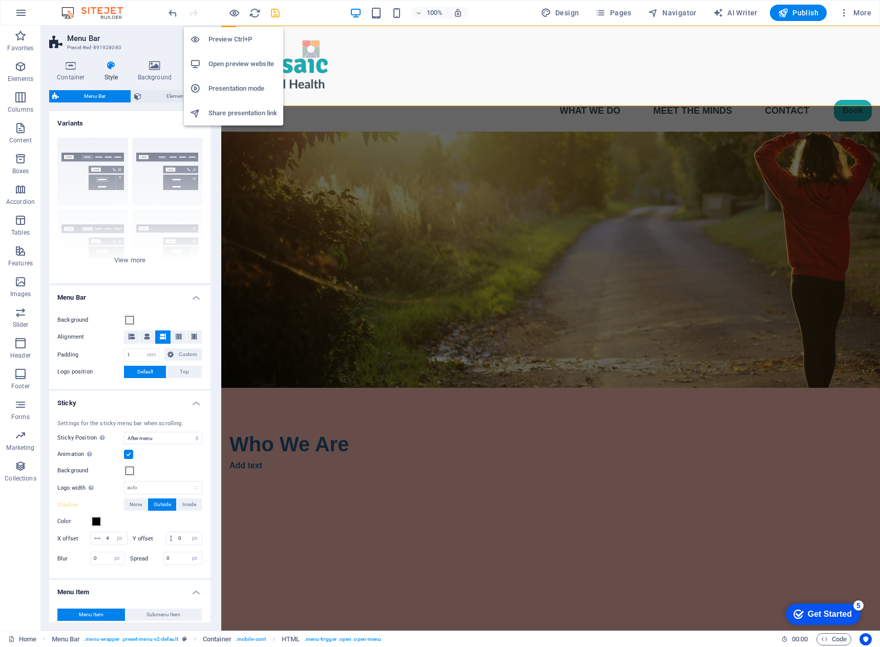
type input "2"
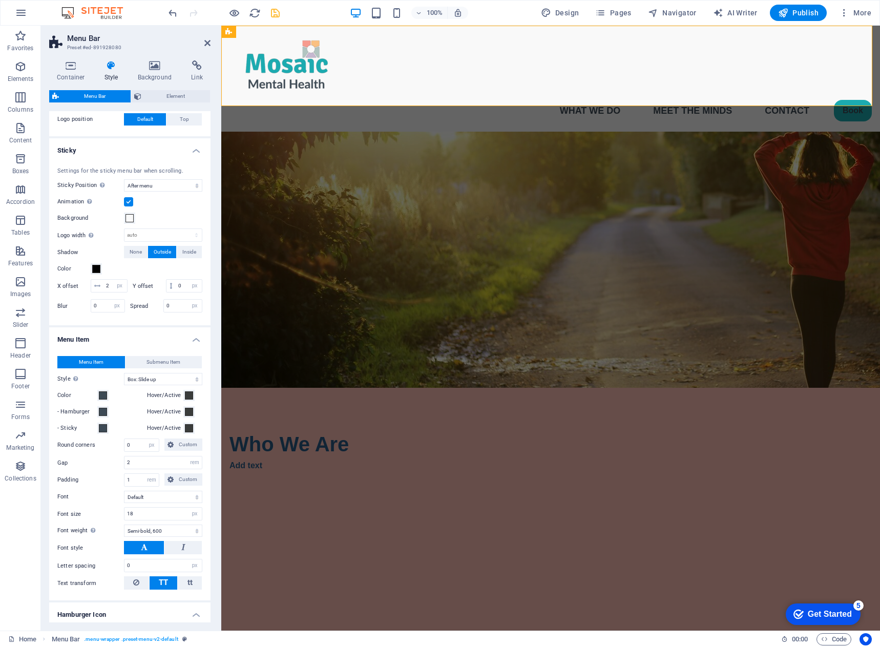
scroll to position [256, 0]
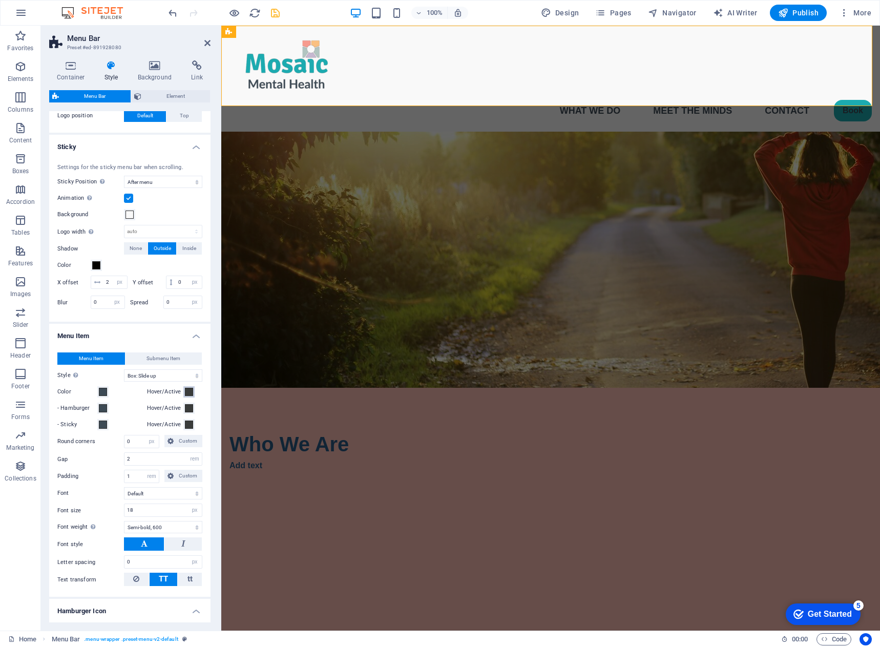
click at [187, 396] on span at bounding box center [189, 392] width 8 height 8
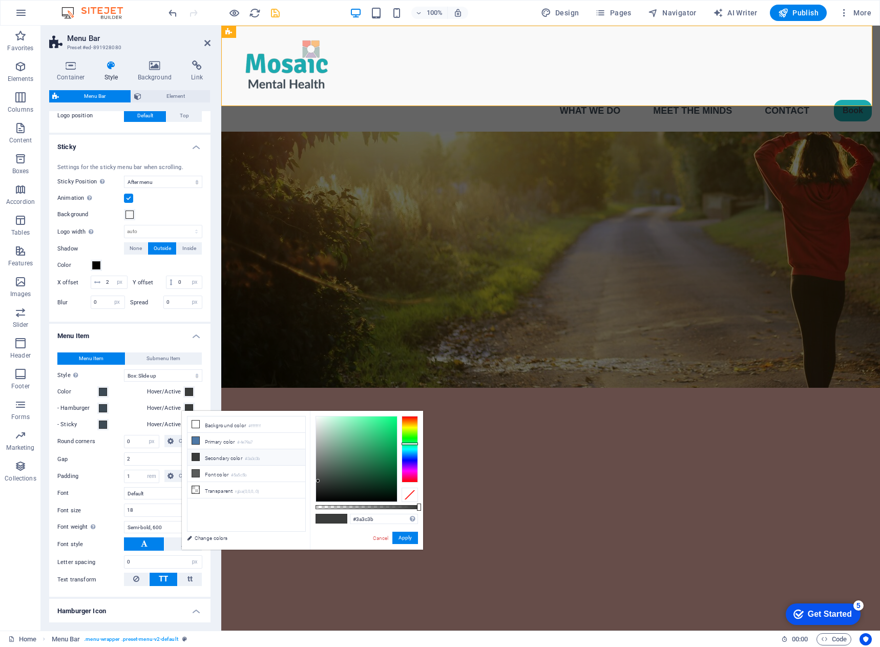
click at [187, 396] on span at bounding box center [189, 392] width 8 height 8
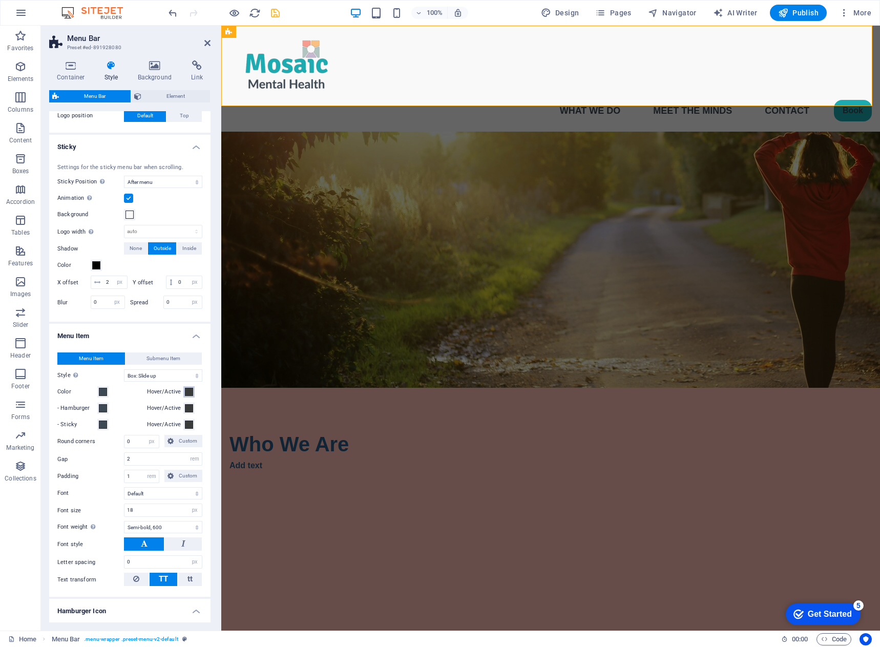
click at [187, 396] on span at bounding box center [189, 392] width 8 height 8
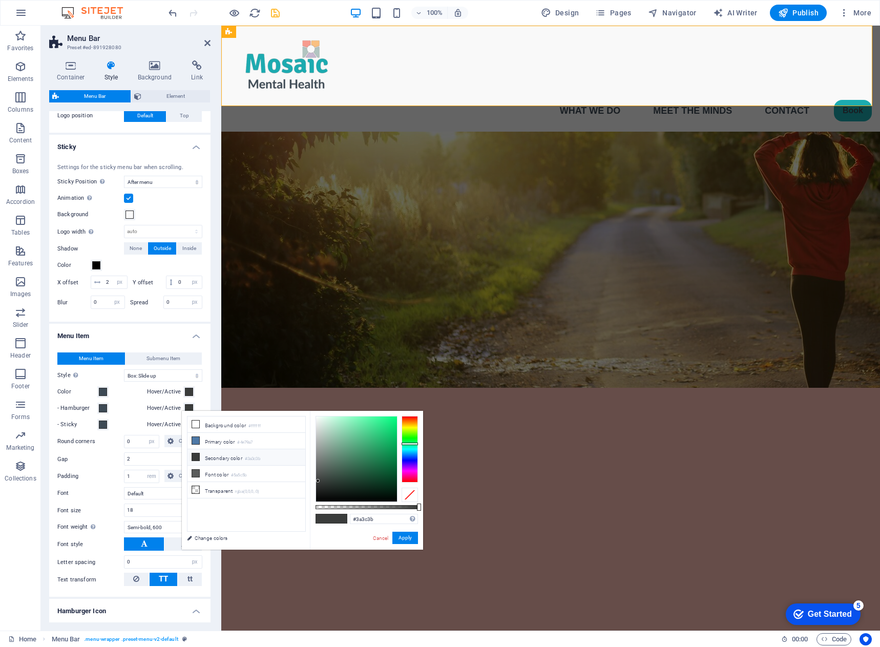
click at [187, 396] on span at bounding box center [189, 392] width 8 height 8
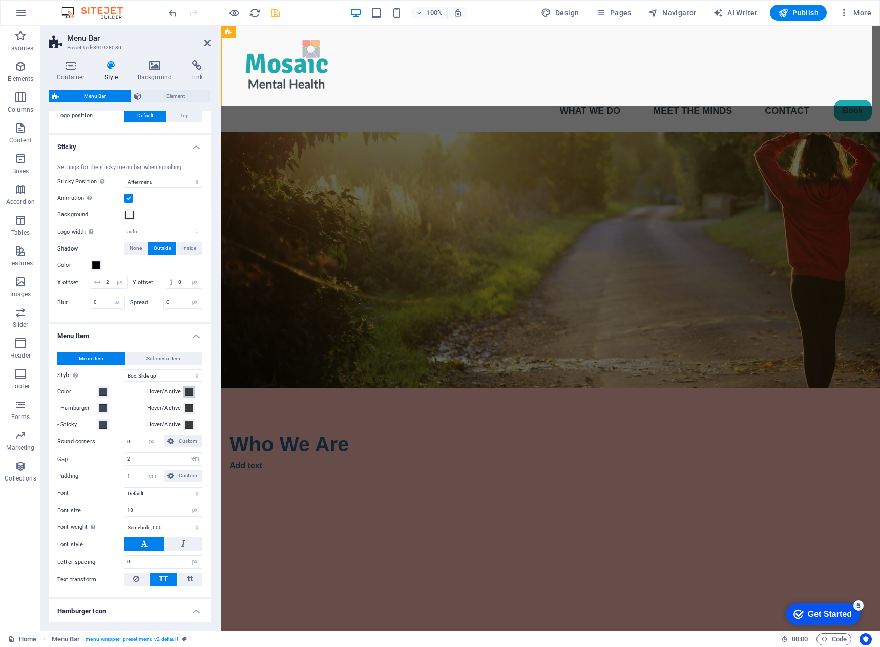
click at [187, 396] on span at bounding box center [189, 392] width 8 height 8
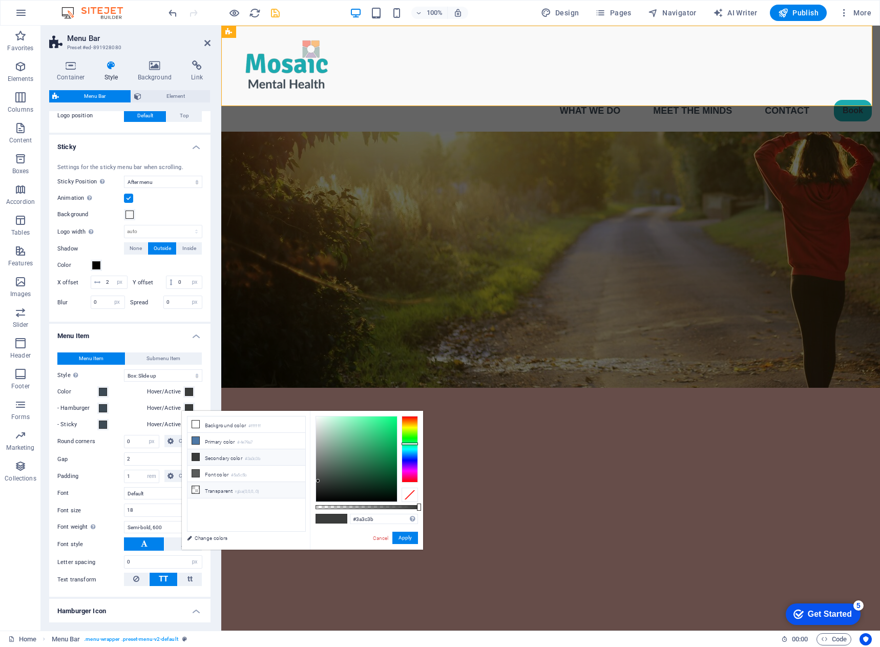
click at [216, 491] on li "Transparent rgba(0,0,0,.0)" at bounding box center [246, 490] width 118 height 16
type input "rgba(0, 0, 0, 0)"
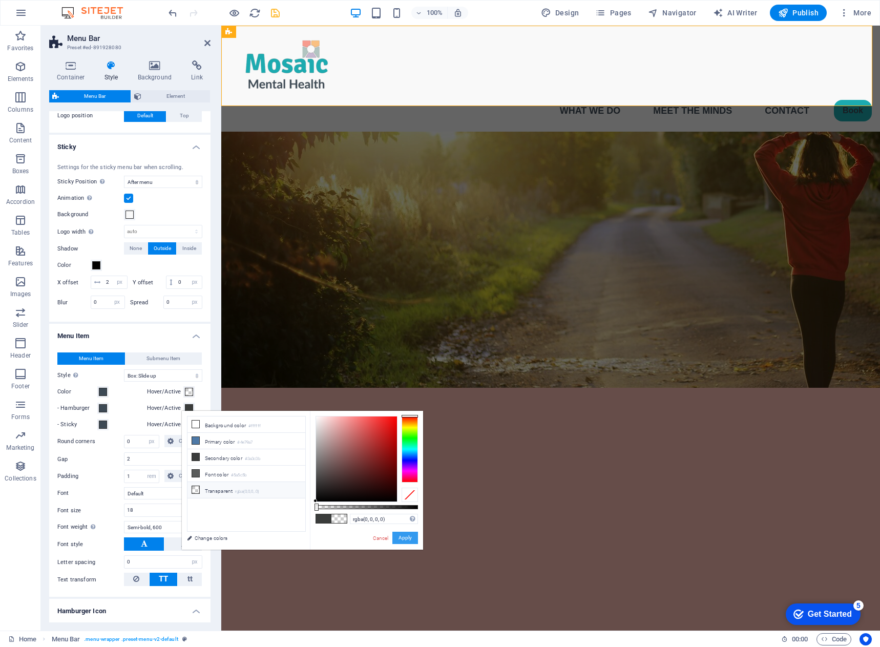
click at [407, 540] on button "Apply" at bounding box center [405, 537] width 26 height 12
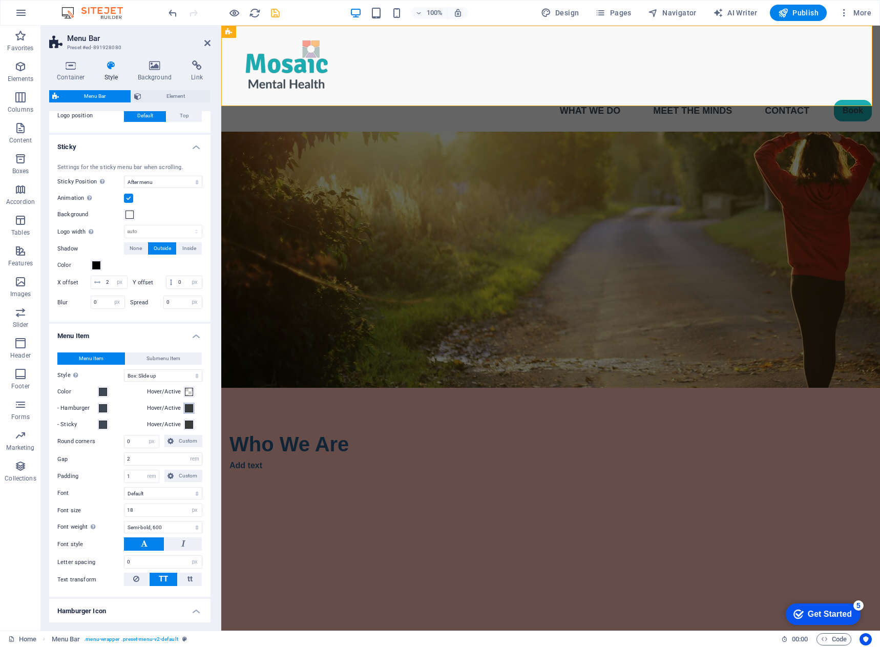
click at [187, 412] on span at bounding box center [189, 408] width 8 height 8
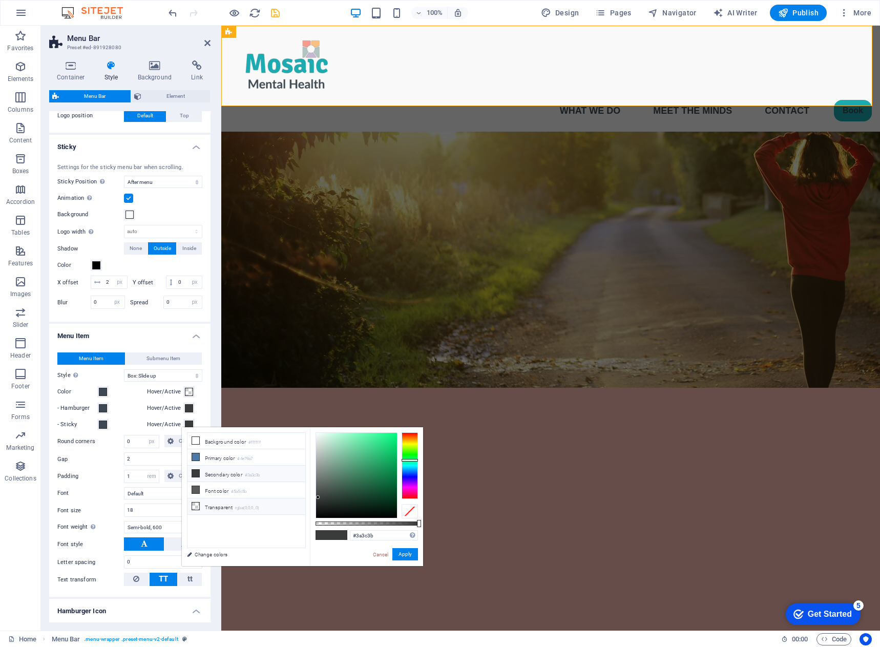
click at [218, 504] on li "Transparent rgba(0,0,0,.0)" at bounding box center [246, 506] width 118 height 16
type input "rgba(0, 0, 0, 0)"
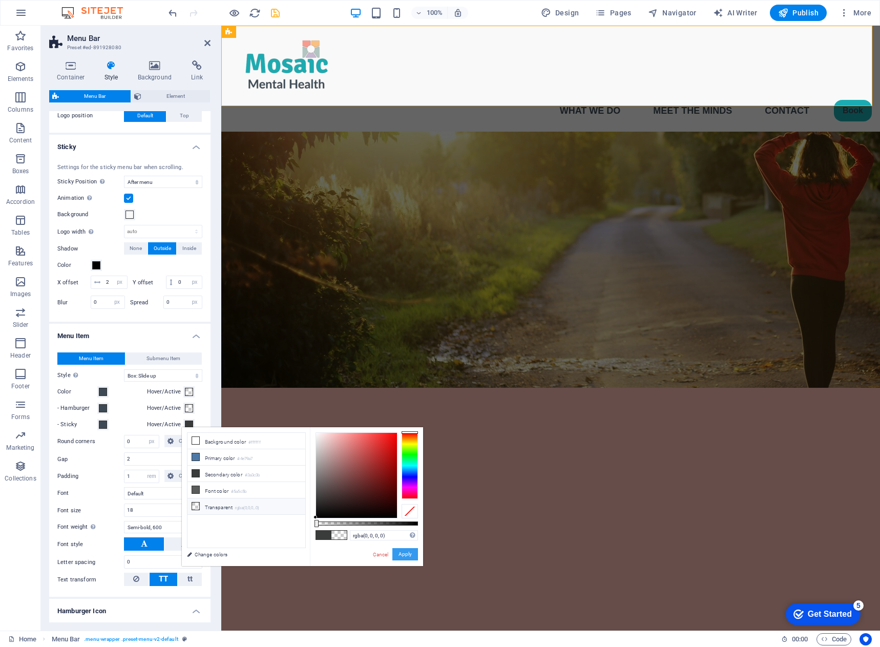
click at [401, 554] on button "Apply" at bounding box center [405, 554] width 26 height 12
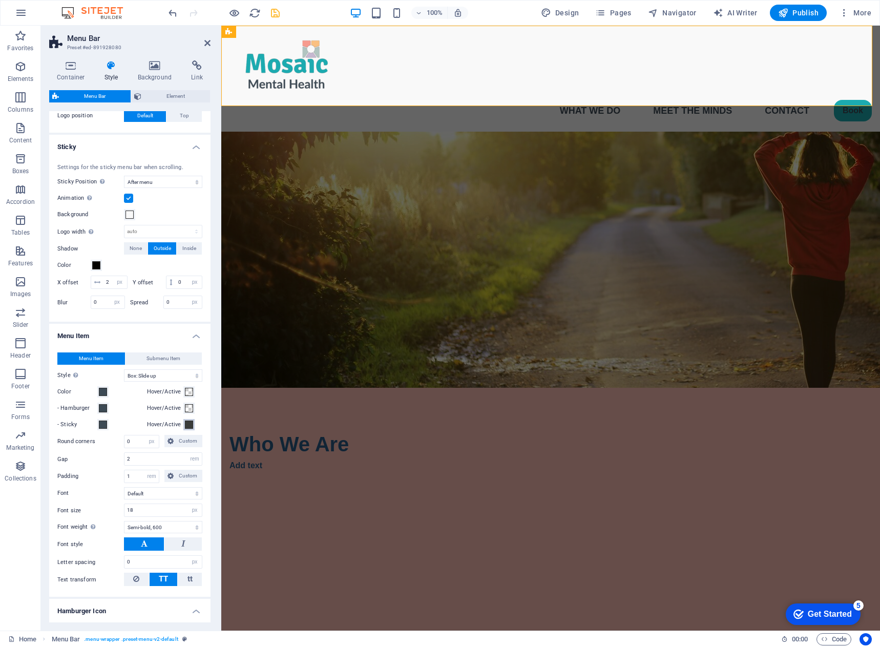
click at [190, 429] on span at bounding box center [189, 424] width 8 height 8
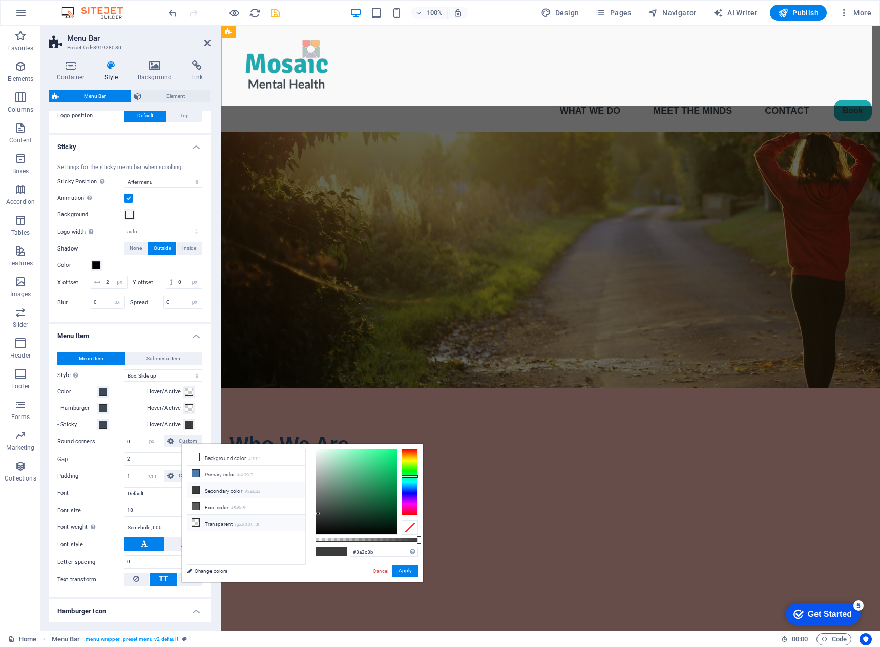
click at [238, 521] on small "rgba(0,0,0,.0)" at bounding box center [247, 524] width 24 height 7
type input "rgba(0, 0, 0, 0)"
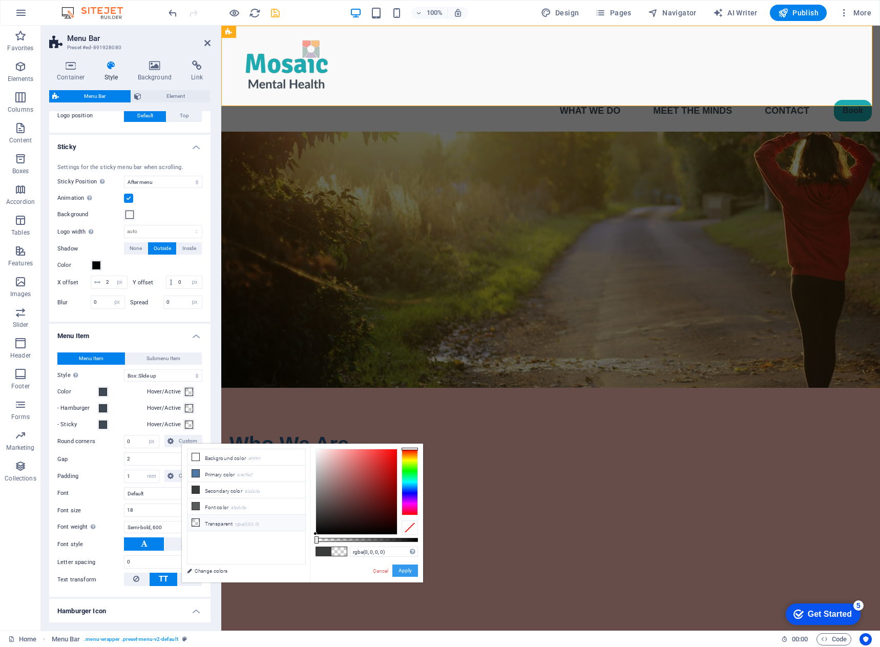
click at [408, 566] on button "Apply" at bounding box center [405, 570] width 26 height 12
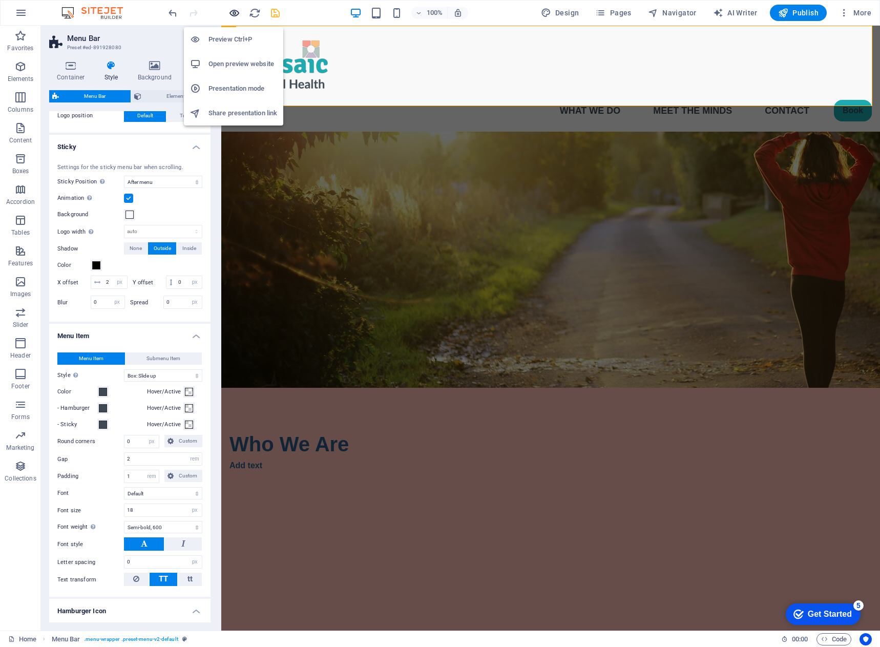
click at [235, 12] on icon "button" at bounding box center [234, 13] width 12 height 12
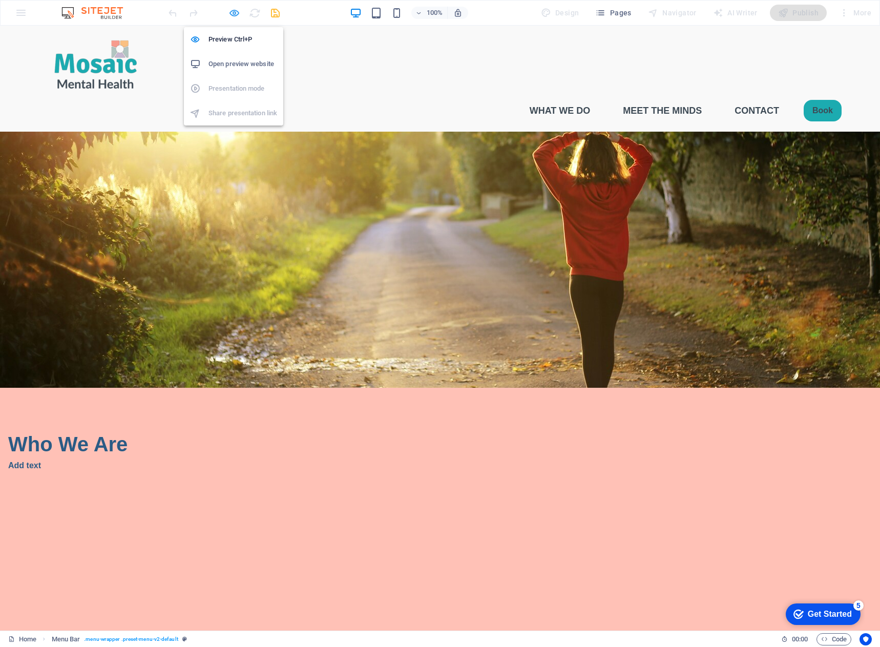
click at [233, 13] on icon "button" at bounding box center [234, 13] width 12 height 12
select select "rem"
select select "sticky_menu"
select select "px"
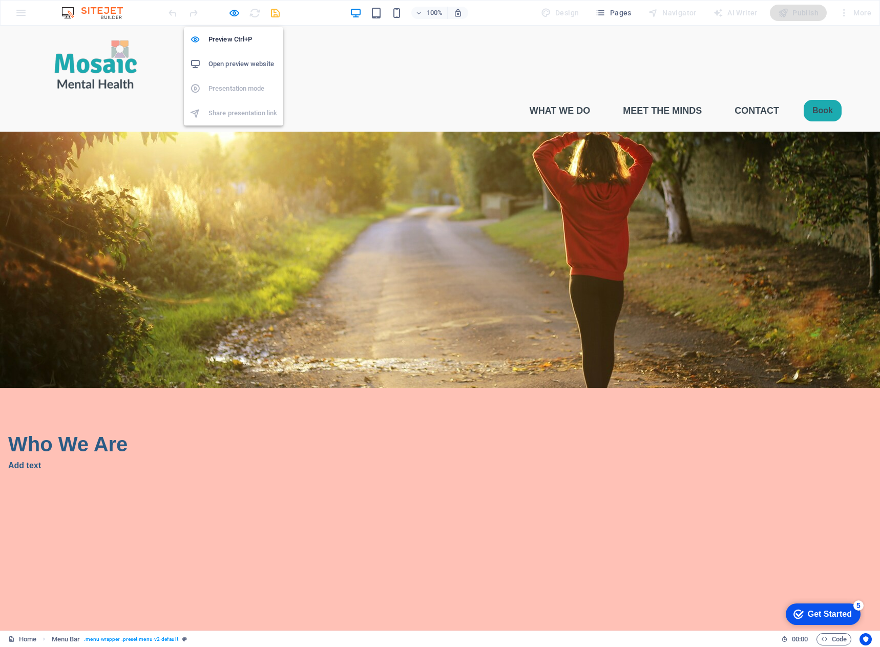
select select "px"
select select "hover_box_bottom"
select select "px"
select select "rem"
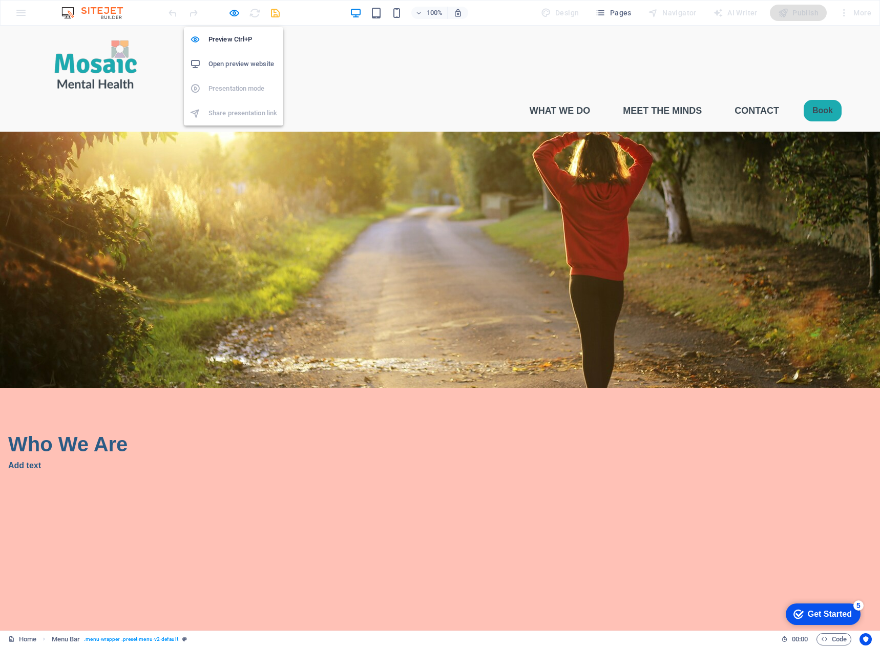
select select "rem"
select select "px"
select select "600"
select select "px"
select select "%"
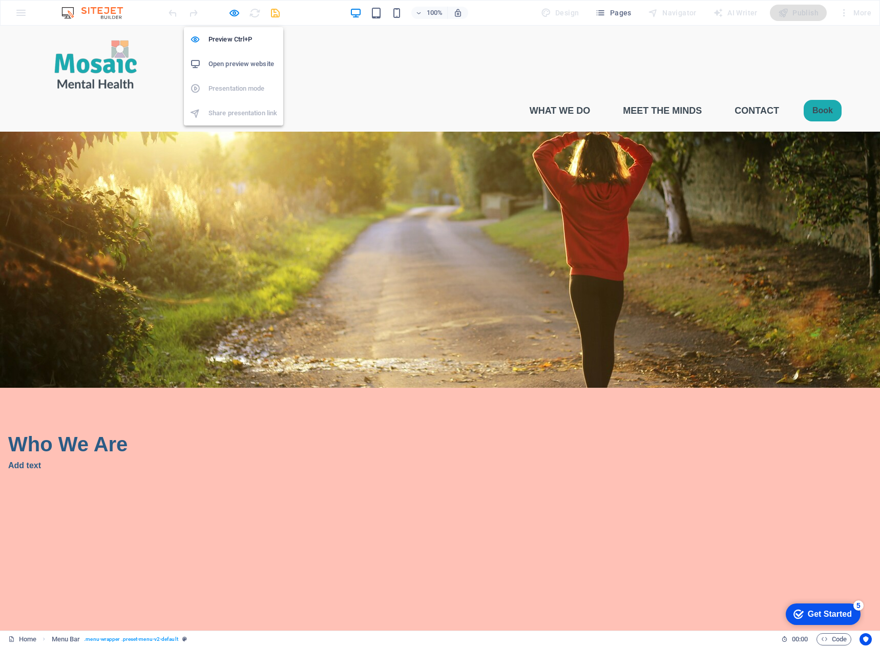
select select "rem"
select select "px"
select select "preset-menu-v2-default"
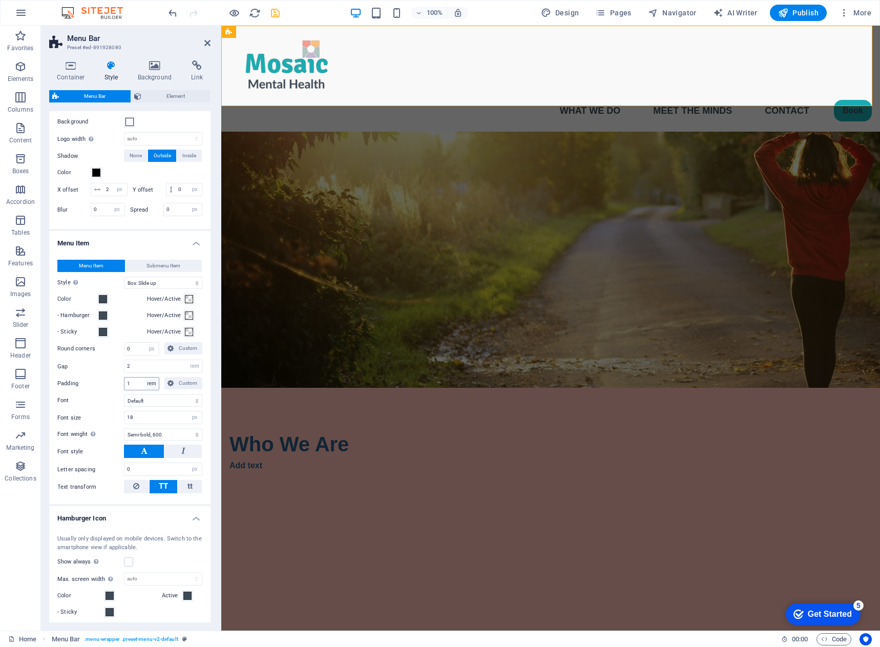
scroll to position [348, 0]
click at [161, 273] on span "Submenu Item" at bounding box center [163, 267] width 34 height 12
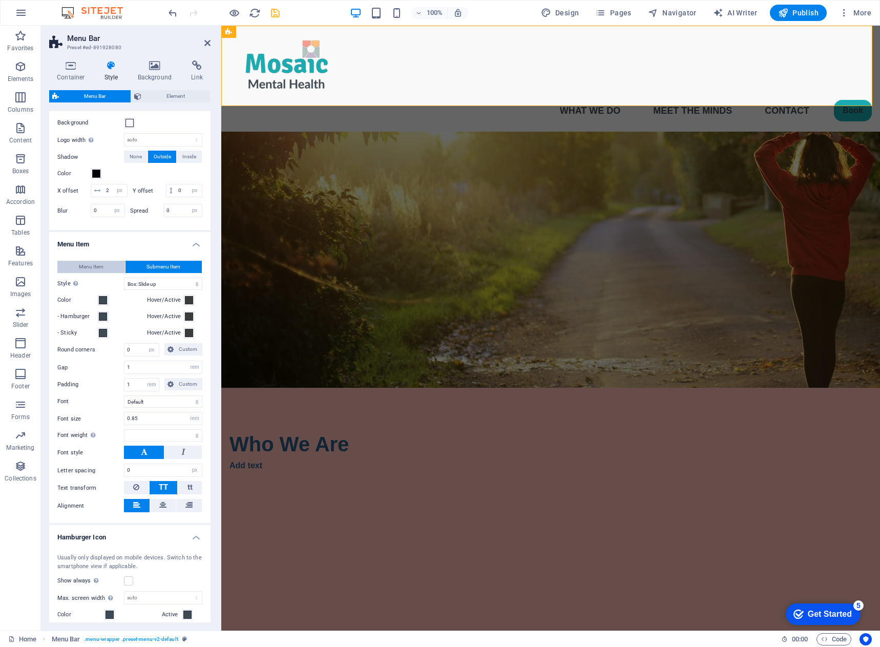
select select
click at [95, 273] on span "Menu Item" at bounding box center [91, 267] width 25 height 12
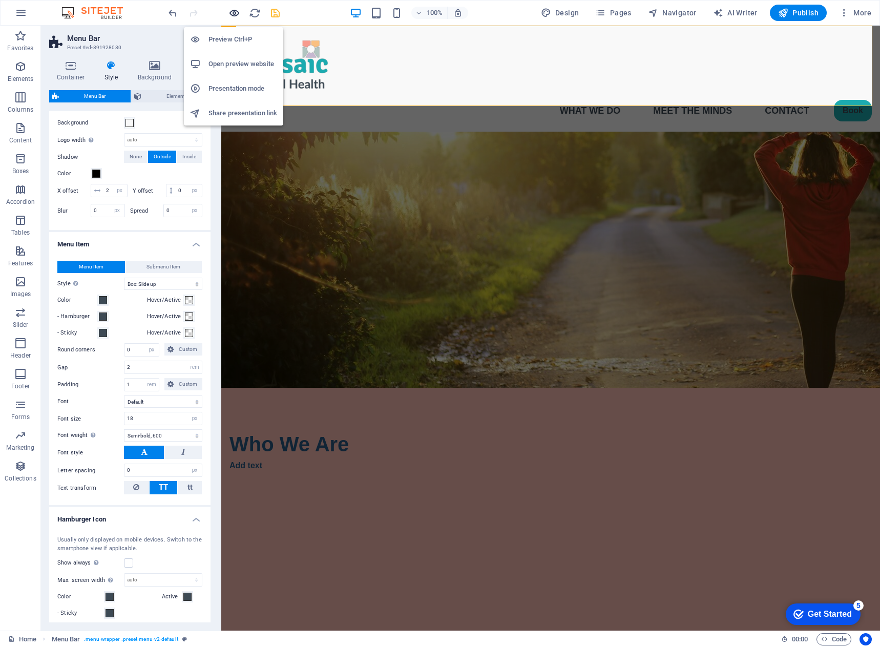
click at [234, 14] on icon "button" at bounding box center [234, 13] width 12 height 12
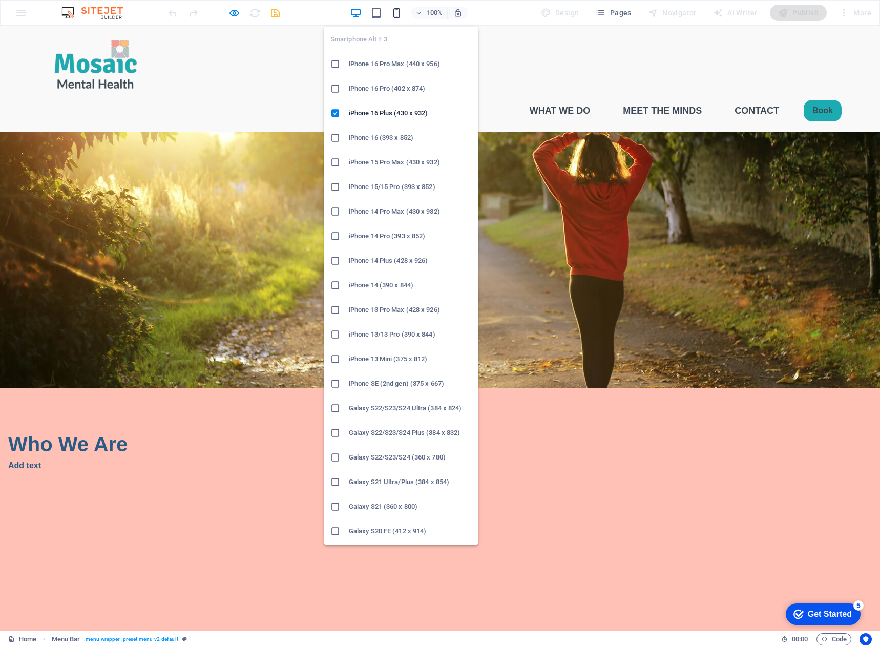
click at [395, 14] on icon "button" at bounding box center [397, 13] width 12 height 12
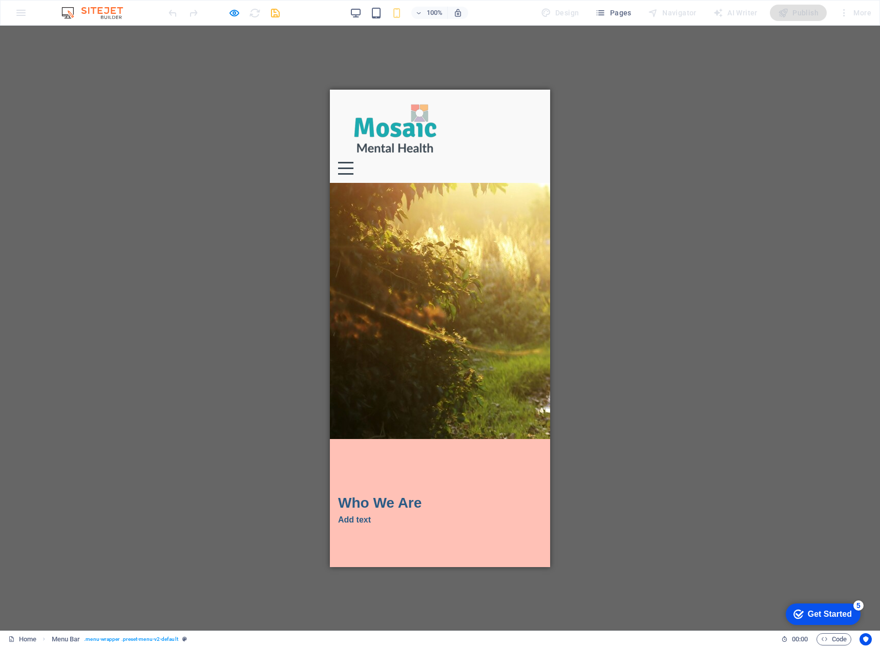
click at [353, 161] on div "Menu" at bounding box center [345, 167] width 15 height 13
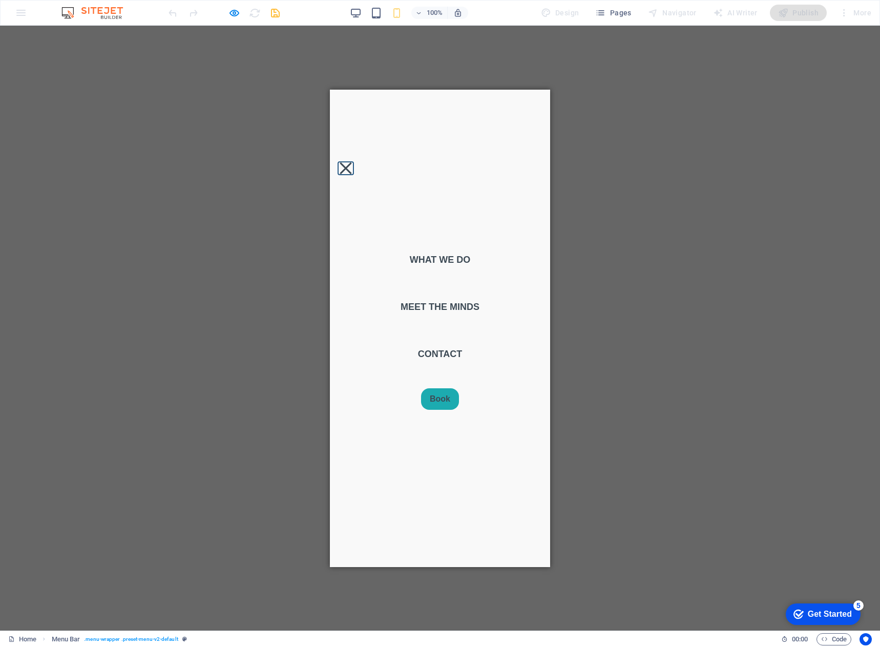
click at [351, 162] on button "Menu" at bounding box center [345, 168] width 12 height 12
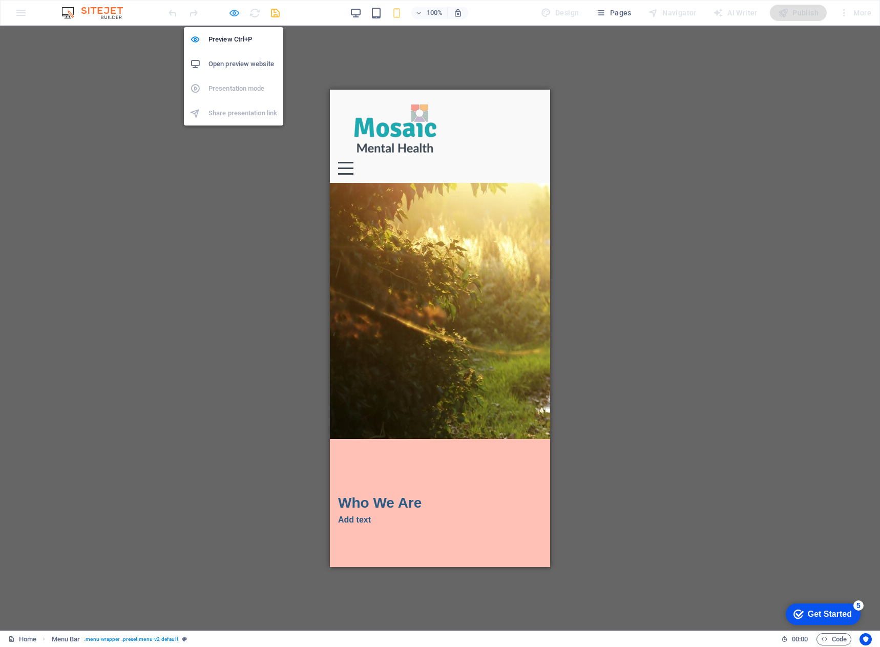
click at [230, 12] on icon "button" at bounding box center [234, 13] width 12 height 12
select select "rem"
select select "sticky_menu"
select select "px"
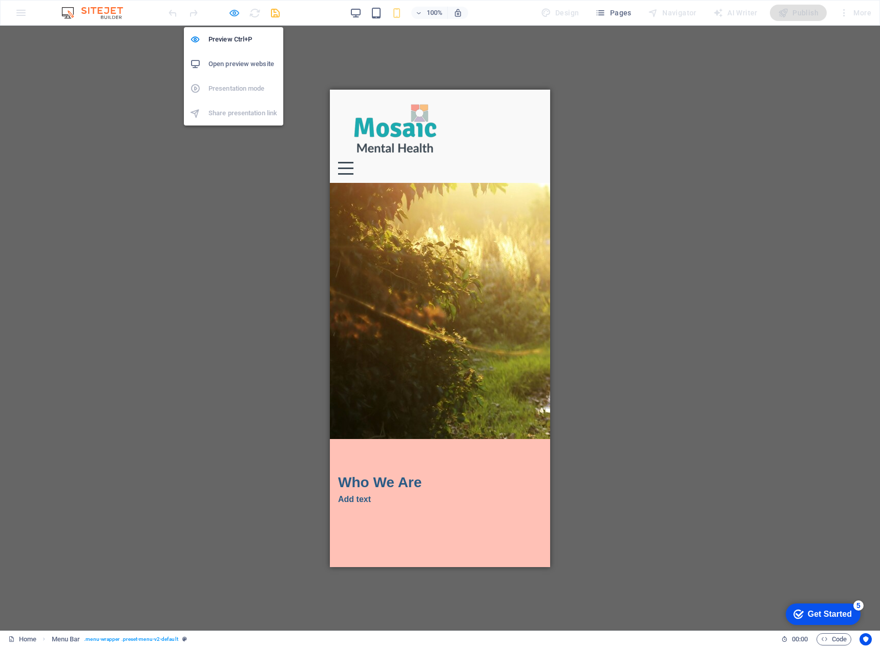
select select "px"
select select "hover_box_bottom"
select select "px"
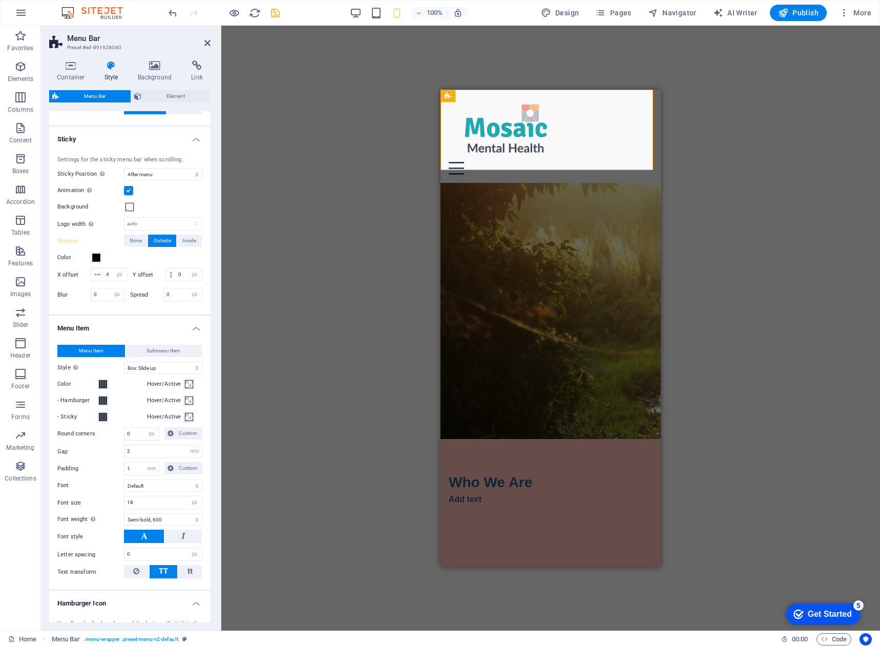
scroll to position [307, 0]
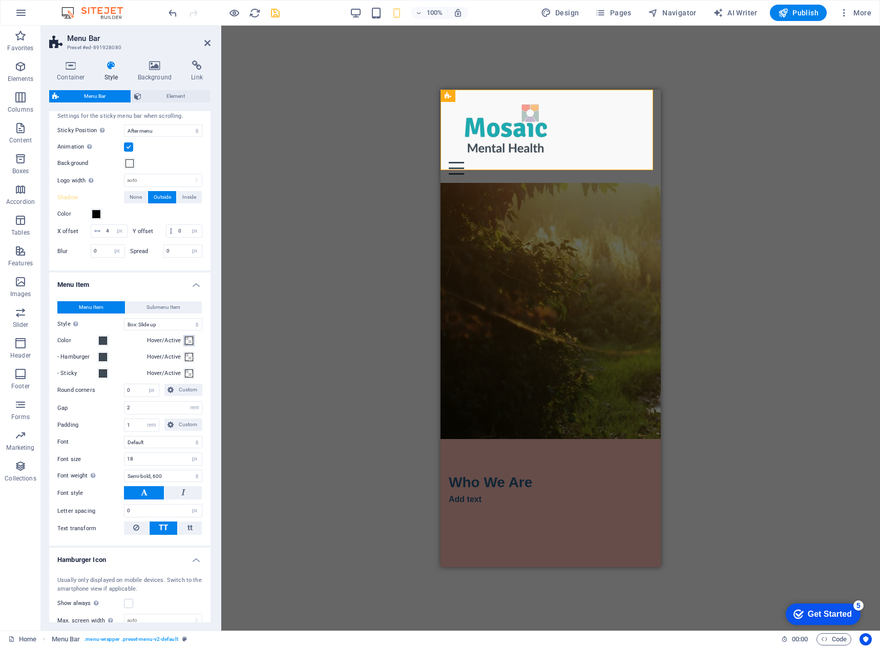
click at [189, 345] on span at bounding box center [189, 340] width 8 height 8
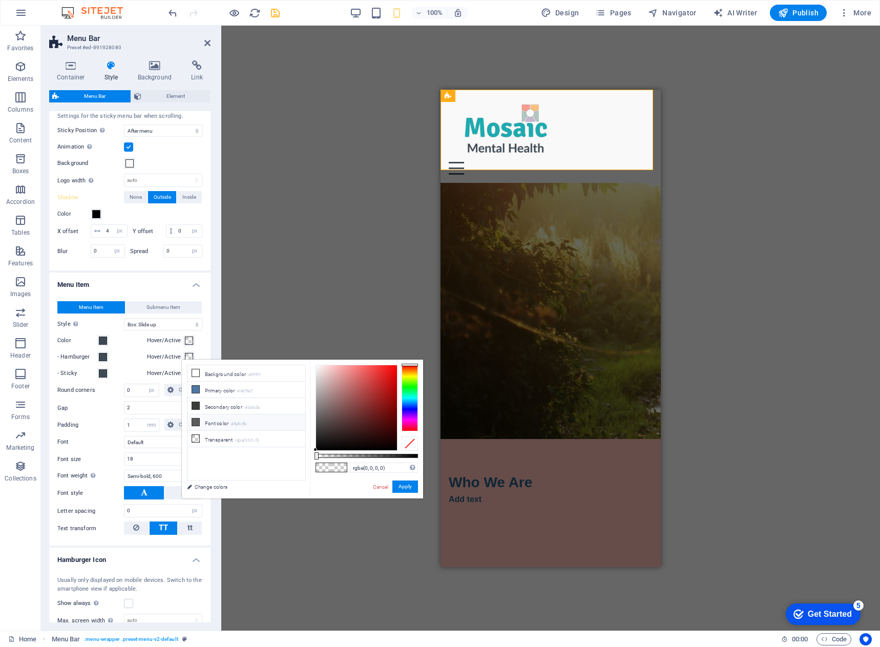
click at [210, 424] on li "Font color #5a5c5b" at bounding box center [246, 422] width 118 height 16
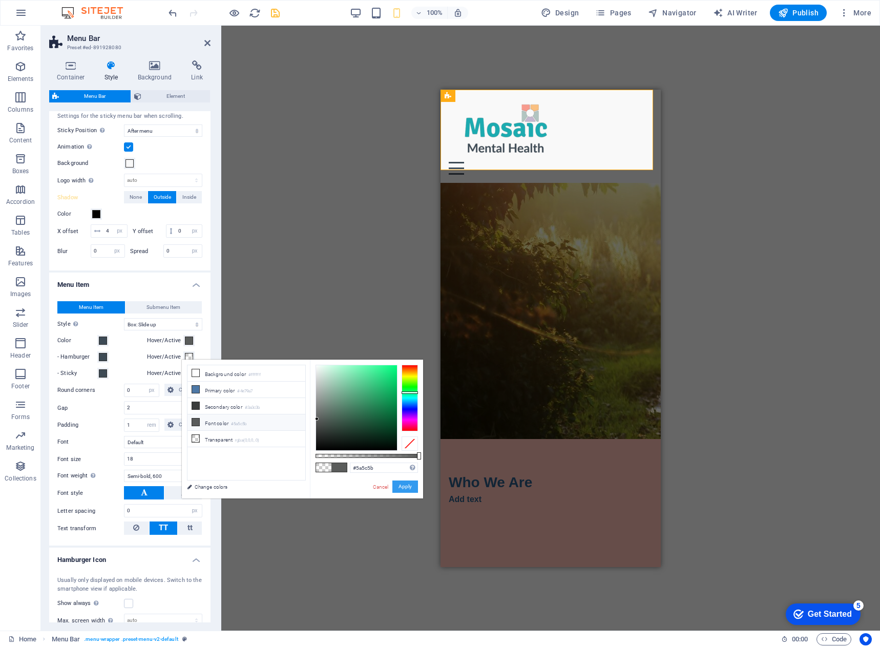
click at [406, 491] on button "Apply" at bounding box center [405, 486] width 26 height 12
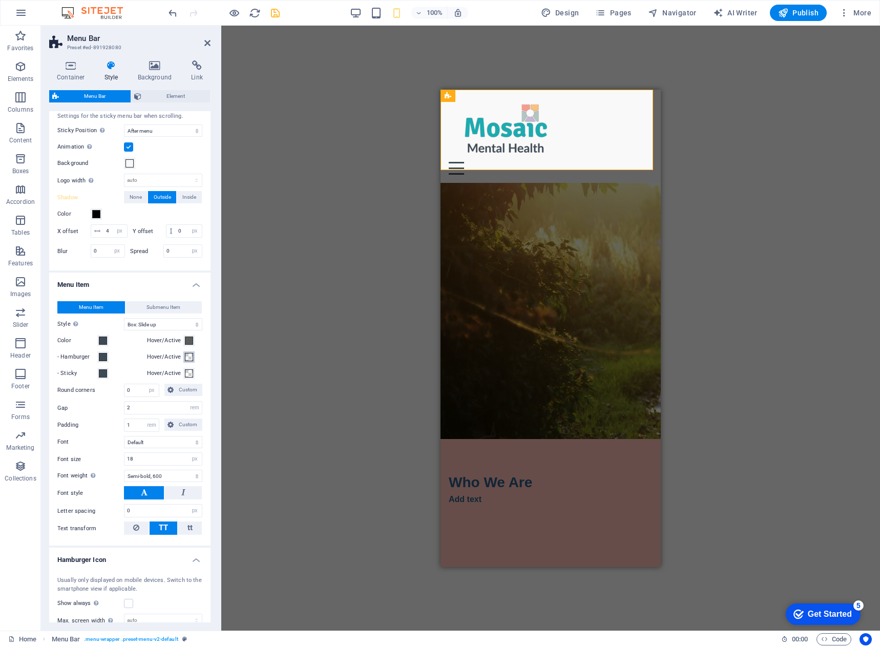
click at [185, 361] on span at bounding box center [189, 357] width 8 height 8
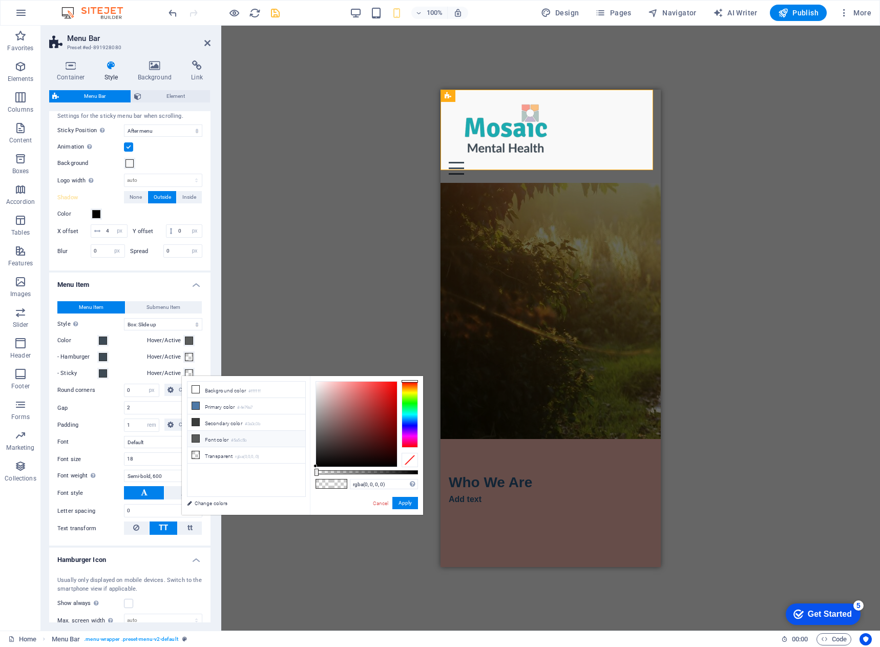
click at [222, 438] on li "Font color #5a5c5b" at bounding box center [246, 439] width 118 height 16
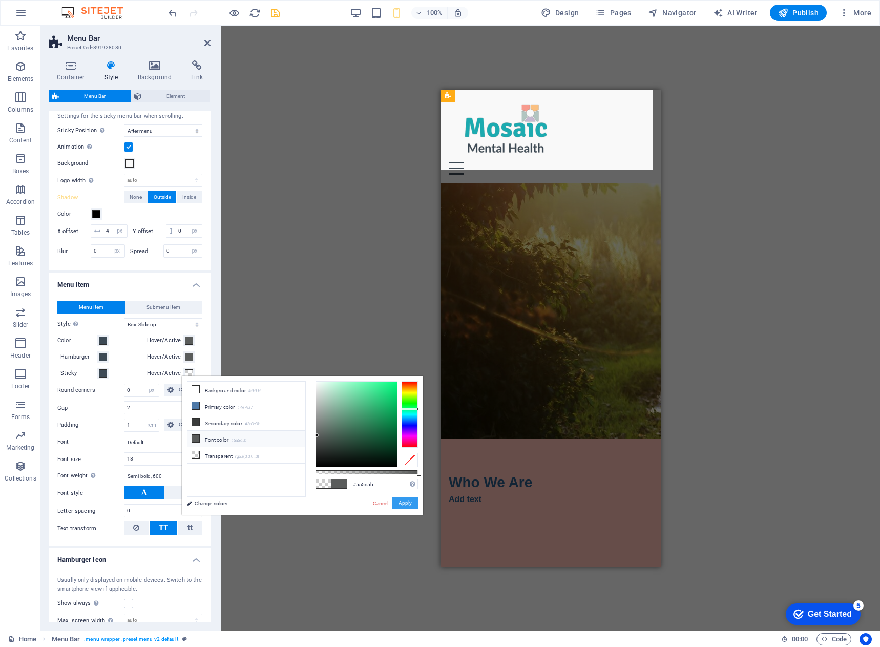
click at [401, 504] on button "Apply" at bounding box center [405, 503] width 26 height 12
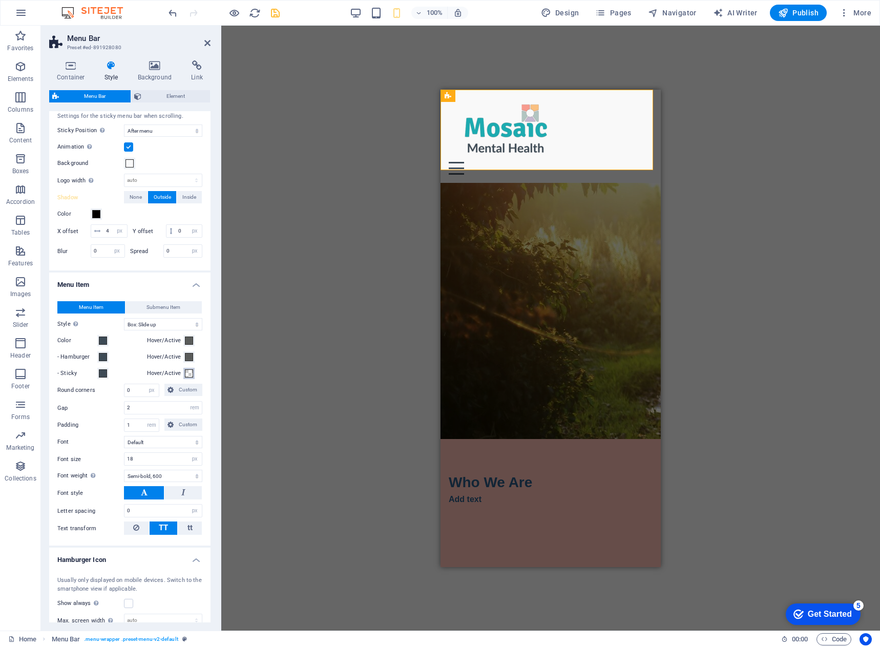
click at [187, 377] on span at bounding box center [189, 373] width 8 height 8
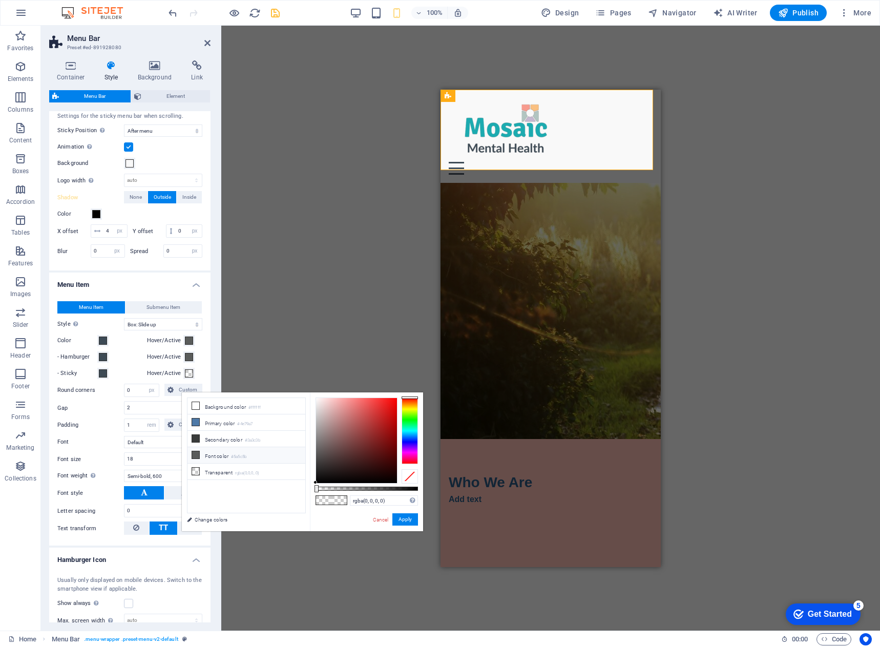
click at [219, 454] on li "Font color #5a5c5b" at bounding box center [246, 455] width 118 height 16
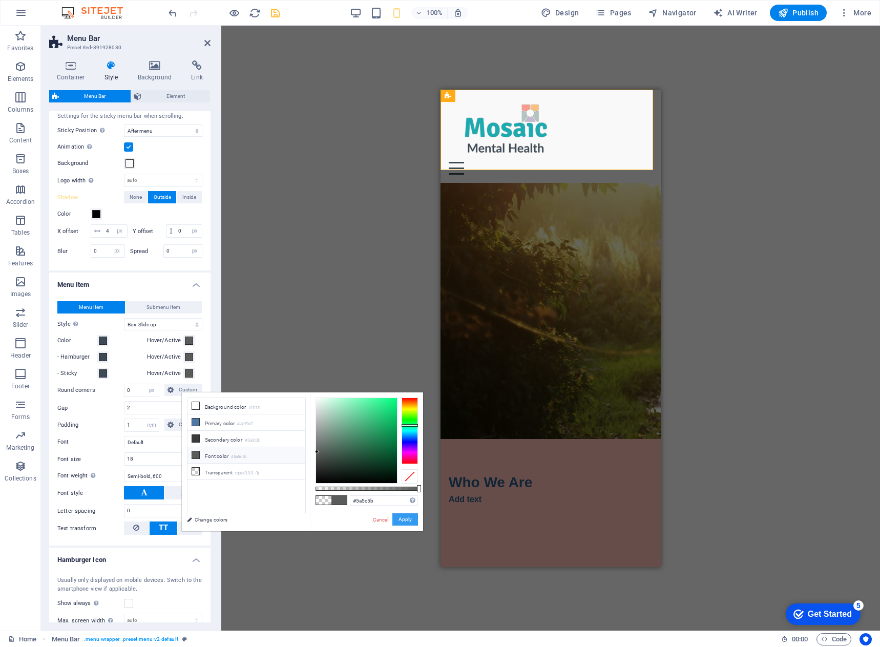
click at [403, 519] on button "Apply" at bounding box center [405, 519] width 26 height 12
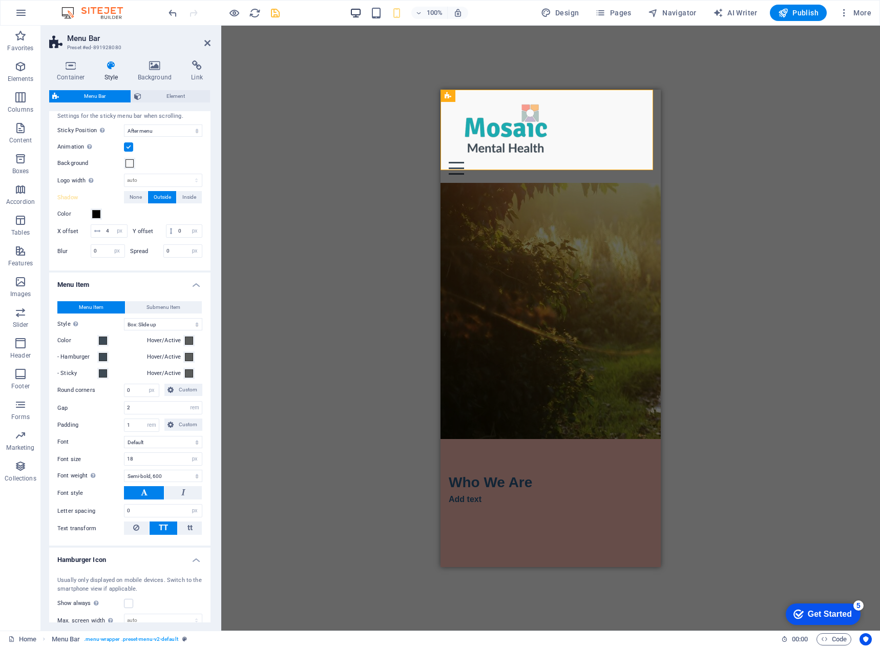
click at [357, 8] on icon "button" at bounding box center [356, 13] width 12 height 12
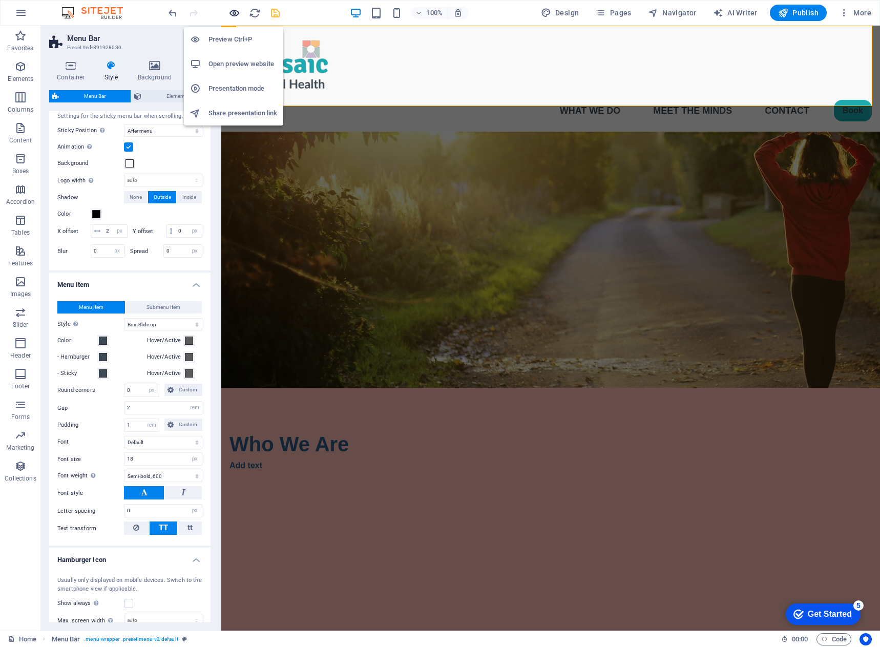
click at [229, 11] on icon "button" at bounding box center [234, 13] width 12 height 12
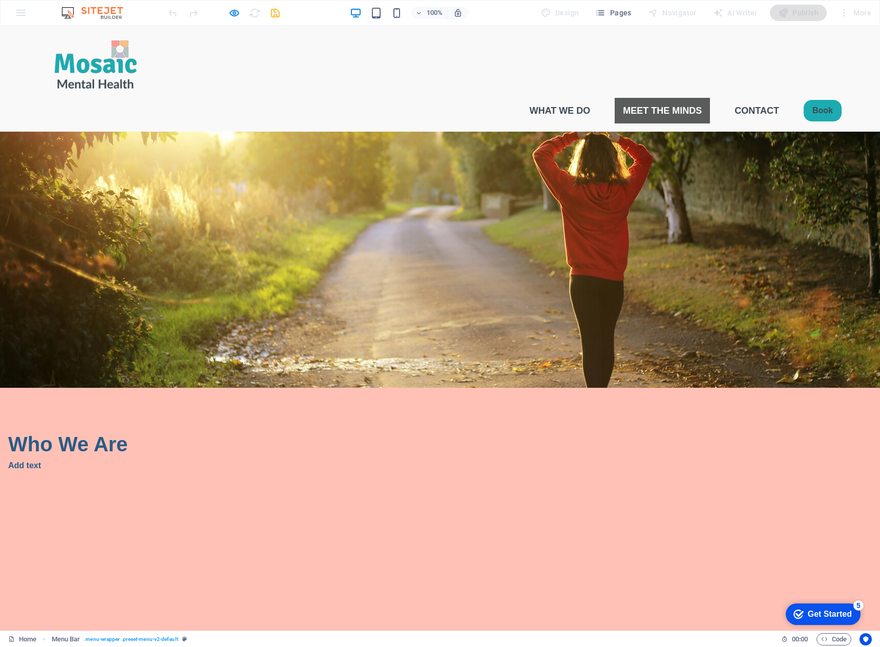
click at [682, 98] on link "Meet the Minds" at bounding box center [661, 111] width 95 height 26
click at [235, 15] on icon "button" at bounding box center [234, 13] width 12 height 12
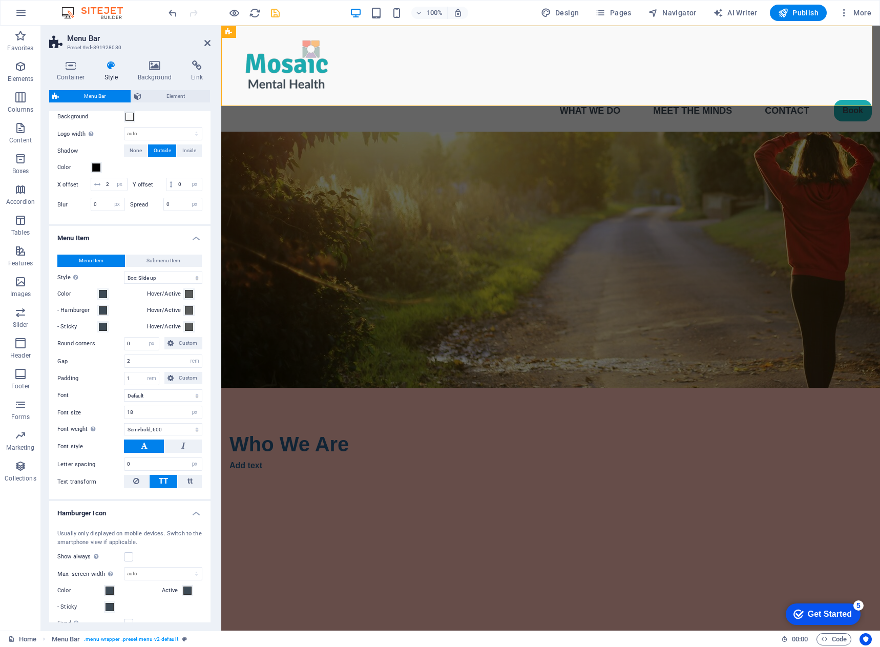
scroll to position [410, 0]
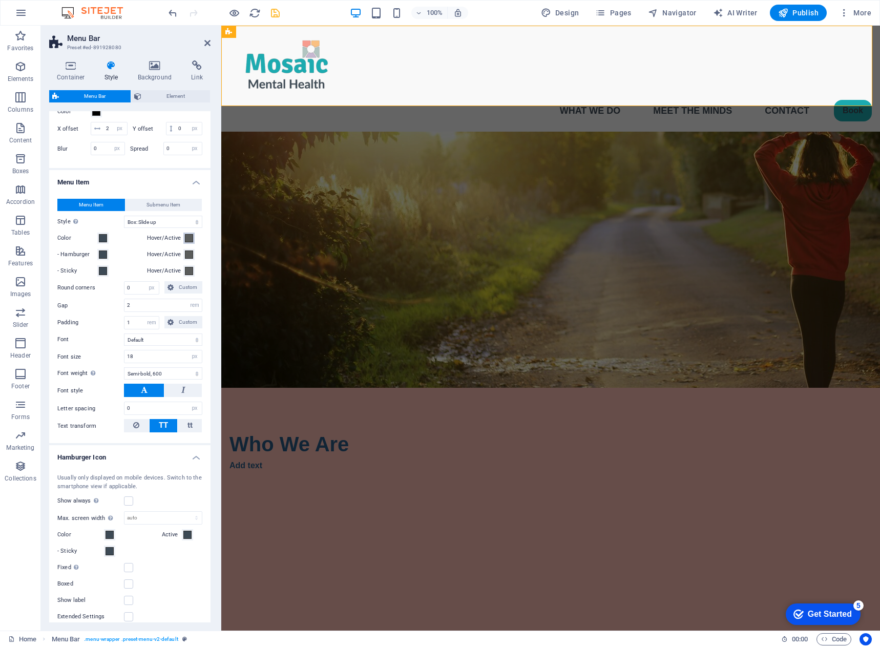
click at [188, 242] on span at bounding box center [189, 238] width 8 height 8
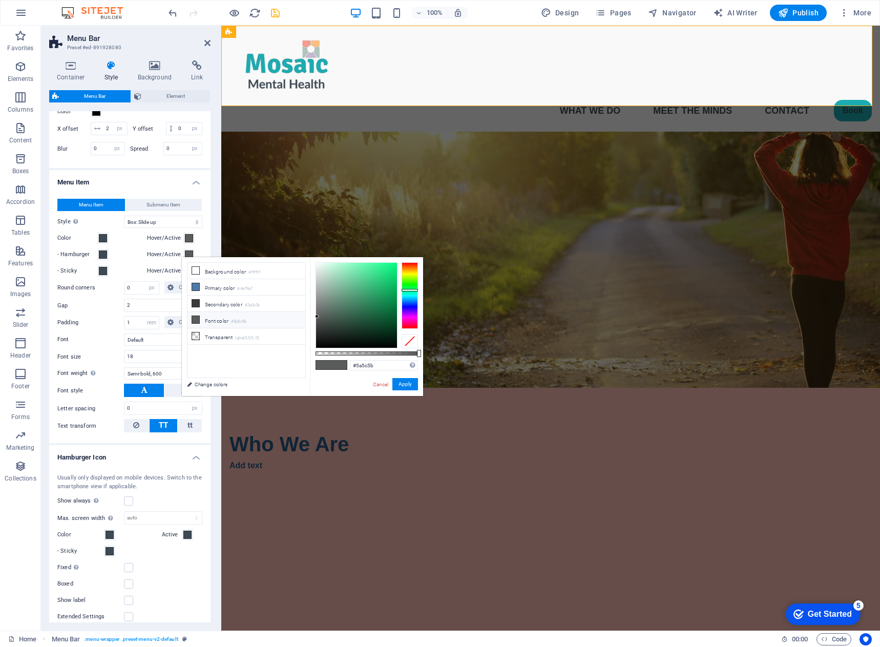
click at [203, 252] on div "Menu Item Submenu Item Style Switch to preview mode and move the mouse over men…" at bounding box center [129, 315] width 165 height 254
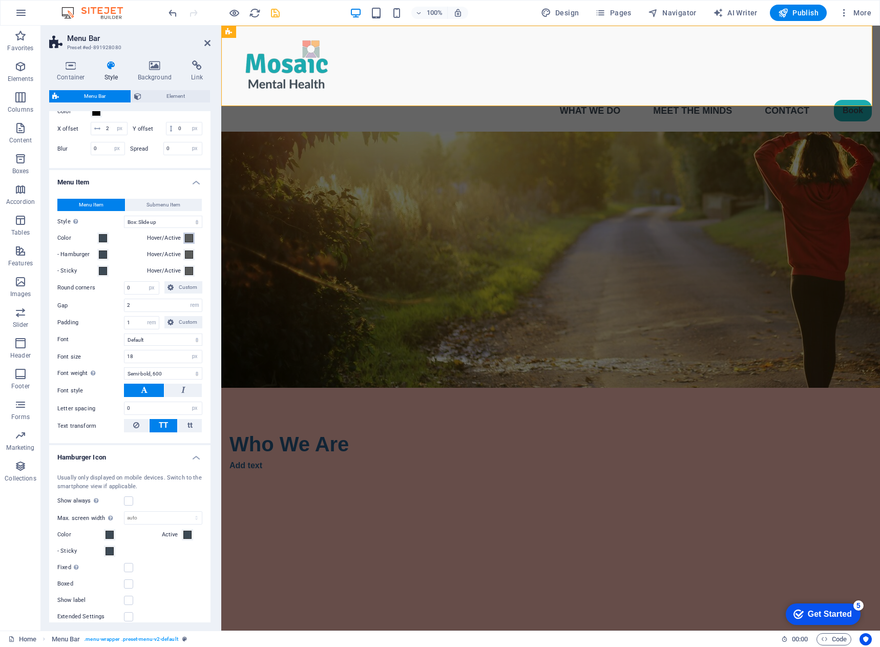
click at [189, 242] on span at bounding box center [189, 238] width 8 height 8
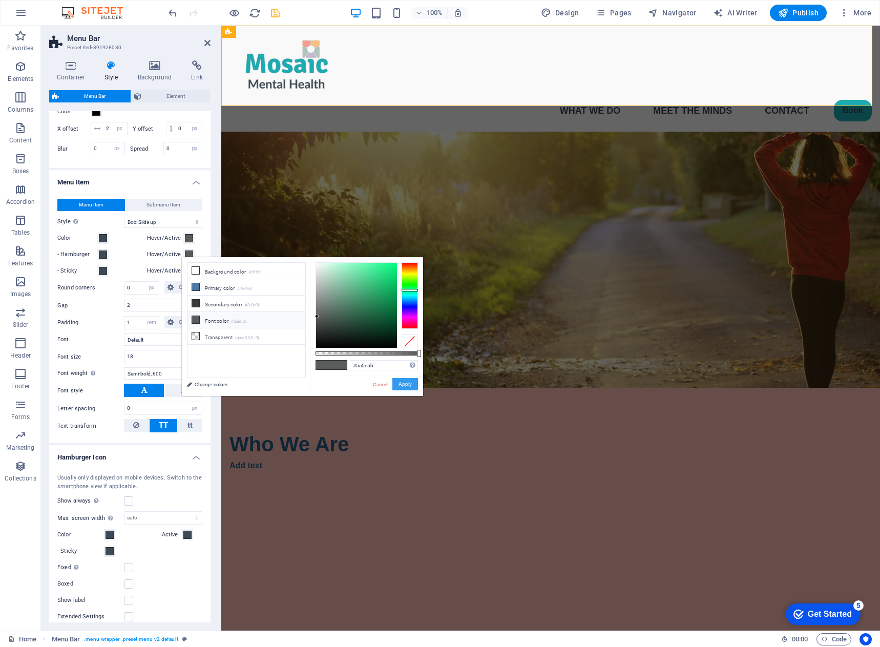
click at [409, 384] on button "Apply" at bounding box center [405, 384] width 26 height 12
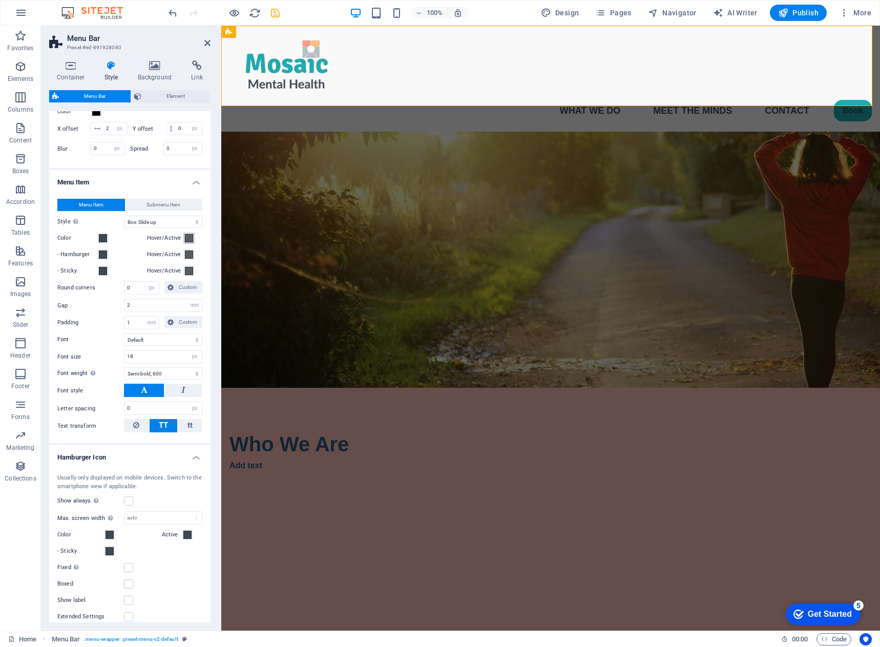
click at [185, 242] on span at bounding box center [189, 238] width 8 height 8
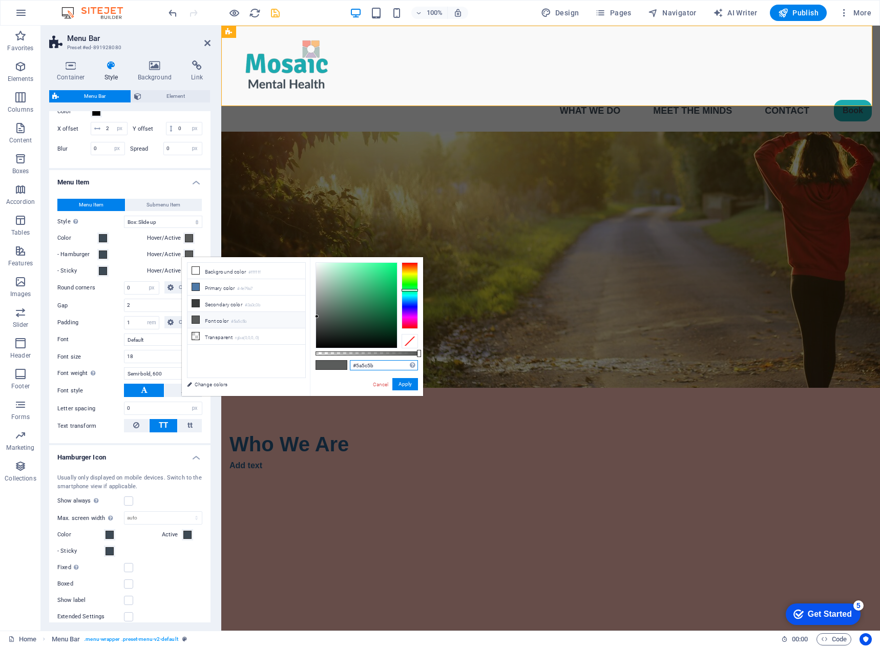
drag, startPoint x: 376, startPoint y: 365, endPoint x: 346, endPoint y: 362, distance: 30.4
click at [346, 362] on div "#5a5c5b Supported formats #0852ed rgb(8, 82, 237) rgba(8, 82, 237, 90%) hsv(221…" at bounding box center [366, 400] width 113 height 287
click at [374, 365] on input "#5a5c5b" at bounding box center [384, 365] width 68 height 10
click at [381, 387] on link "Cancel" at bounding box center [381, 384] width 18 height 8
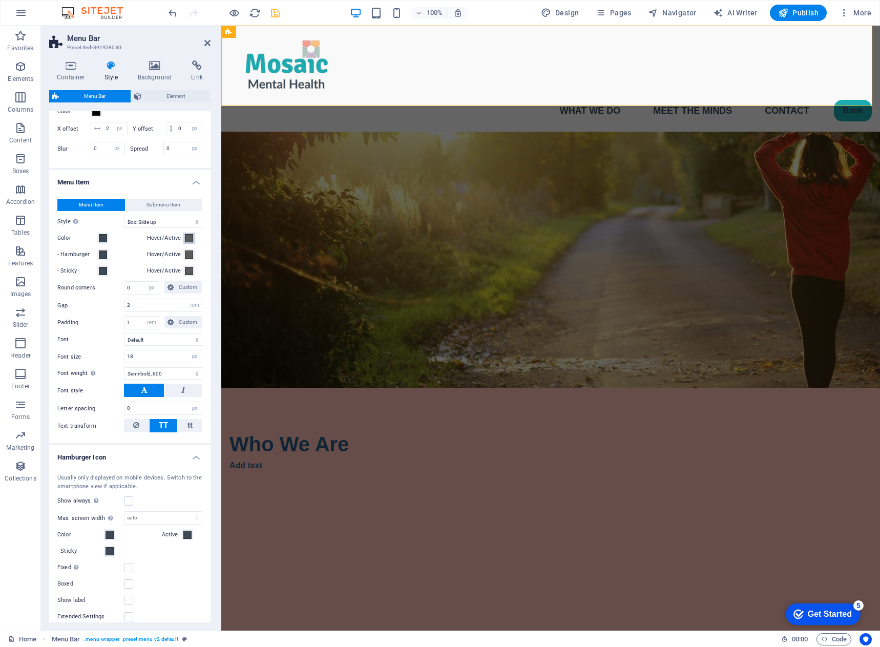
click at [185, 242] on span at bounding box center [189, 238] width 8 height 8
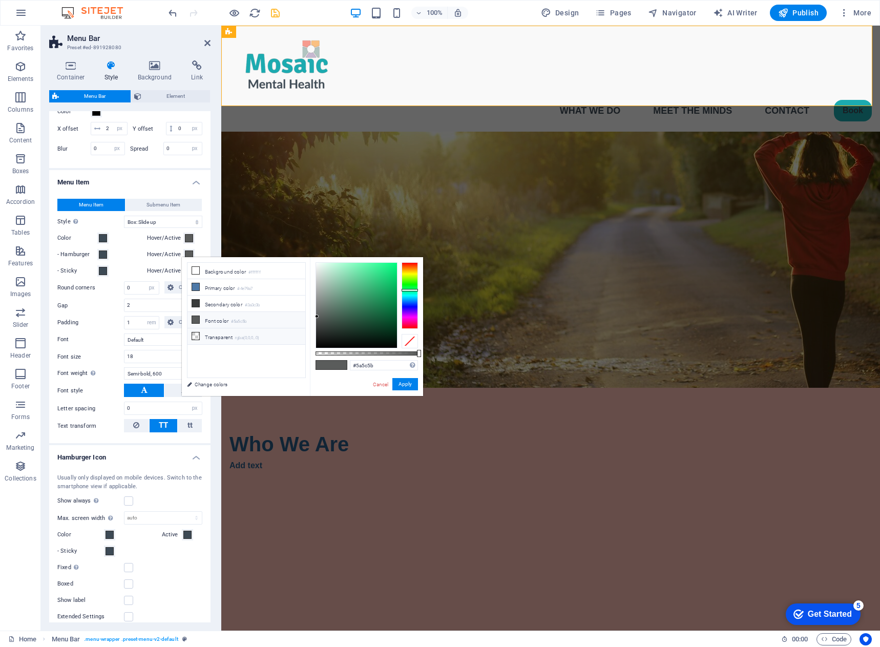
click at [219, 336] on li "Transparent rgba(0,0,0,.0)" at bounding box center [246, 336] width 118 height 16
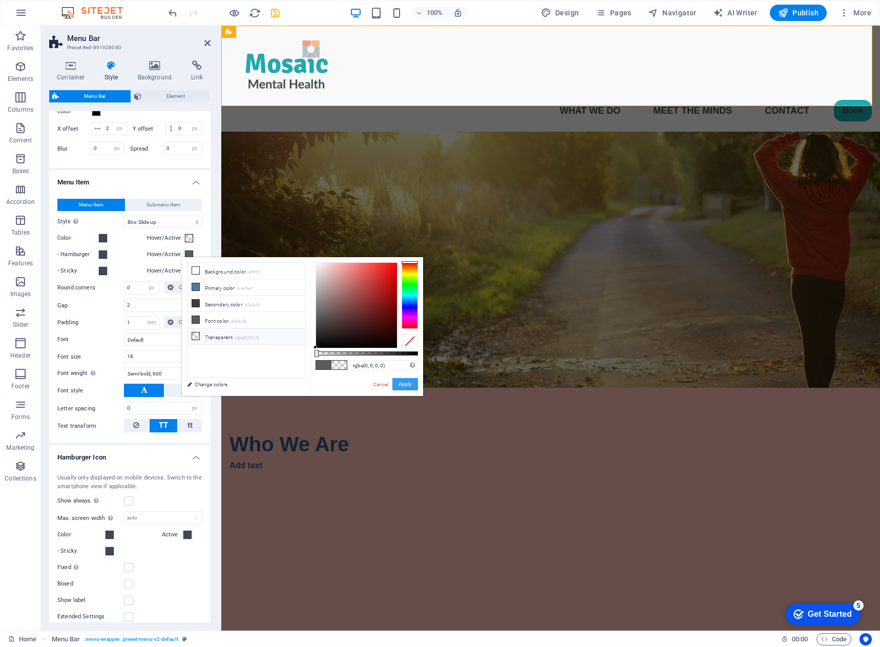
click at [405, 383] on button "Apply" at bounding box center [405, 384] width 26 height 12
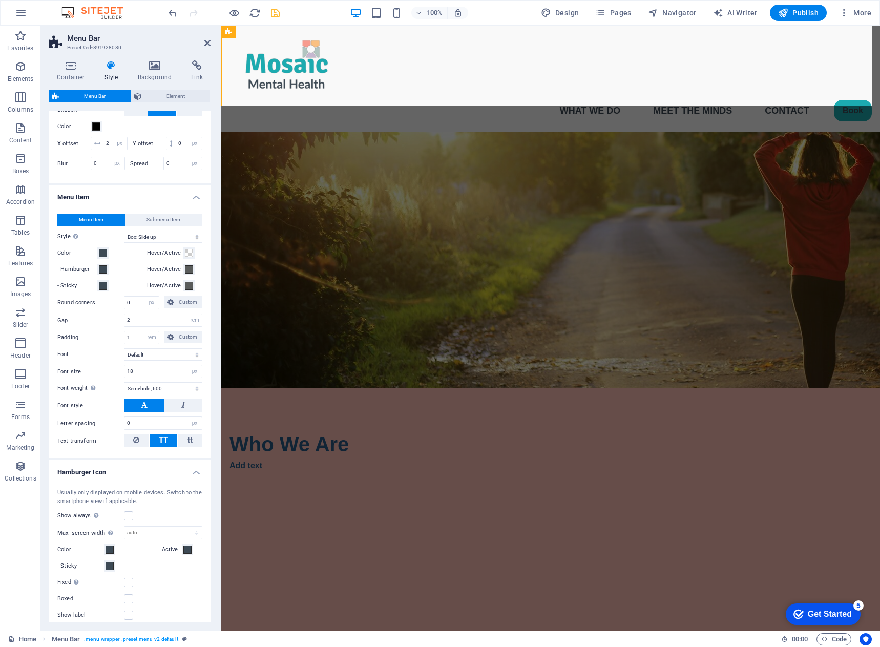
scroll to position [399, 0]
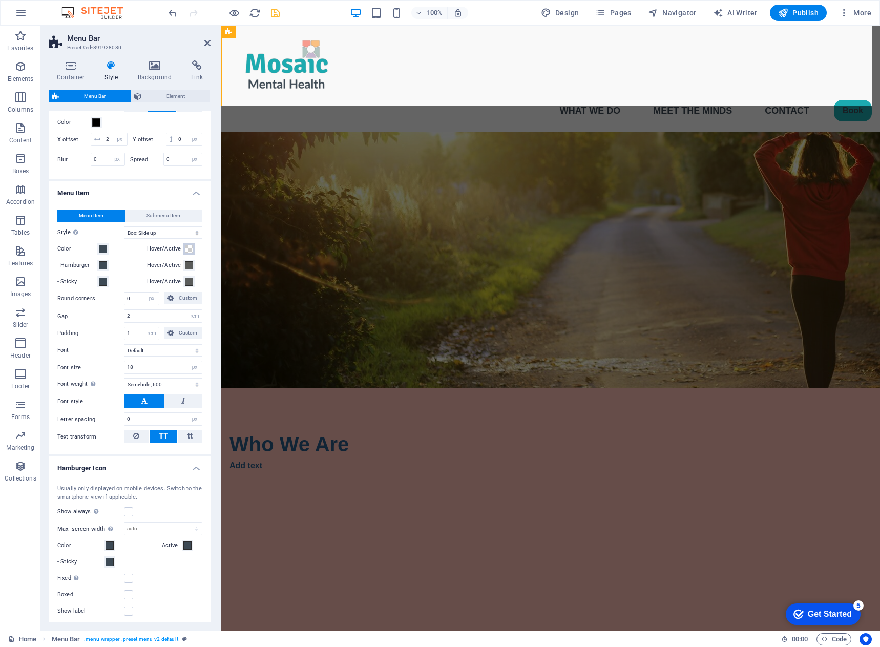
click at [187, 253] on span at bounding box center [189, 249] width 8 height 8
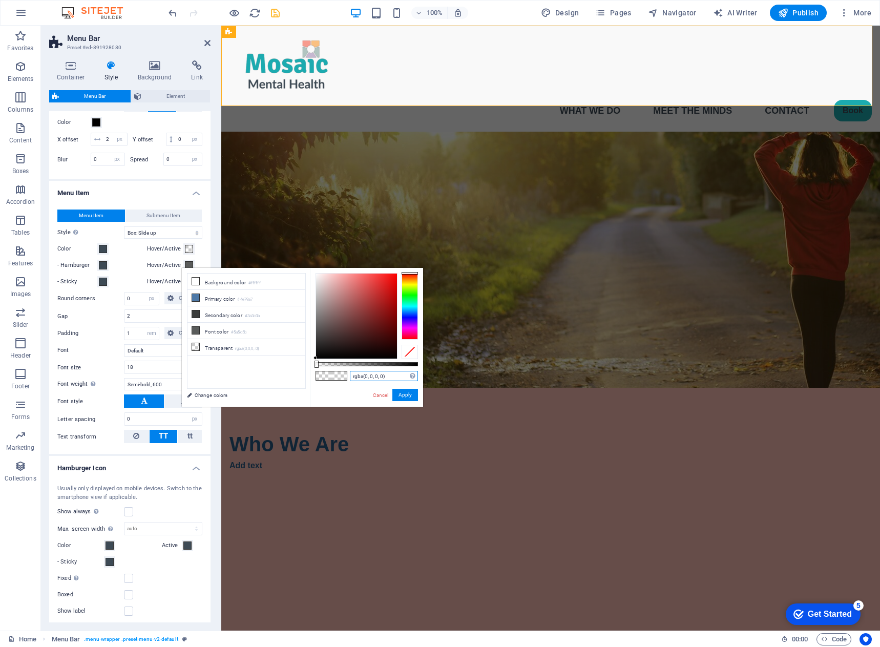
drag, startPoint x: 393, startPoint y: 376, endPoint x: 340, endPoint y: 375, distance: 52.7
click at [338, 375] on div "rgba(0, 0, 0, 0) Supported formats #0852ed rgb(8, 82, 237) rgba(8, 82, 237, 90%…" at bounding box center [366, 411] width 113 height 287
paste input "#d1f0f2"
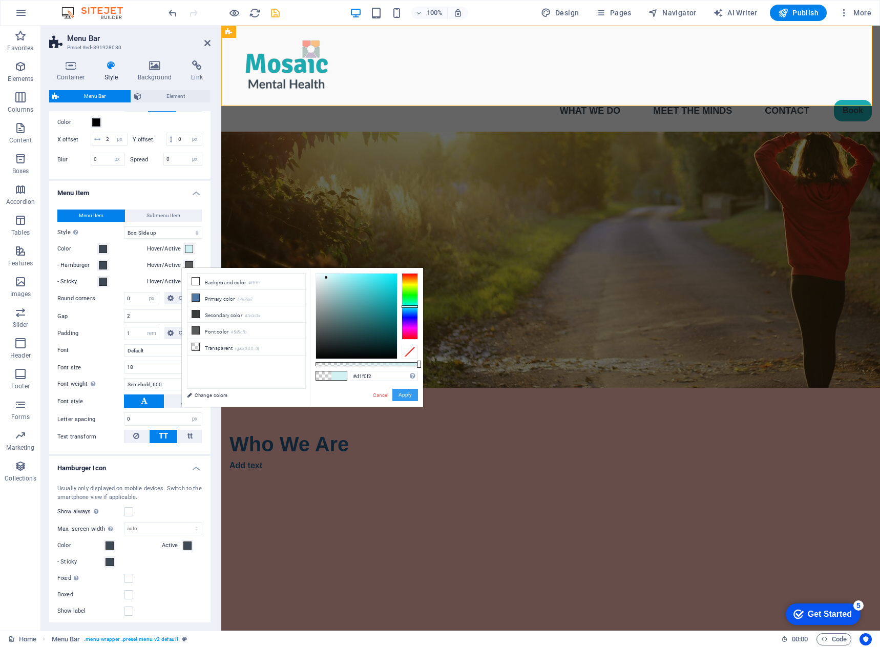
click at [406, 394] on button "Apply" at bounding box center [405, 395] width 26 height 12
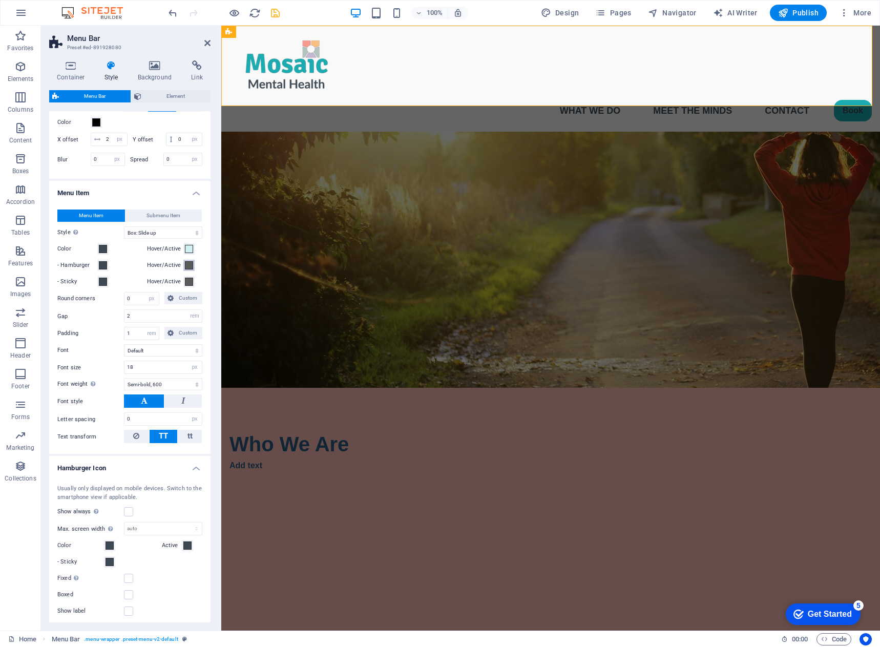
click at [186, 269] on span at bounding box center [189, 265] width 8 height 8
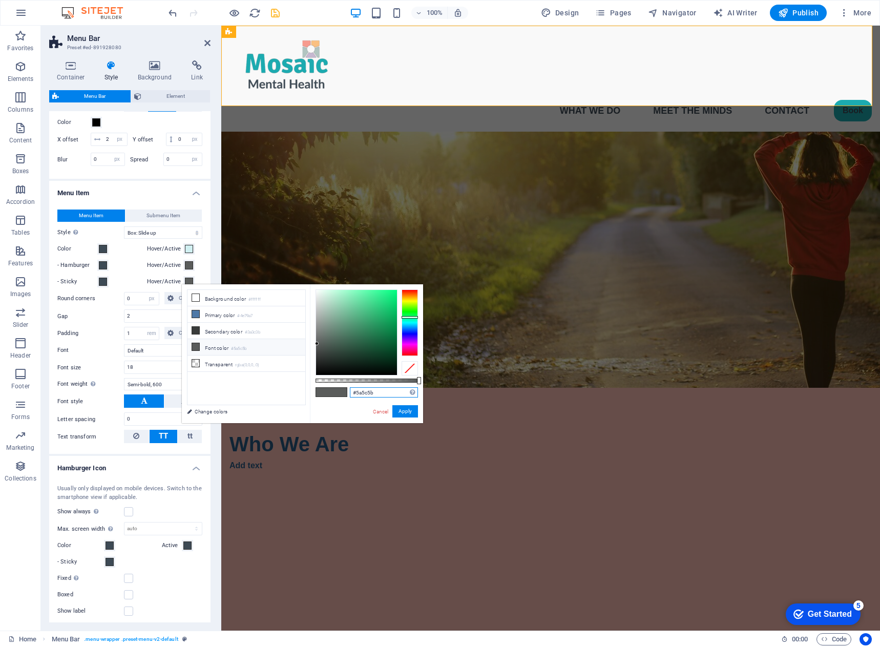
drag, startPoint x: 381, startPoint y: 394, endPoint x: 341, endPoint y: 390, distance: 40.1
click at [341, 390] on div "#5a5c5b Supported formats #0852ed rgb(8, 82, 237) rgba(8, 82, 237, 90%) hsv(221…" at bounding box center [366, 427] width 113 height 287
paste input "d1f0f2"
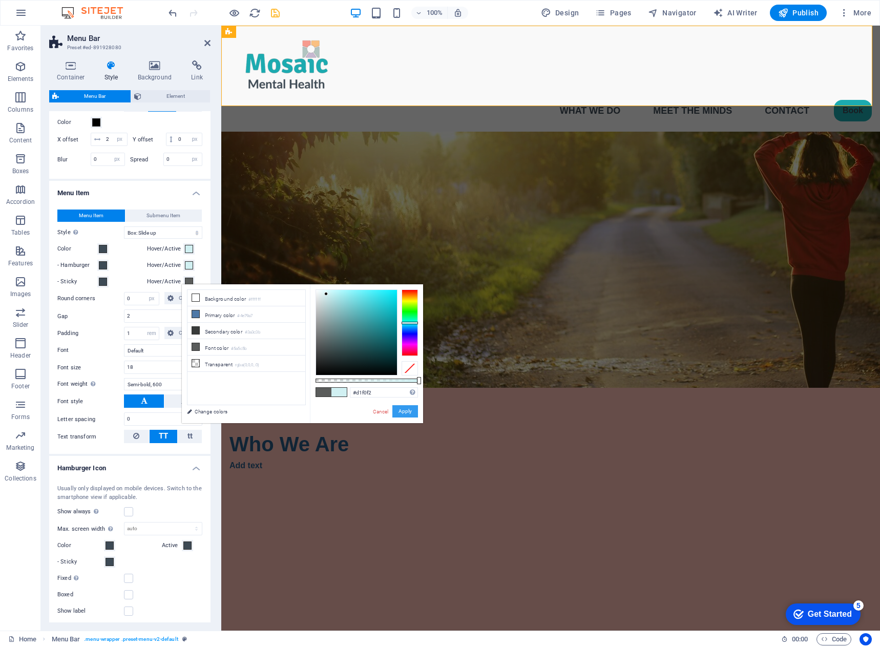
click at [399, 415] on button "Apply" at bounding box center [405, 411] width 26 height 12
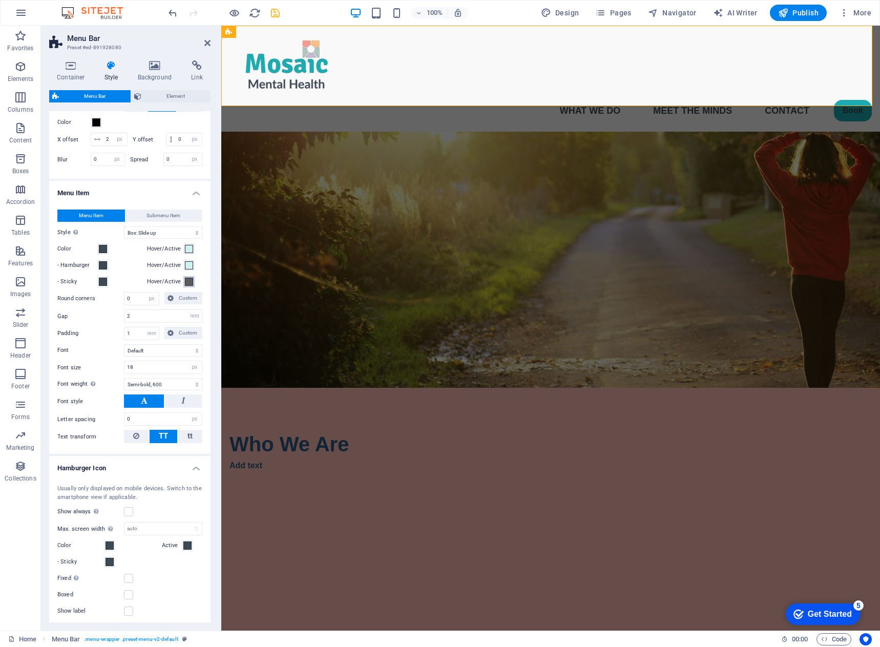
click at [186, 286] on span at bounding box center [189, 282] width 8 height 8
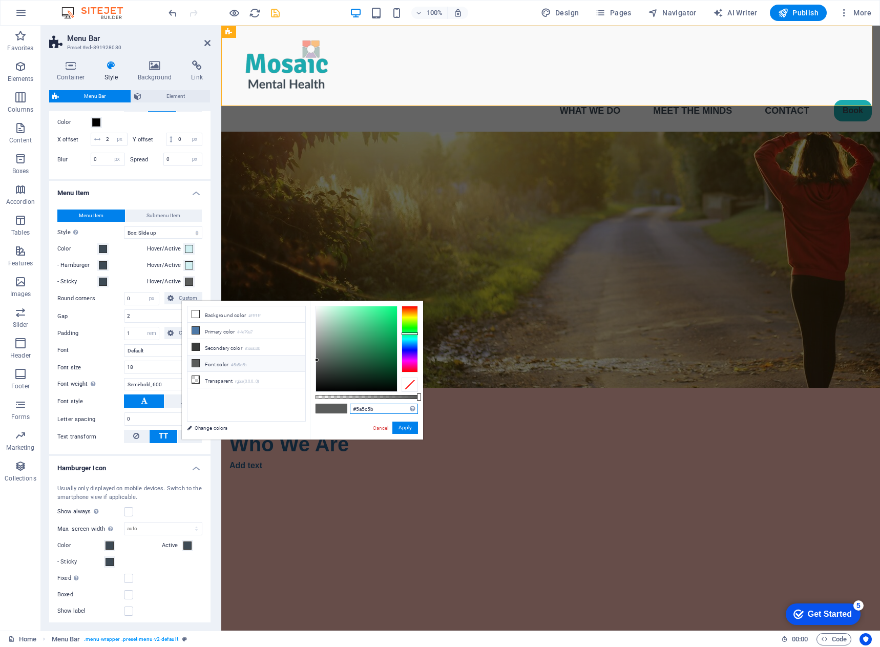
drag, startPoint x: 380, startPoint y: 408, endPoint x: 344, endPoint y: 405, distance: 35.9
click at [344, 405] on div "#5a5c5b Supported formats #0852ed rgb(8, 82, 237) rgba(8, 82, 237, 90%) hsv(221…" at bounding box center [366, 444] width 113 height 287
paste input "d1f0f2"
